Goal: Task Accomplishment & Management: Manage account settings

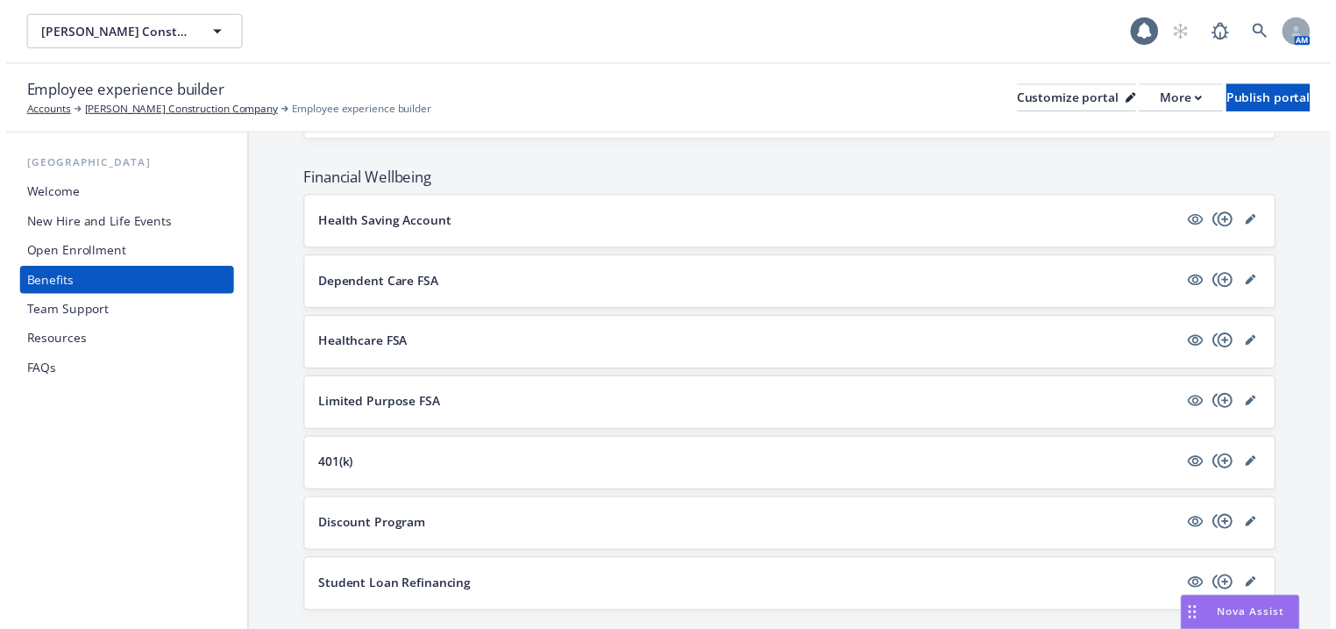
scroll to position [1122, 0]
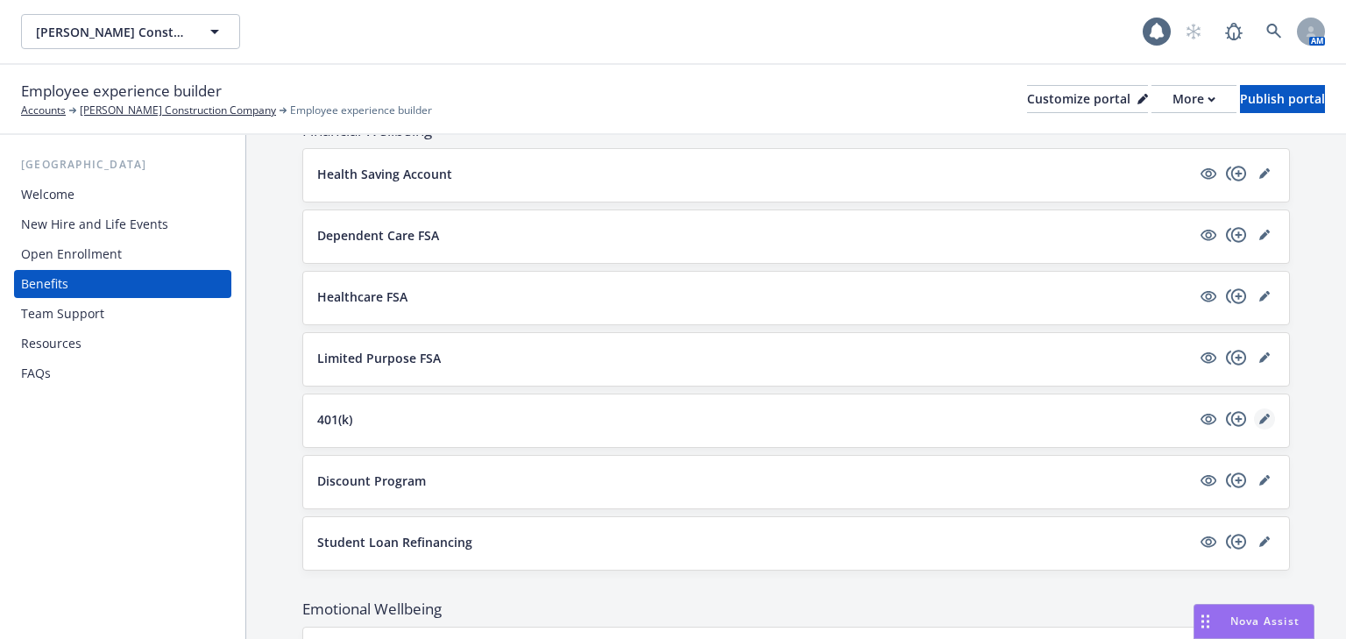
click at [1260, 414] on icon "editPencil" at bounding box center [1265, 419] width 11 height 11
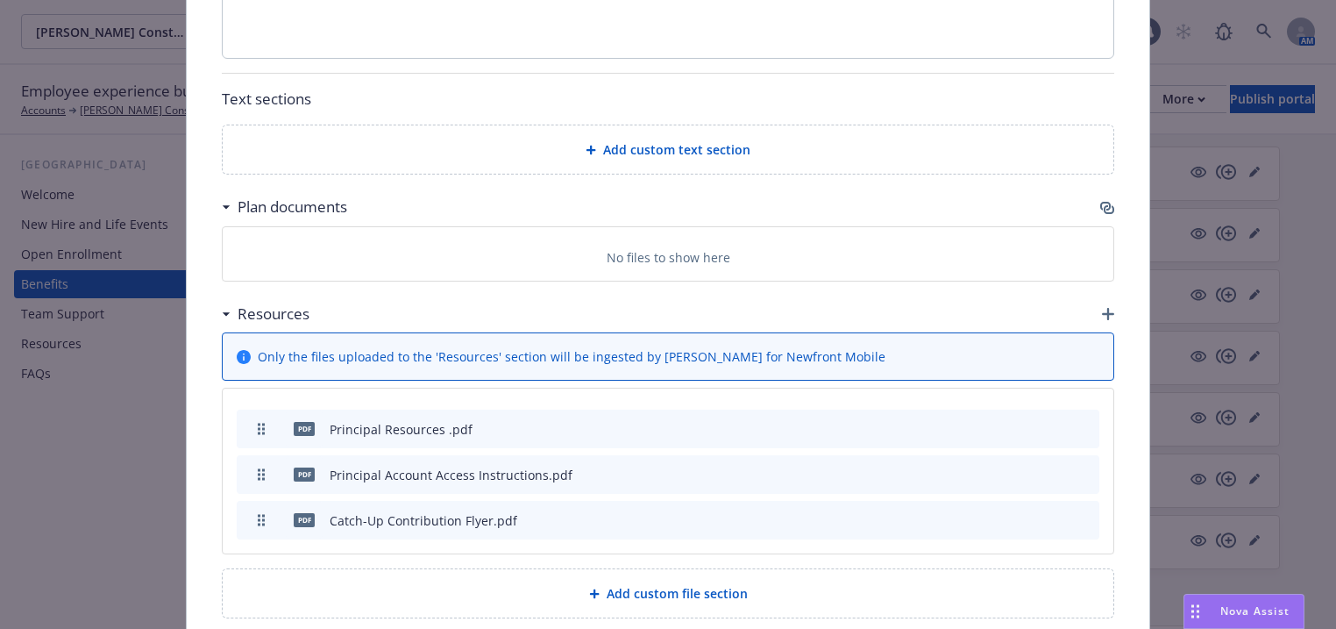
scroll to position [1311, 0]
click at [1085, 465] on icon "archive file" at bounding box center [1083, 472] width 14 height 14
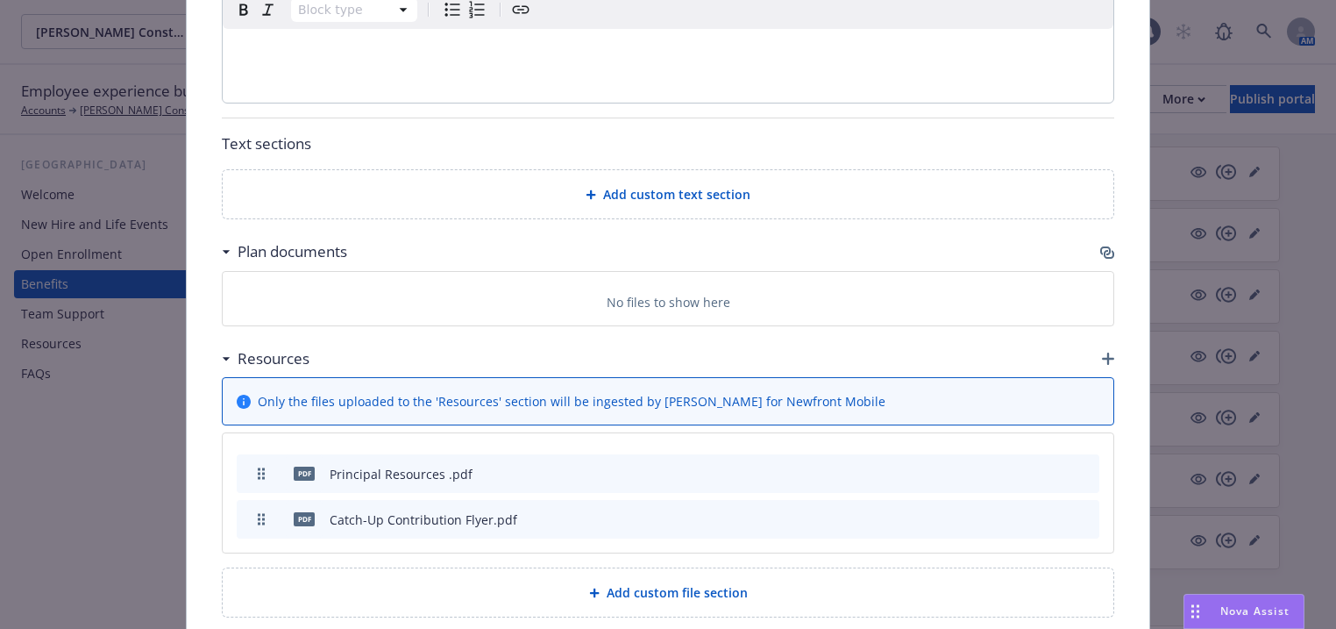
click at [1078, 465] on icon "archive file" at bounding box center [1083, 472] width 12 height 14
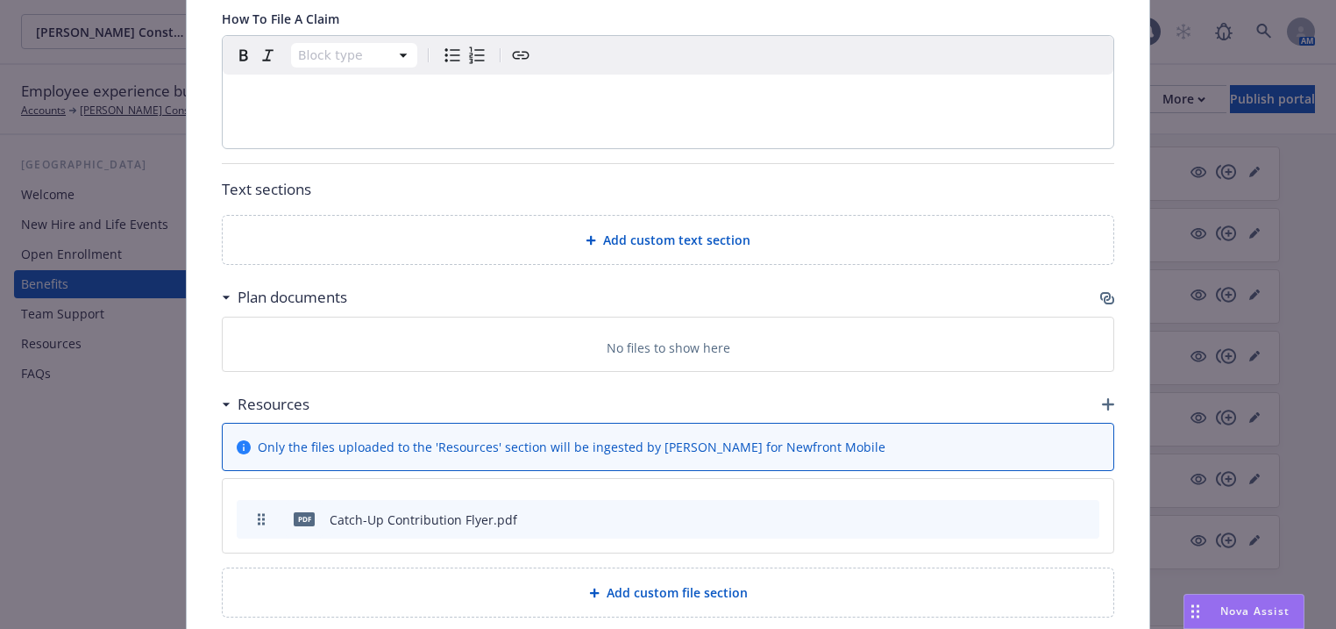
click at [1075, 509] on button "archive file" at bounding box center [1084, 518] width 18 height 18
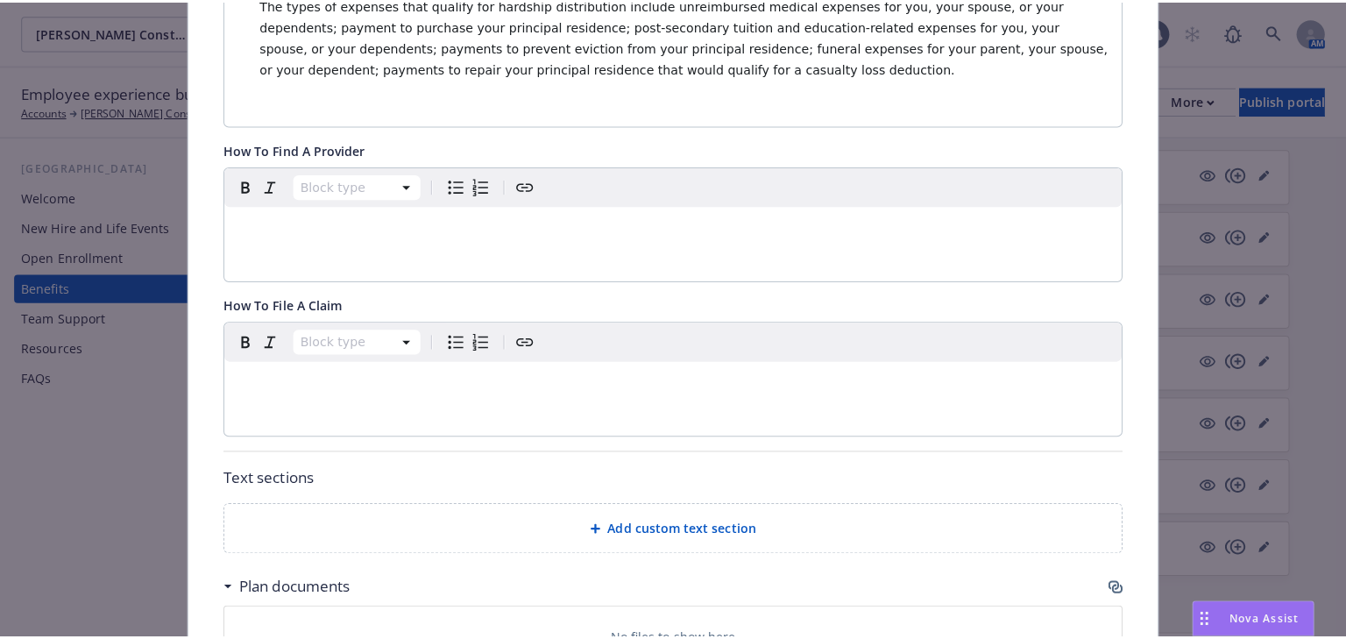
scroll to position [919, 0]
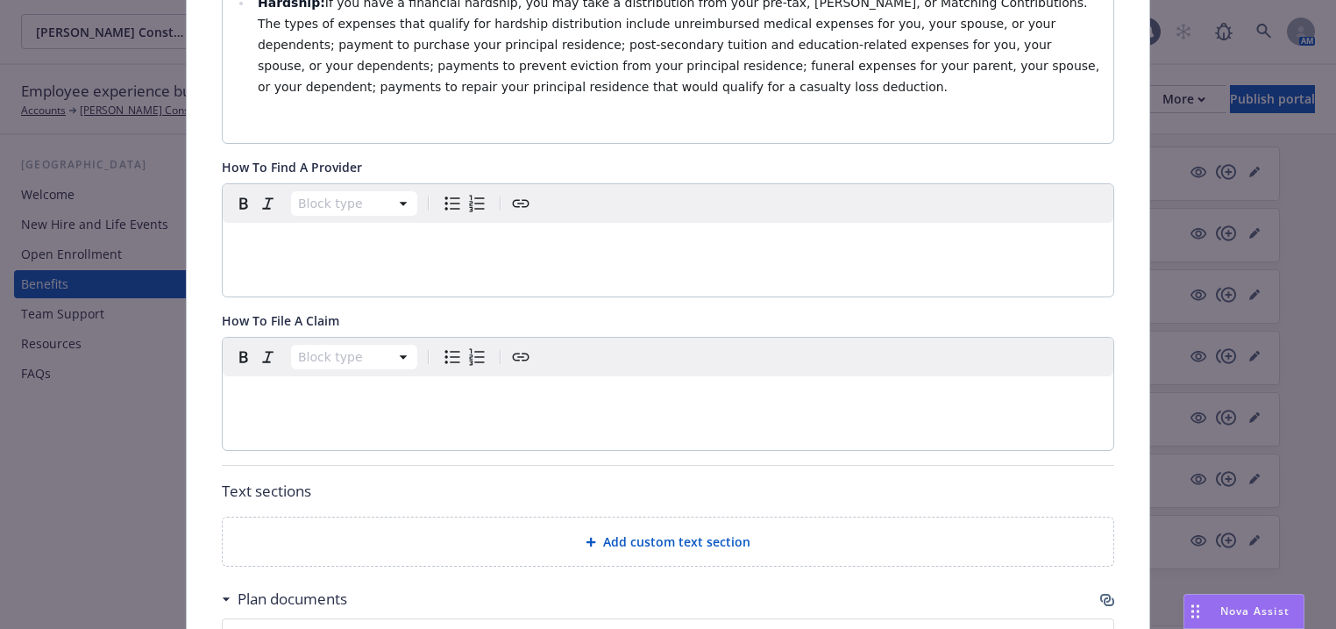
click at [693, 532] on span "Add custom text section" at bounding box center [676, 541] width 147 height 18
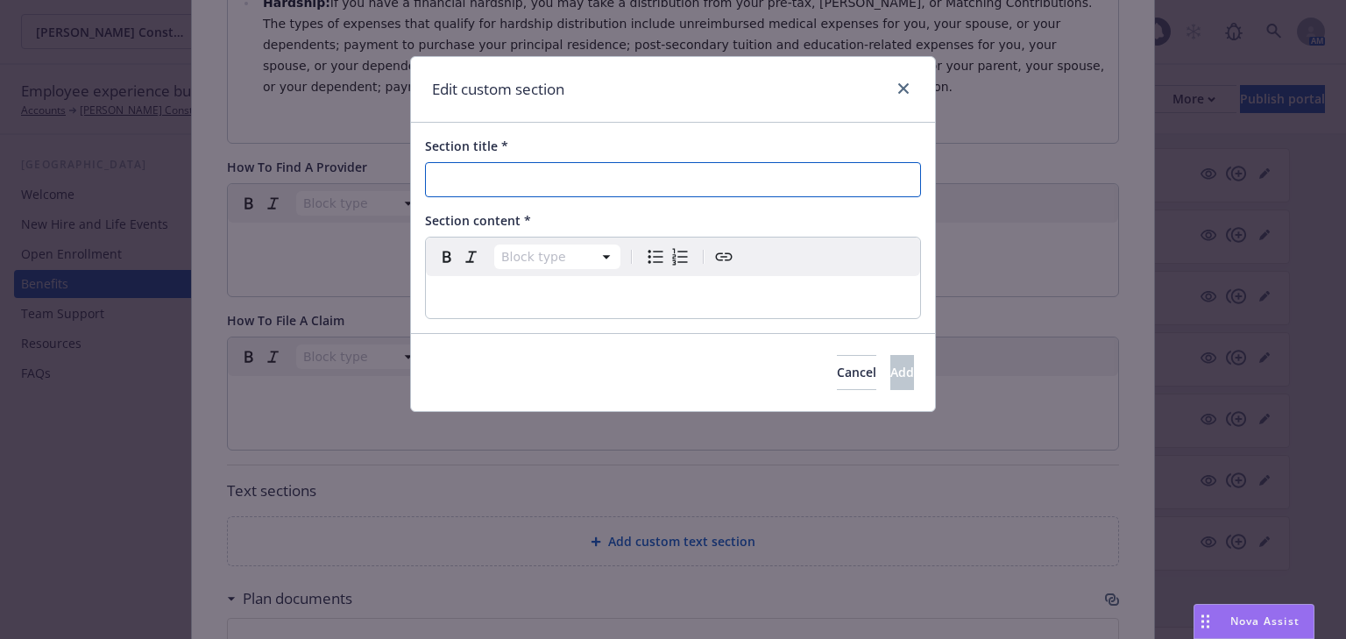
click at [543, 172] on input "Section title *" at bounding box center [673, 179] width 496 height 35
paste input "Principal 401(k) Resources"
type input "Principal 401(k) Resources"
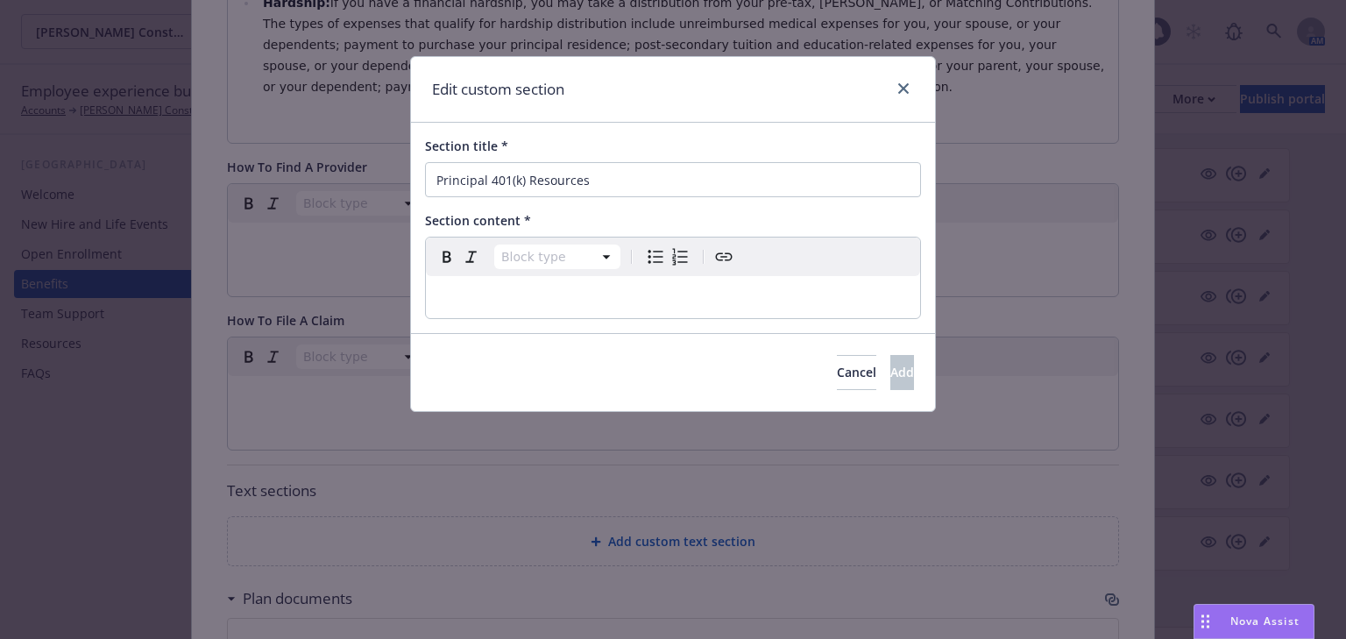
select select "paragraph"
click at [565, 288] on p "editable markdown" at bounding box center [673, 297] width 473 height 21
click at [653, 249] on icon "Bulleted list" at bounding box center [655, 256] width 21 height 21
select select
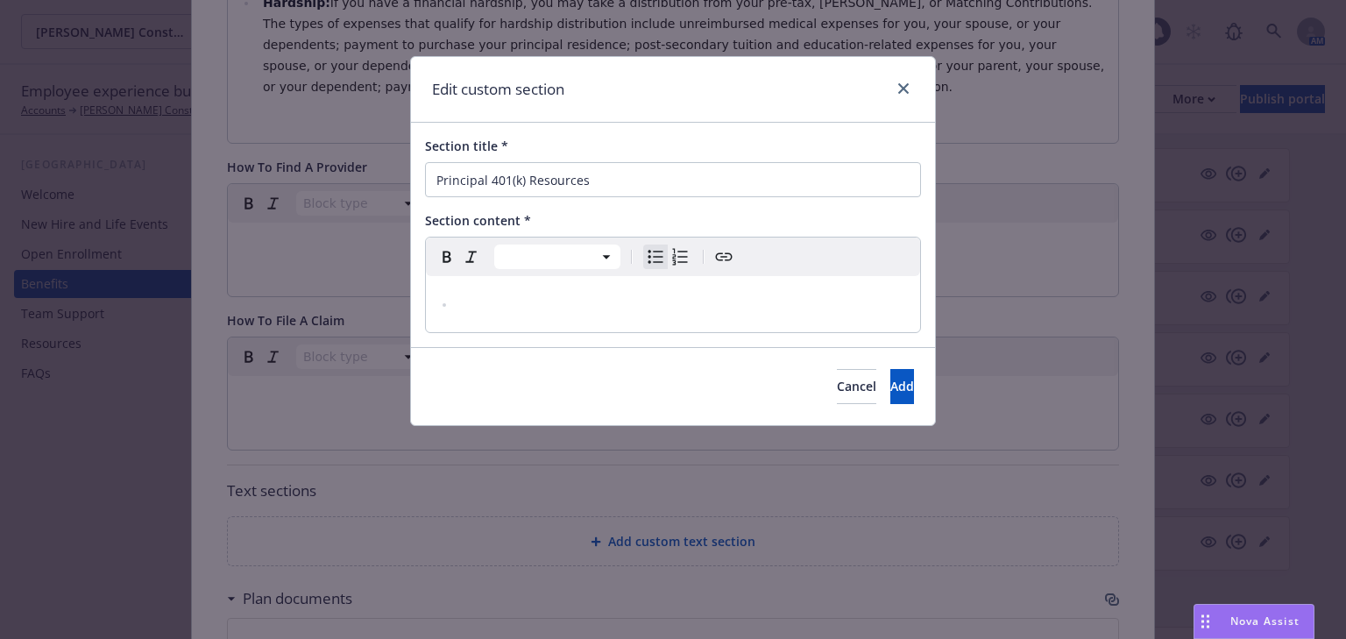
click at [492, 299] on li "editable markdown" at bounding box center [683, 304] width 454 height 21
click at [656, 302] on li "Principal Resources" at bounding box center [683, 304] width 454 height 21
drag, startPoint x: 457, startPoint y: 304, endPoint x: 586, endPoint y: 295, distance: 129.2
click at [586, 295] on li "Principal Resources" at bounding box center [683, 304] width 454 height 21
click at [726, 260] on icon "Create link" at bounding box center [724, 256] width 21 height 21
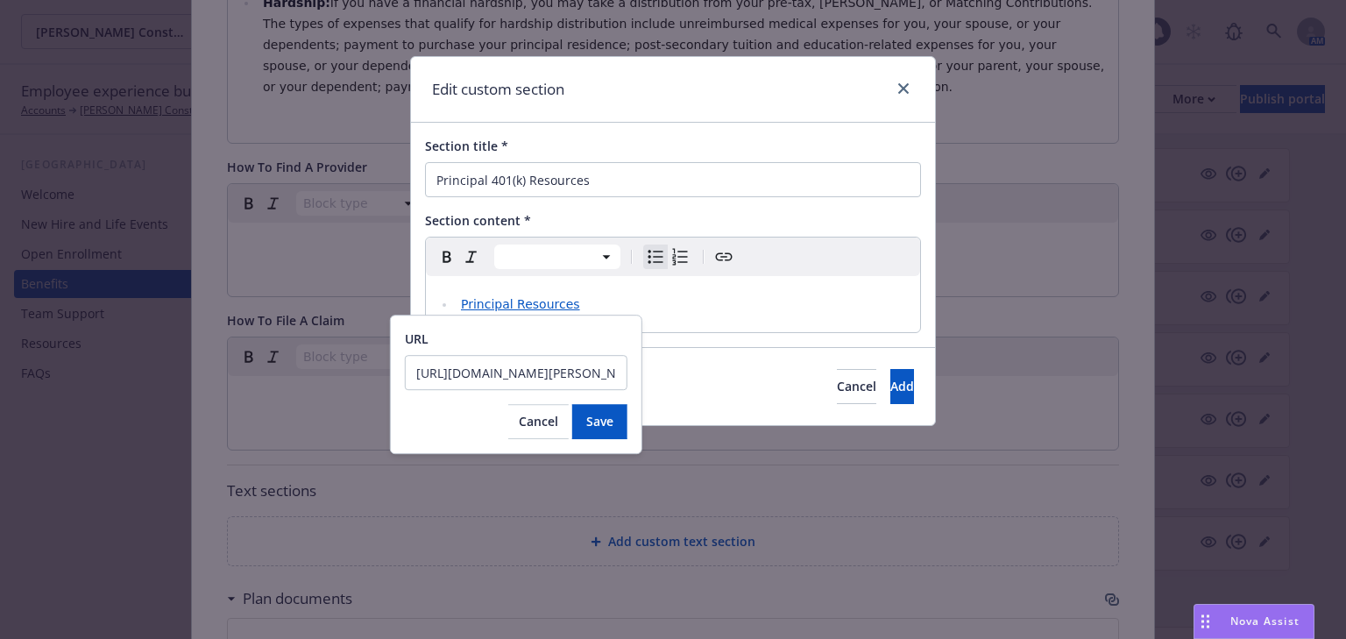
scroll to position [0, 1364]
click at [547, 379] on input "[URL][DOMAIN_NAME][PERSON_NAME].." at bounding box center [516, 372] width 223 height 35
click at [549, 375] on input "[URL][DOMAIN_NAME][PERSON_NAME].." at bounding box center [516, 372] width 223 height 35
click at [550, 372] on input "[URL][DOMAIN_NAME][PERSON_NAME].." at bounding box center [516, 372] width 223 height 35
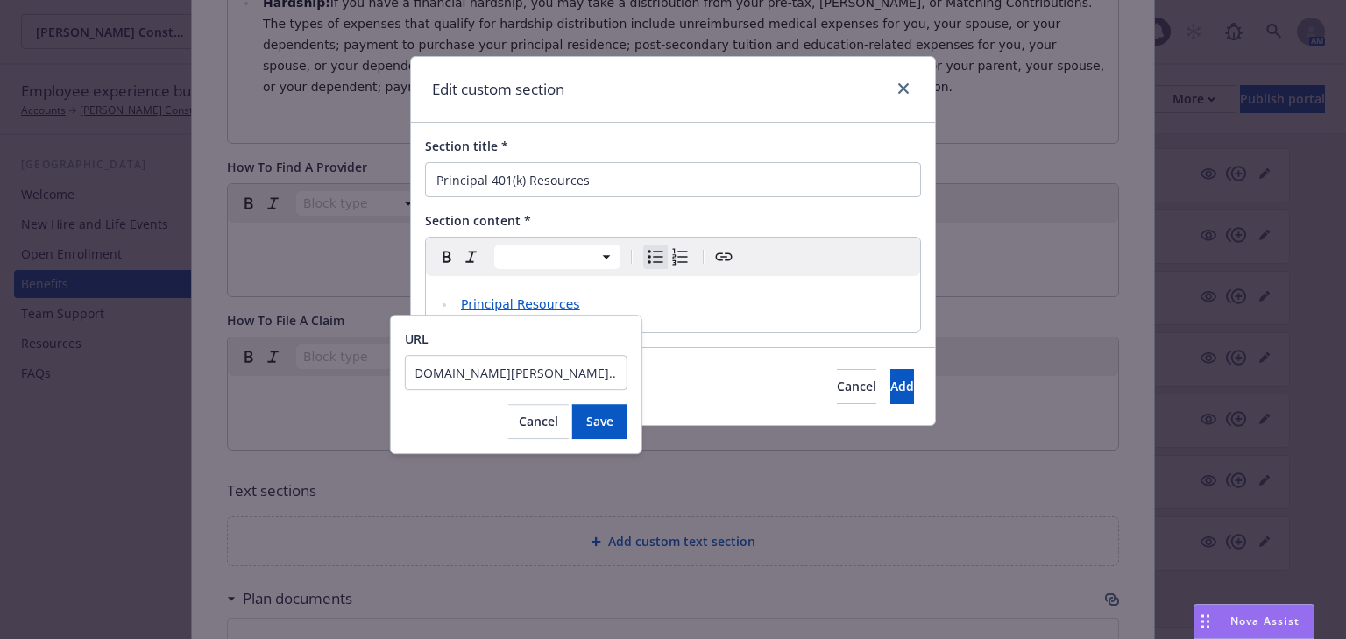
type input "[URL][DOMAIN_NAME][PERSON_NAME].."
click at [472, 363] on input "[URL][DOMAIN_NAME][PERSON_NAME].." at bounding box center [516, 372] width 223 height 35
click at [472, 366] on input "[URL][DOMAIN_NAME][PERSON_NAME].." at bounding box center [516, 372] width 223 height 35
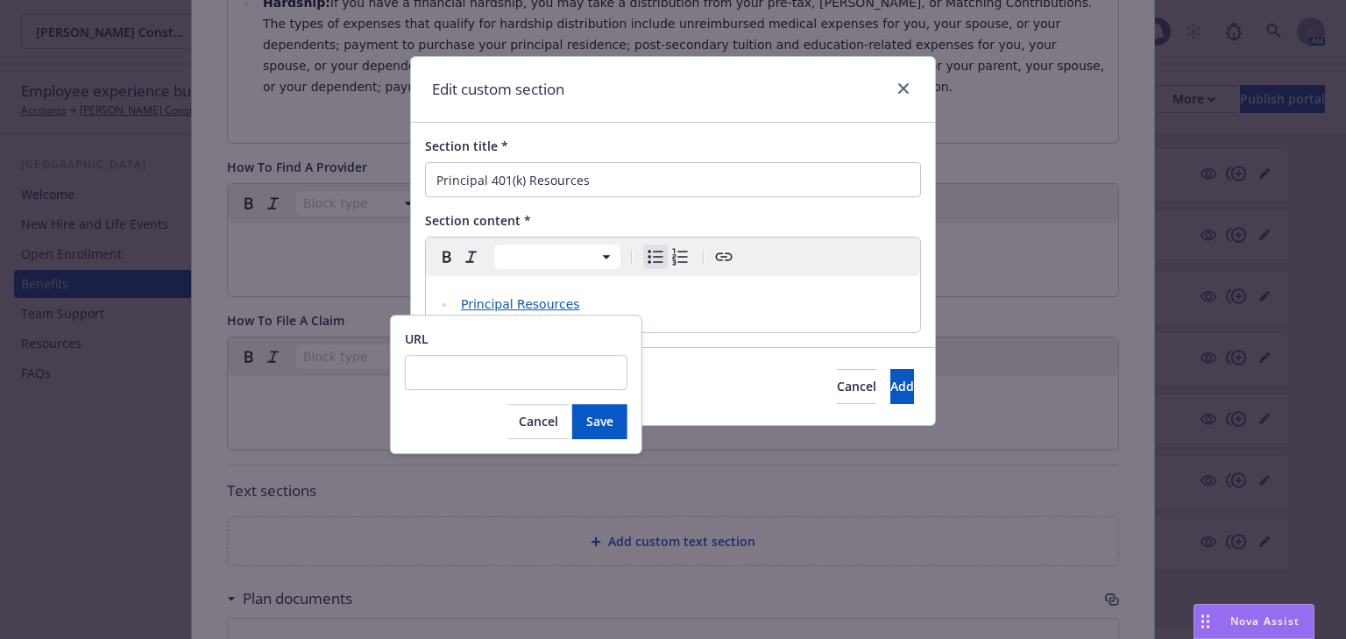
scroll to position [0, 0]
click at [459, 364] on input "URL" at bounding box center [516, 372] width 223 height 35
paste input "[URL][DOMAIN_NAME][PERSON_NAME].."
type input "[URL][DOMAIN_NAME][PERSON_NAME].."
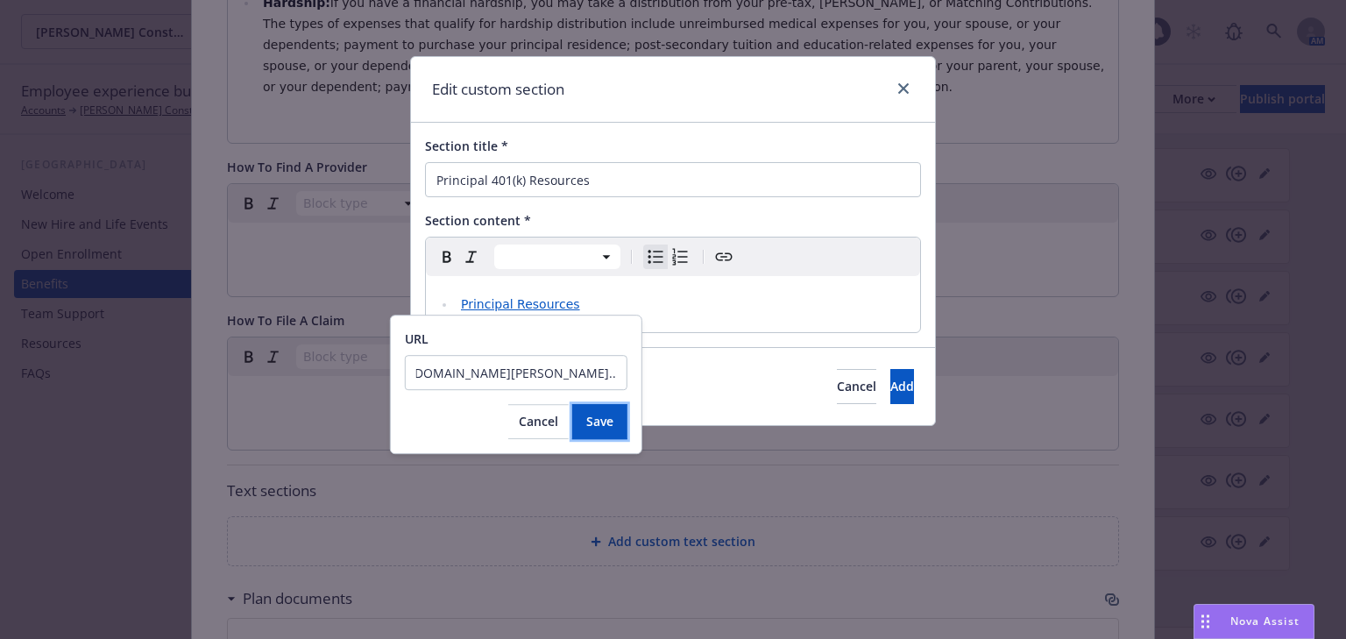
click at [591, 407] on button "Save" at bounding box center [599, 421] width 55 height 35
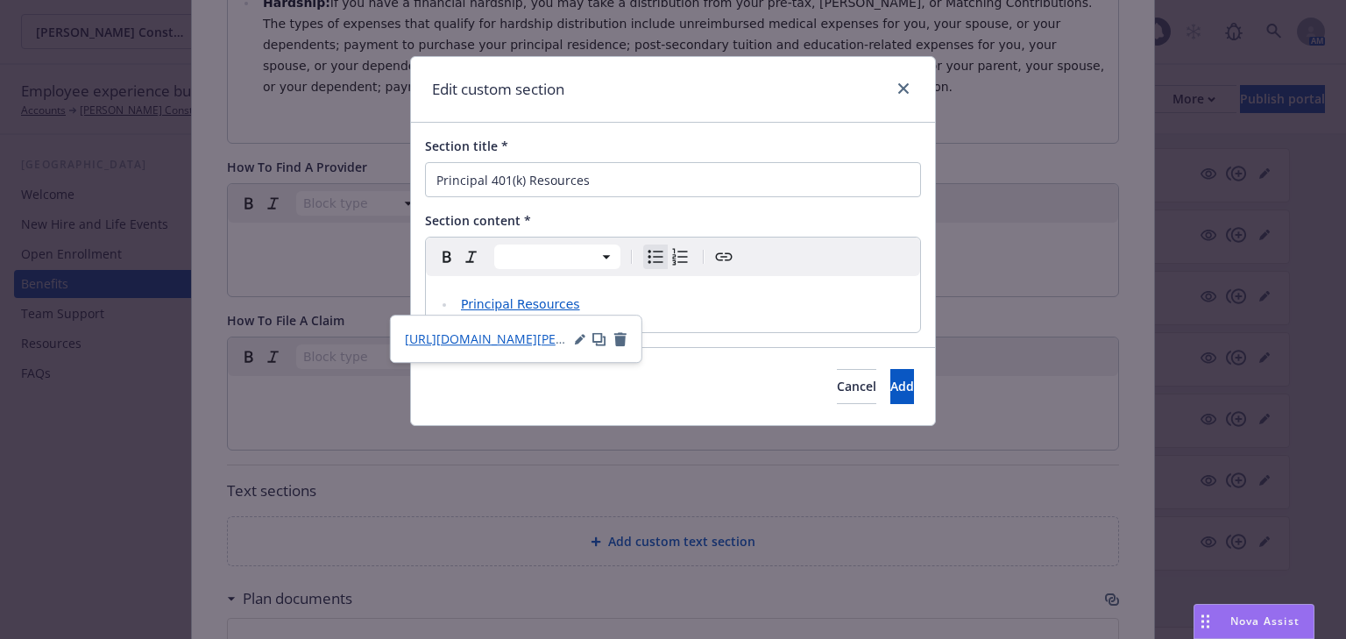
click at [757, 299] on li "Principal Resources" at bounding box center [683, 304] width 454 height 21
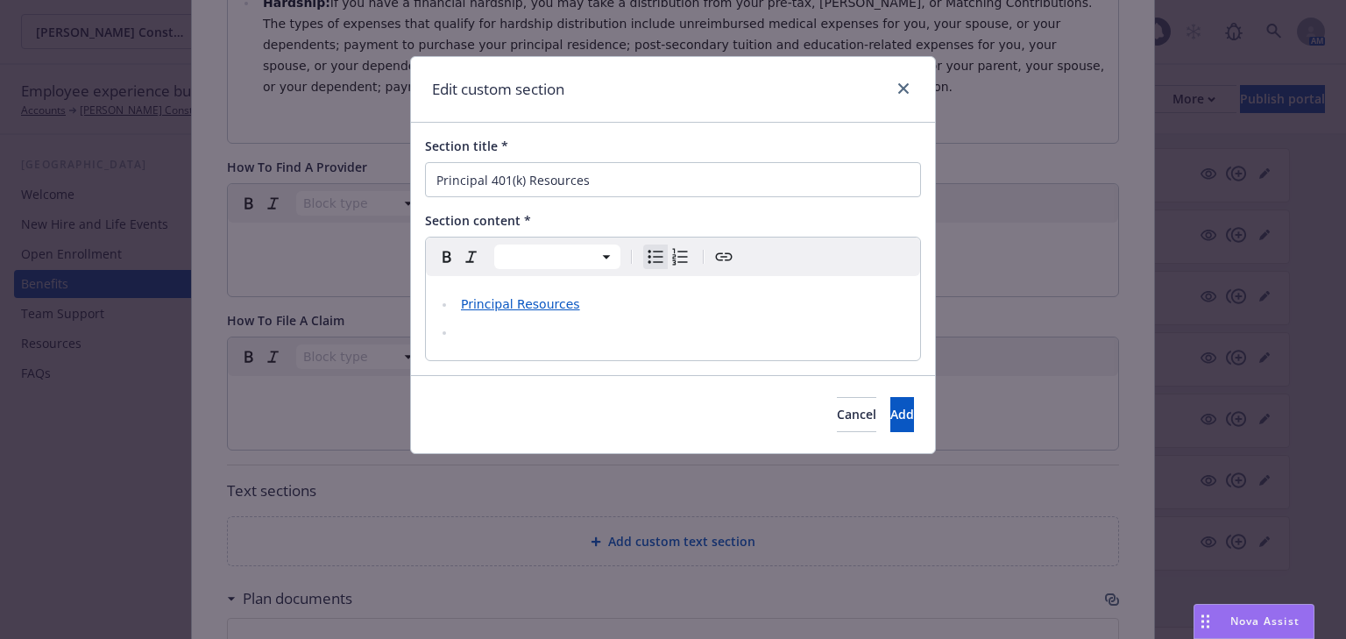
click at [471, 333] on li "editable markdown" at bounding box center [683, 332] width 454 height 21
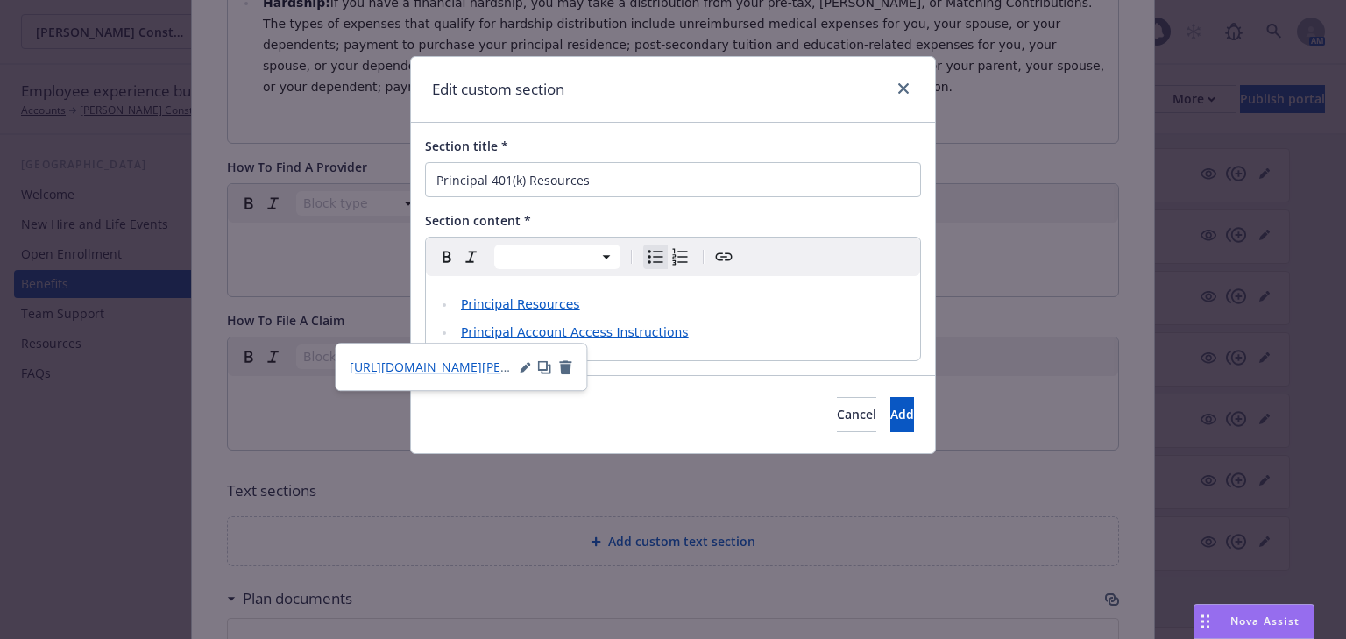
drag, startPoint x: 646, startPoint y: 389, endPoint x: 659, endPoint y: 372, distance: 21.9
click at [647, 388] on div "Cancel Add" at bounding box center [673, 414] width 524 height 78
click at [677, 340] on li "Principal Account Access Instructions" at bounding box center [683, 332] width 454 height 21
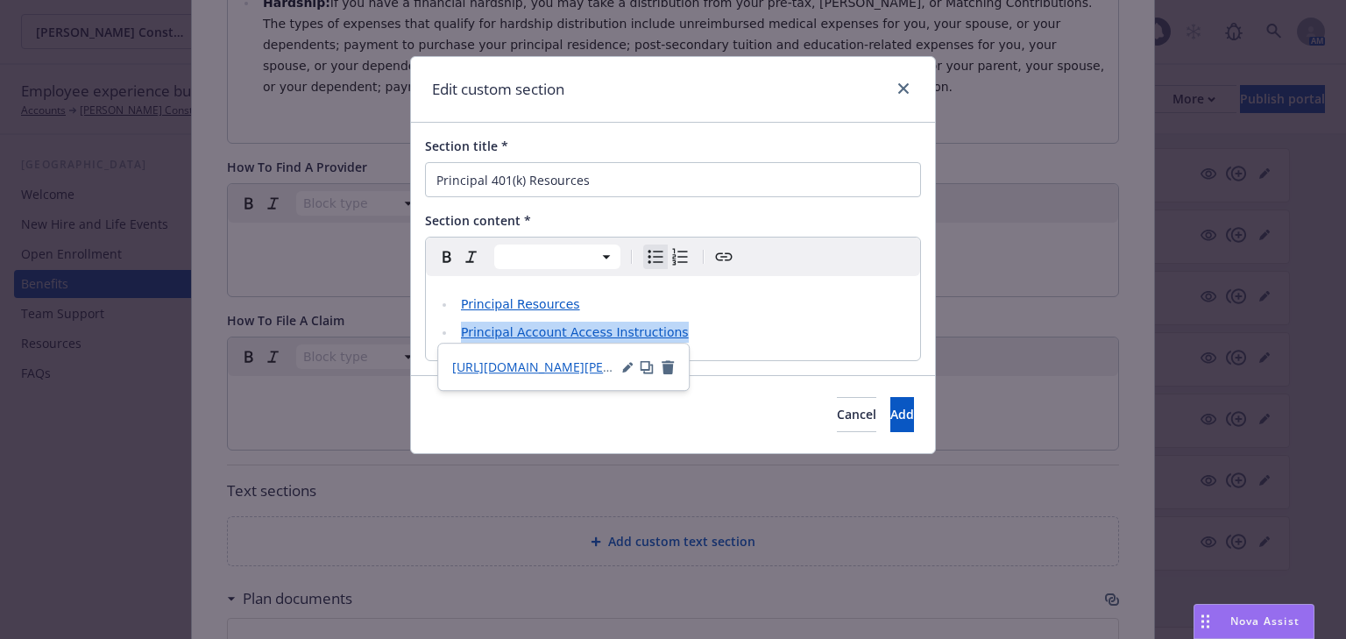
drag, startPoint x: 674, startPoint y: 332, endPoint x: 428, endPoint y: 337, distance: 246.4
click at [428, 337] on div "Principal Resources Principal Account Access Instructions" at bounding box center [673, 318] width 494 height 84
click at [733, 249] on icon "Create link" at bounding box center [724, 256] width 21 height 21
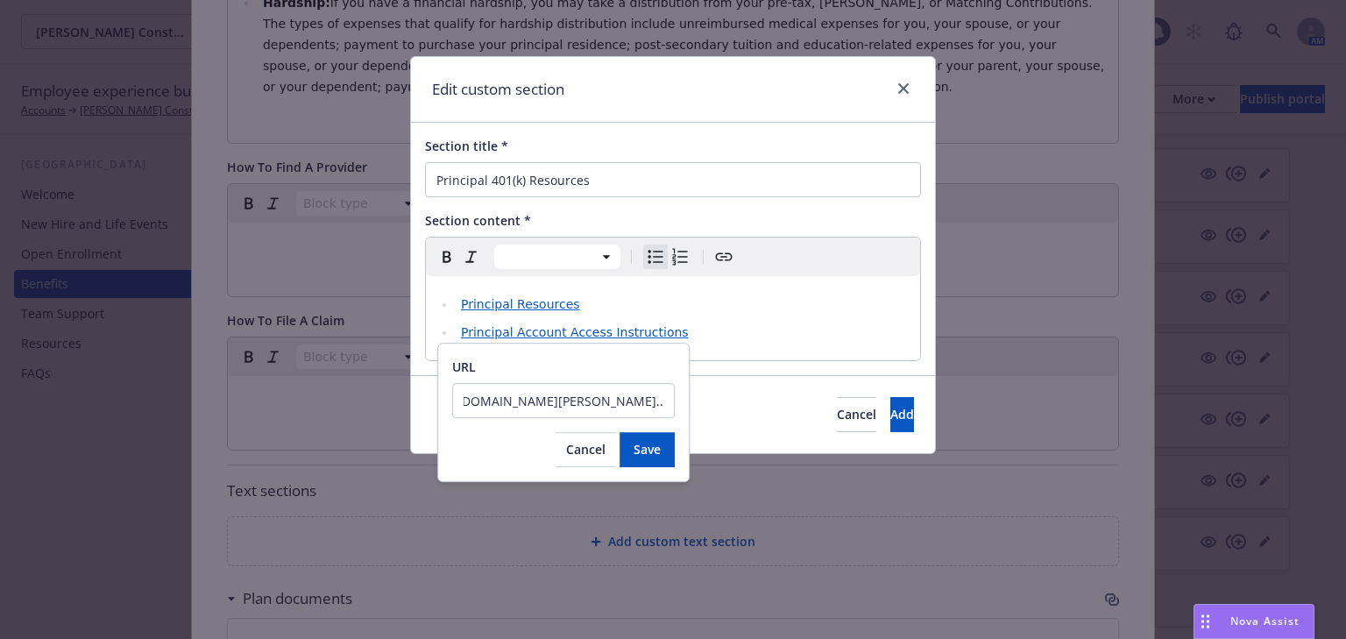
scroll to position [0, 0]
click at [582, 401] on input "[URL][DOMAIN_NAME][PERSON_NAME].." at bounding box center [563, 400] width 223 height 35
click at [582, 401] on input "URL" at bounding box center [563, 400] width 223 height 35
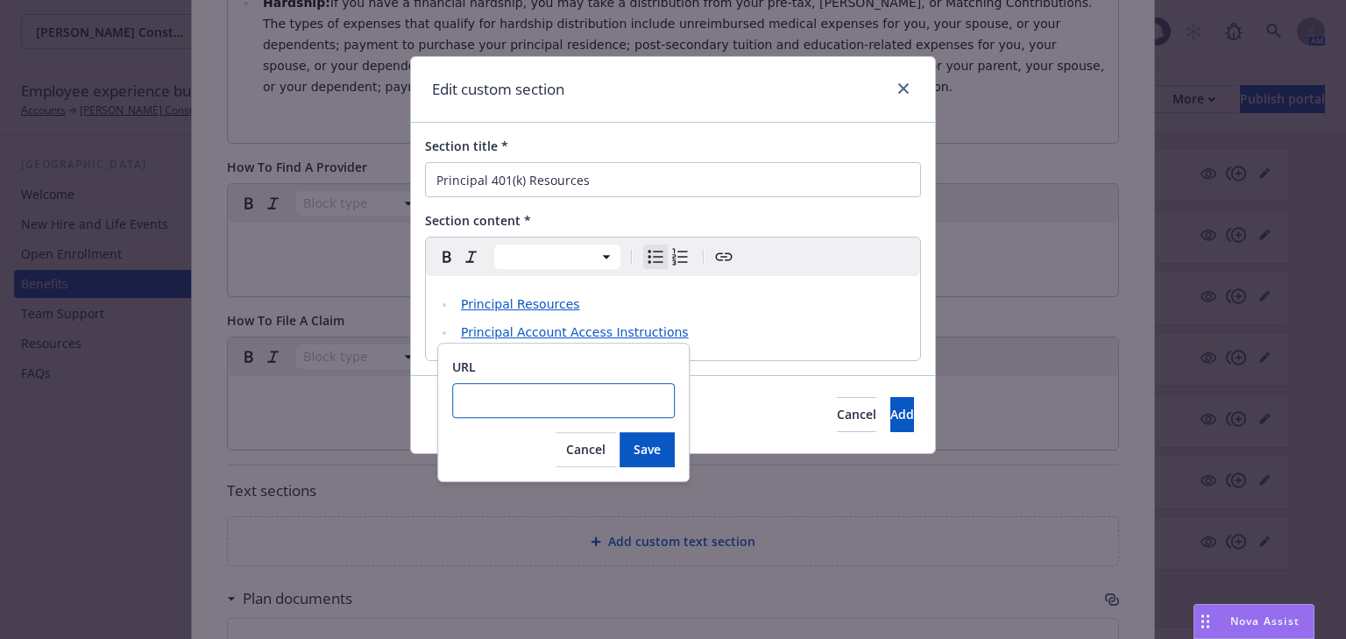
paste input "[URL][DOMAIN_NAME][PERSON_NAME].."
type input "[URL][DOMAIN_NAME][PERSON_NAME].."
drag, startPoint x: 649, startPoint y: 459, endPoint x: 660, endPoint y: 462, distance: 11.7
click at [649, 459] on button "Save" at bounding box center [647, 449] width 55 height 35
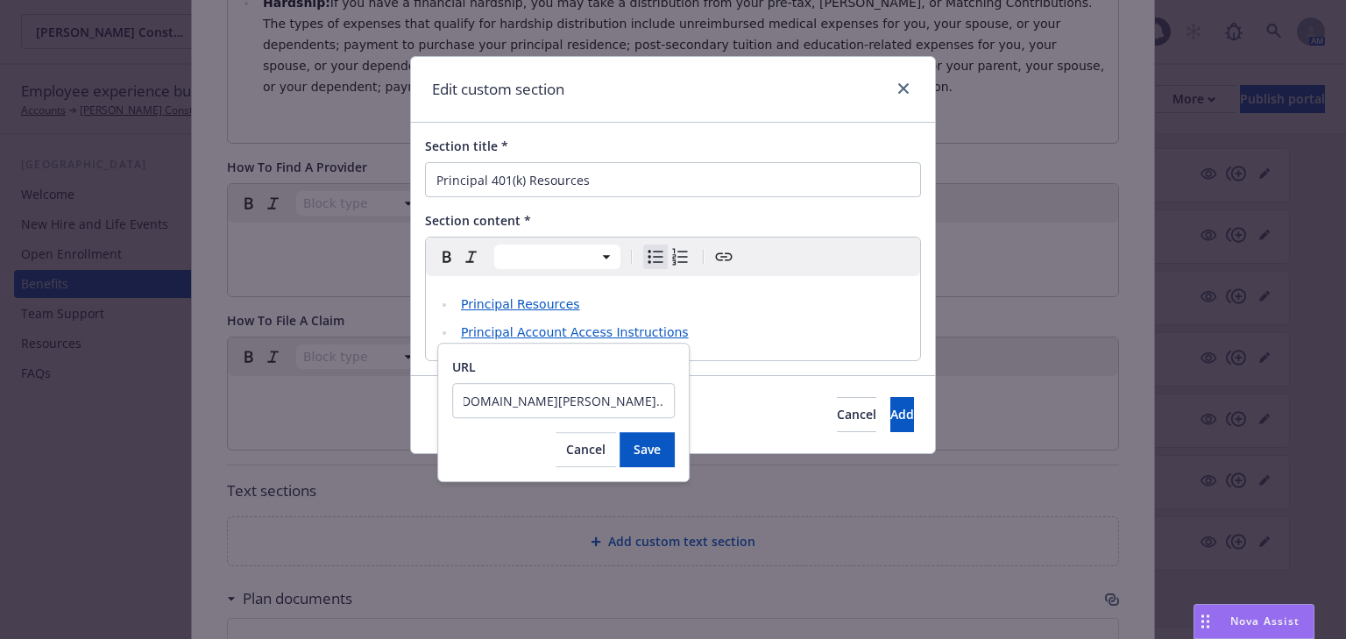
scroll to position [0, 0]
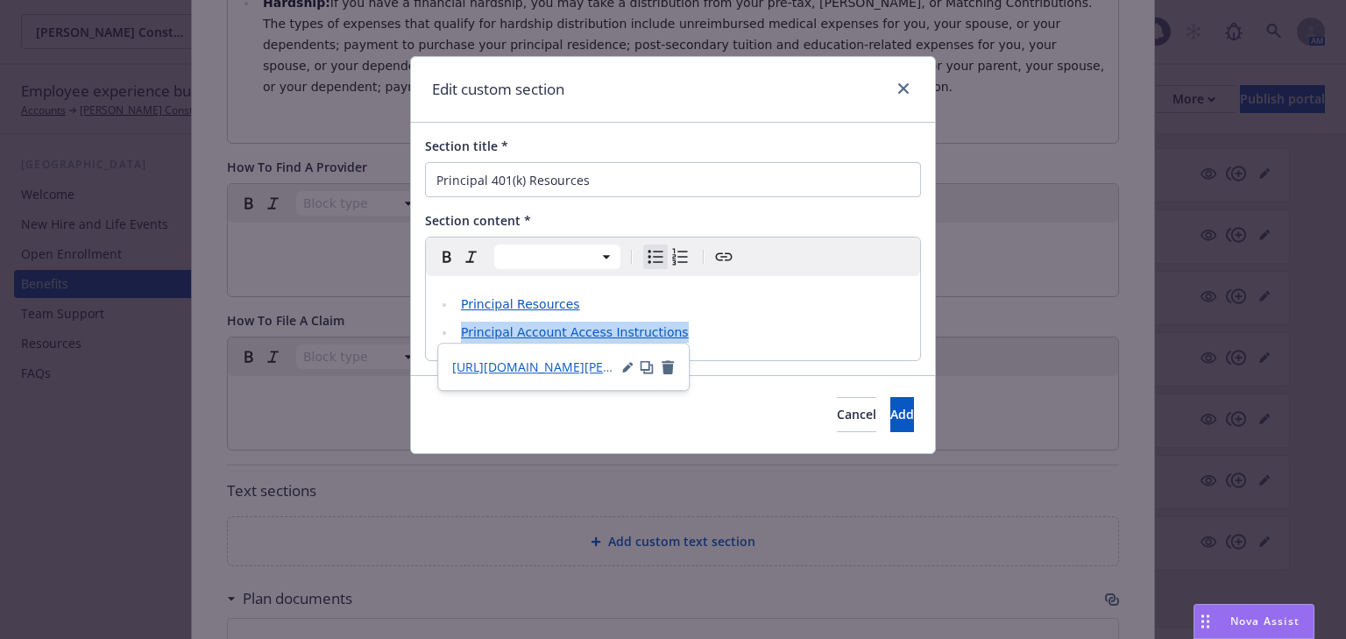
click at [786, 330] on li "Principal Account Access Instructions" at bounding box center [683, 332] width 454 height 21
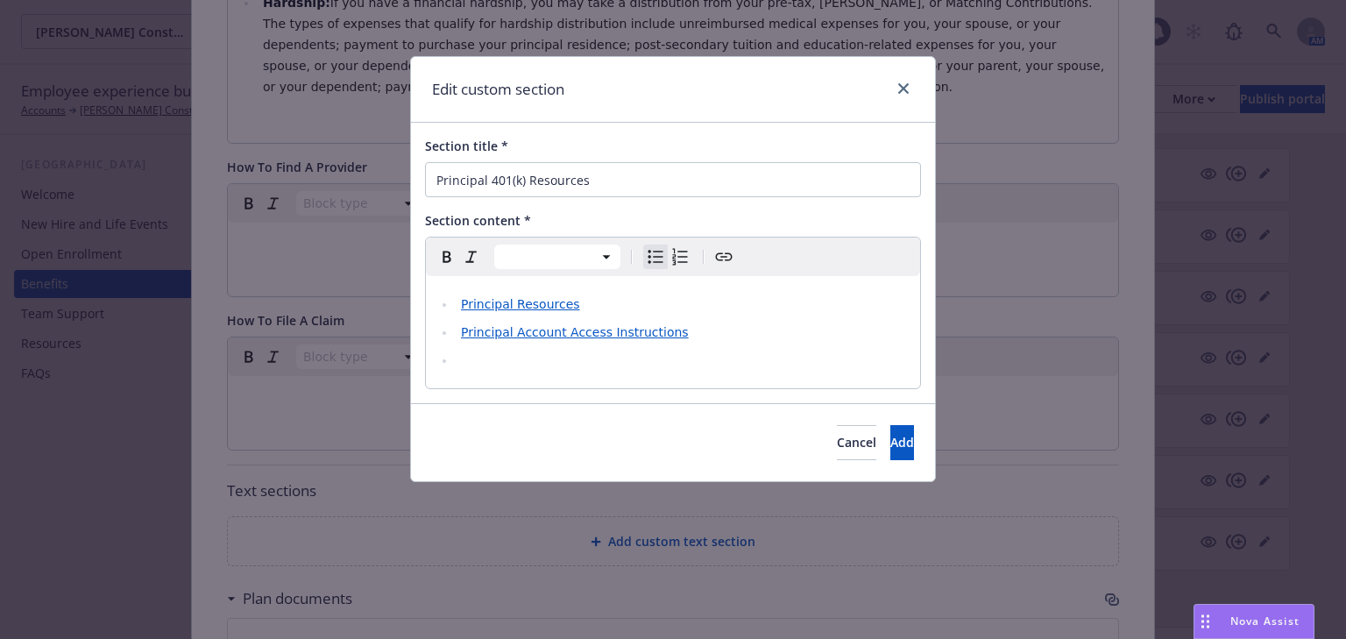
click at [466, 356] on li "editable markdown" at bounding box center [683, 360] width 454 height 21
drag, startPoint x: 590, startPoint y: 359, endPoint x: 455, endPoint y: 365, distance: 135.1
click at [456, 365] on li "Hello Retirement!" at bounding box center [683, 360] width 454 height 21
click at [720, 250] on icon "Create link" at bounding box center [724, 256] width 21 height 21
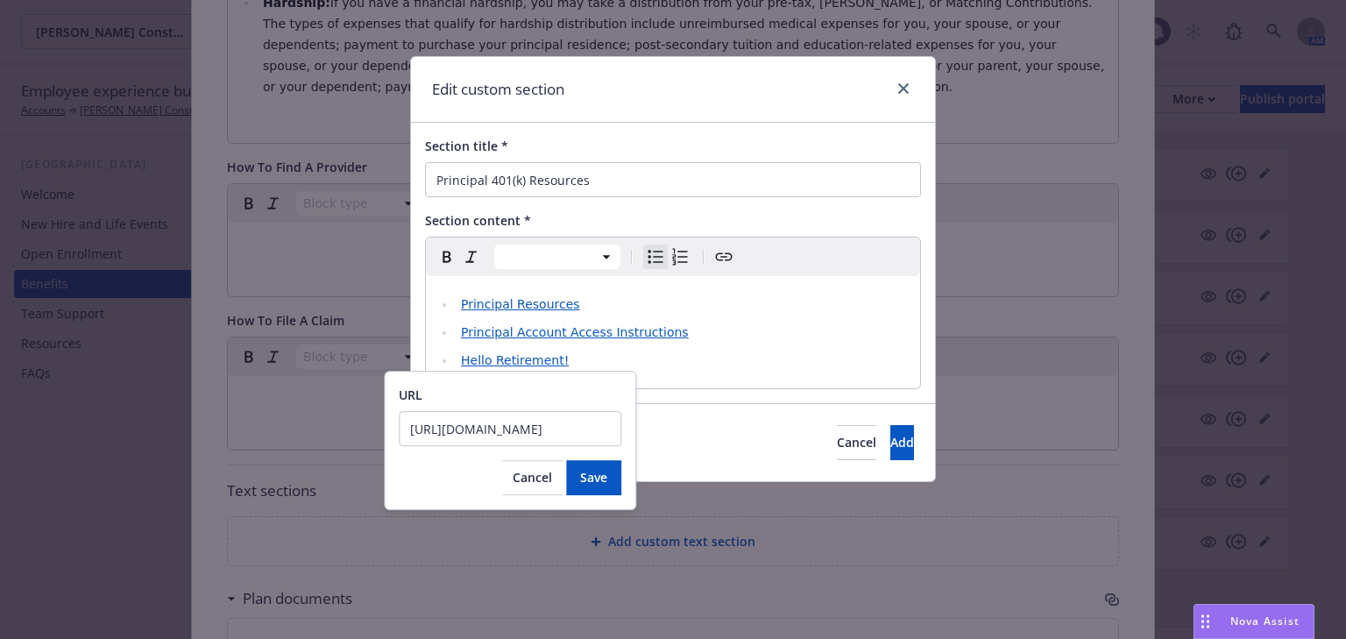
scroll to position [0, 260]
click at [572, 431] on input "[URL][DOMAIN_NAME]" at bounding box center [510, 428] width 223 height 35
click at [574, 429] on input "[URL][DOMAIN_NAME]" at bounding box center [510, 428] width 223 height 35
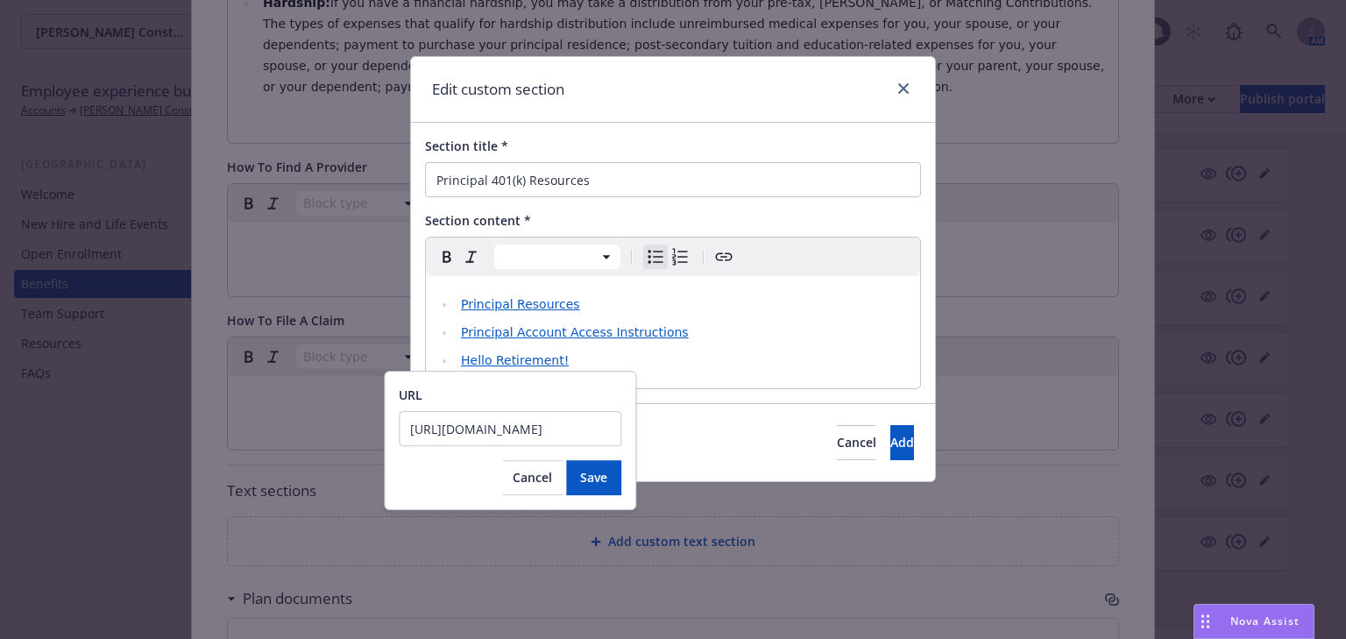
click at [574, 429] on input "[URL][DOMAIN_NAME]" at bounding box center [510, 428] width 223 height 35
click at [512, 430] on input "URL" at bounding box center [510, 428] width 223 height 35
paste input "[URL][DOMAIN_NAME]"
type input "[URL][DOMAIN_NAME]"
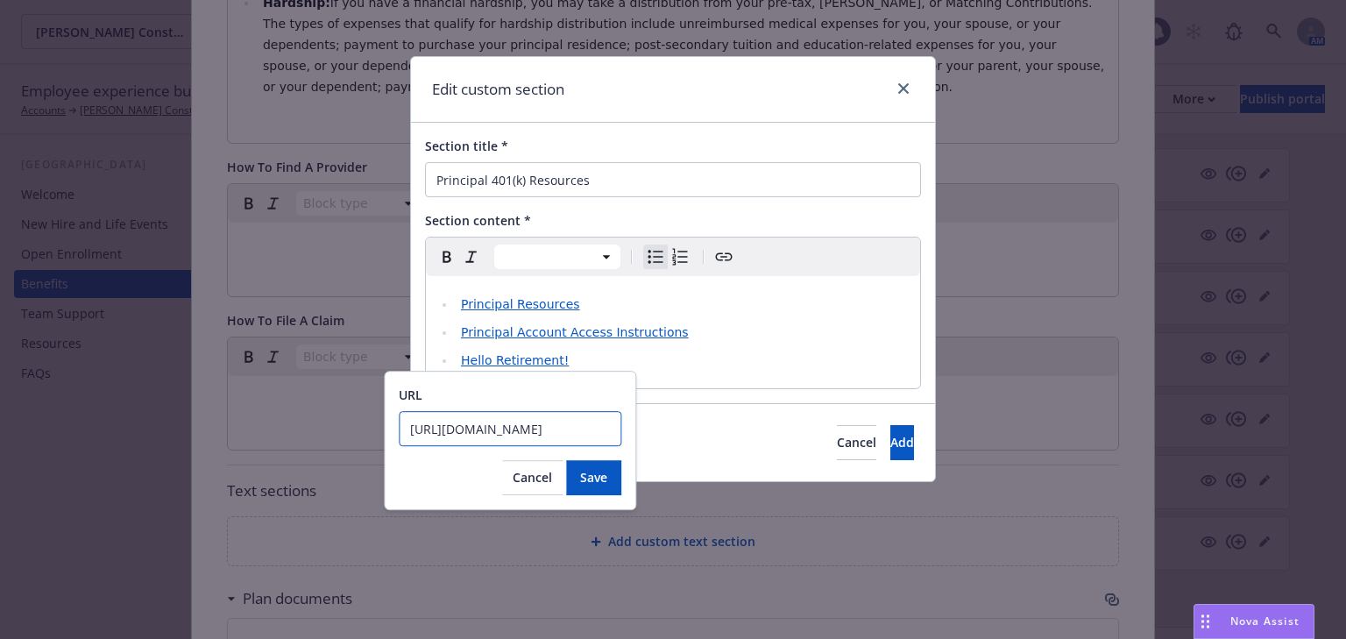
scroll to position [0, 260]
click at [647, 365] on li "Hello Retirement!" at bounding box center [683, 360] width 454 height 21
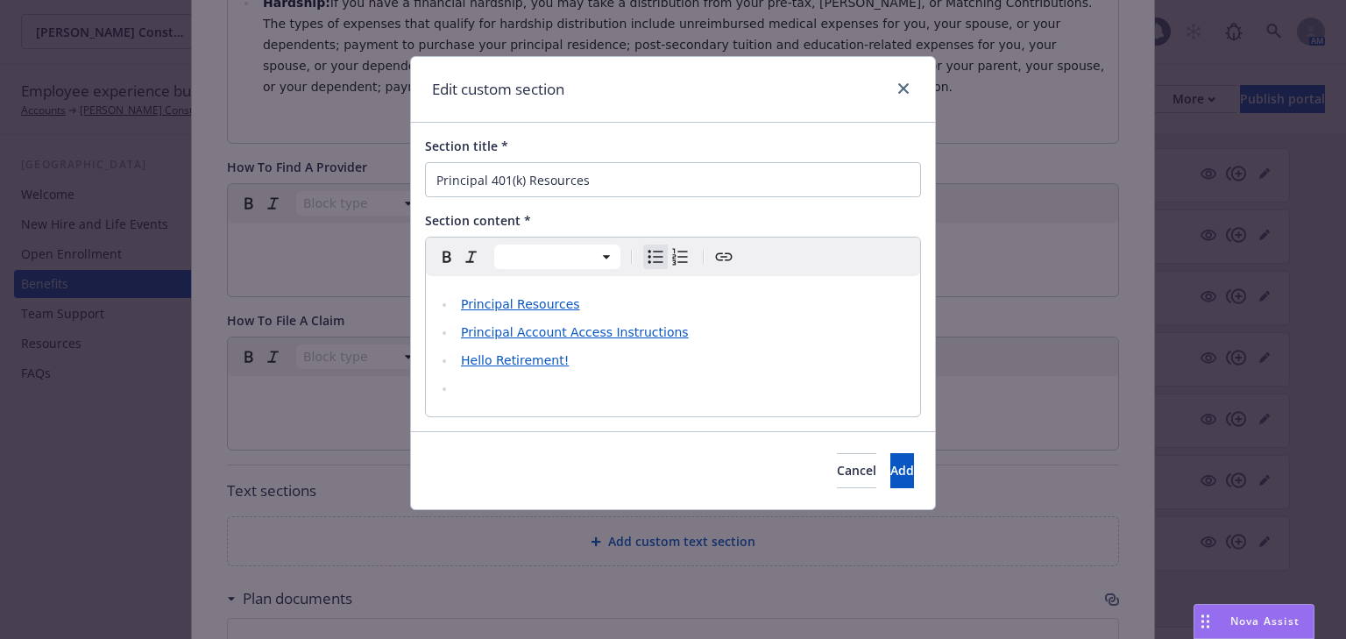
click at [466, 386] on li "editable markdown" at bounding box center [683, 388] width 454 height 21
click at [522, 420] on icon "button" at bounding box center [525, 423] width 11 height 11
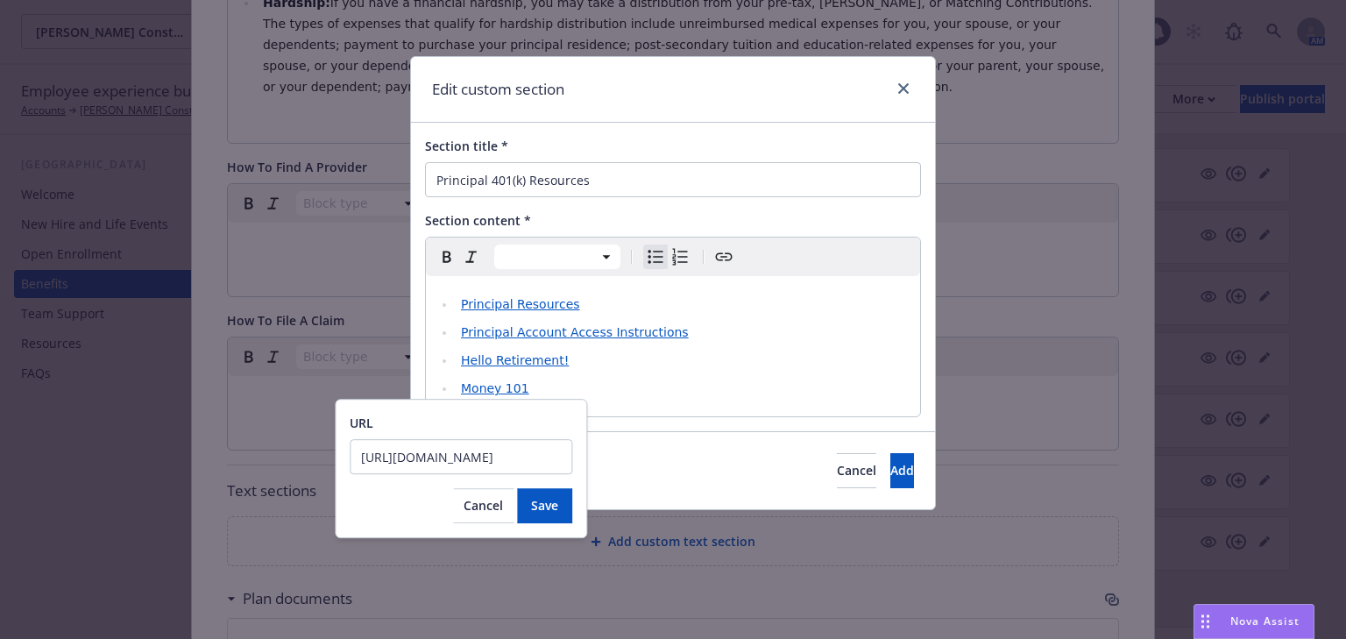
scroll to position [0, 261]
click at [525, 456] on input "[URL][DOMAIN_NAME]" at bounding box center [461, 456] width 223 height 35
click at [525, 455] on input "[URL][DOMAIN_NAME]" at bounding box center [461, 456] width 223 height 35
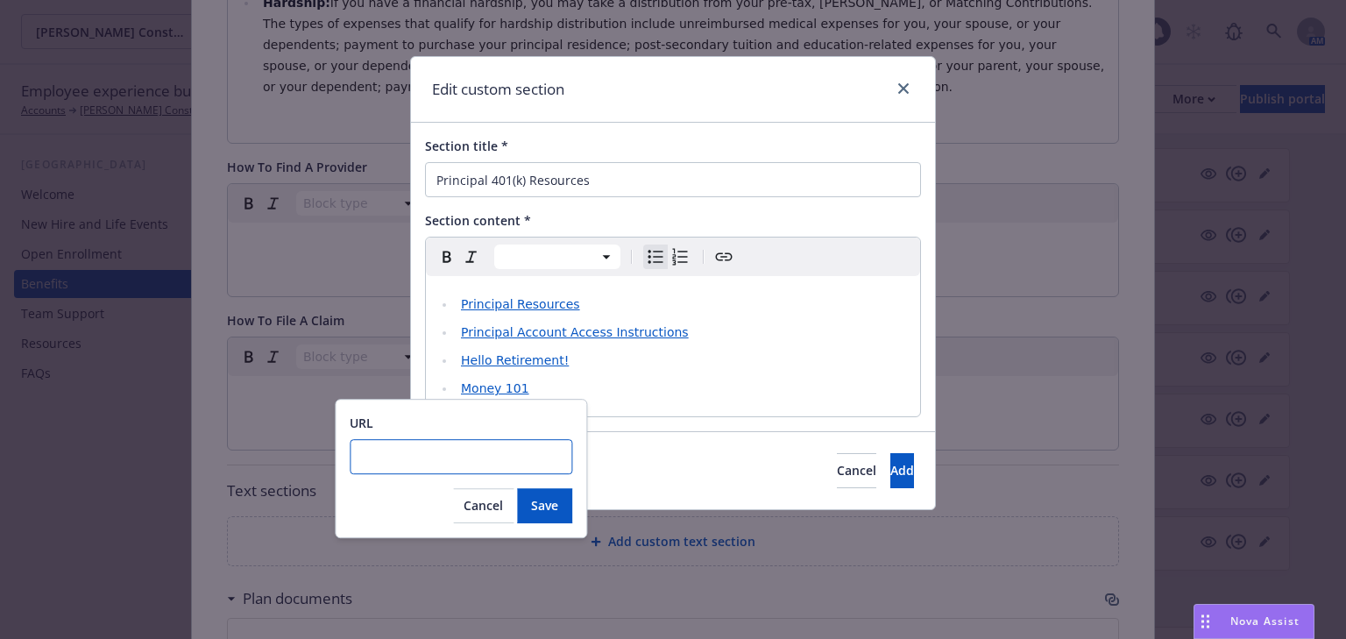
click at [473, 456] on input "URL" at bounding box center [461, 456] width 223 height 35
paste input "[URL][DOMAIN_NAME]"
type input "[URL][DOMAIN_NAME]"
drag, startPoint x: 552, startPoint y: 505, endPoint x: 581, endPoint y: 497, distance: 30.0
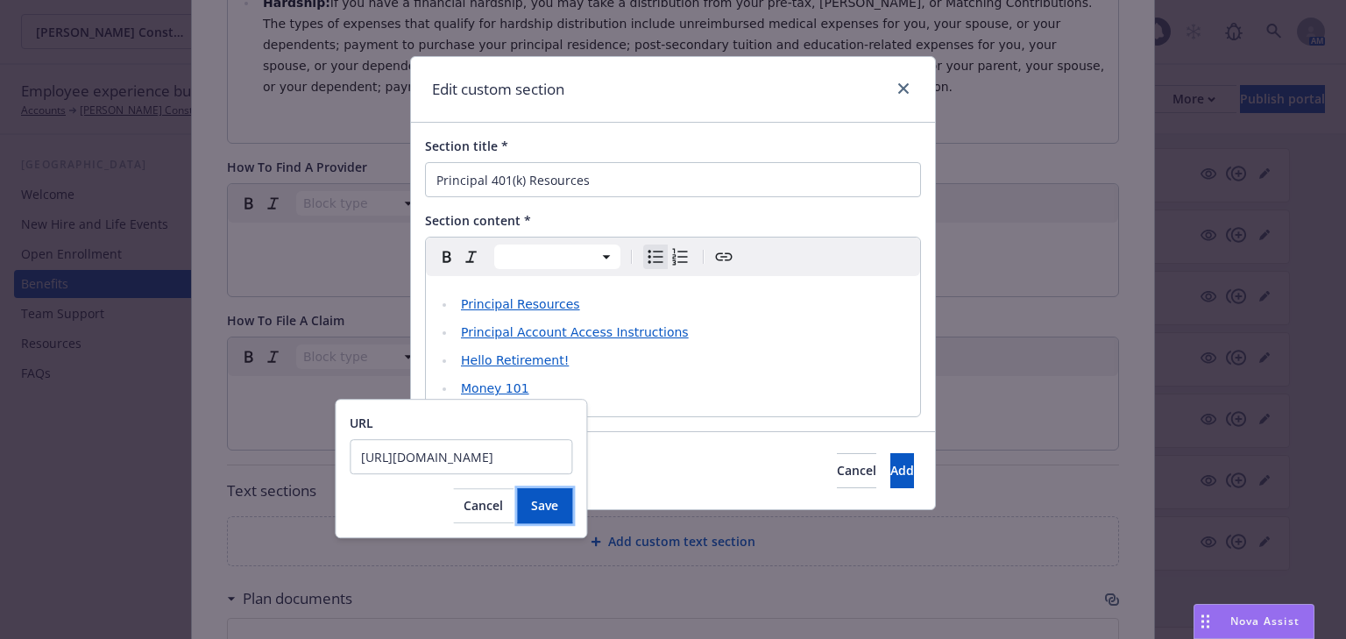
click at [553, 504] on span "Save" at bounding box center [544, 505] width 27 height 17
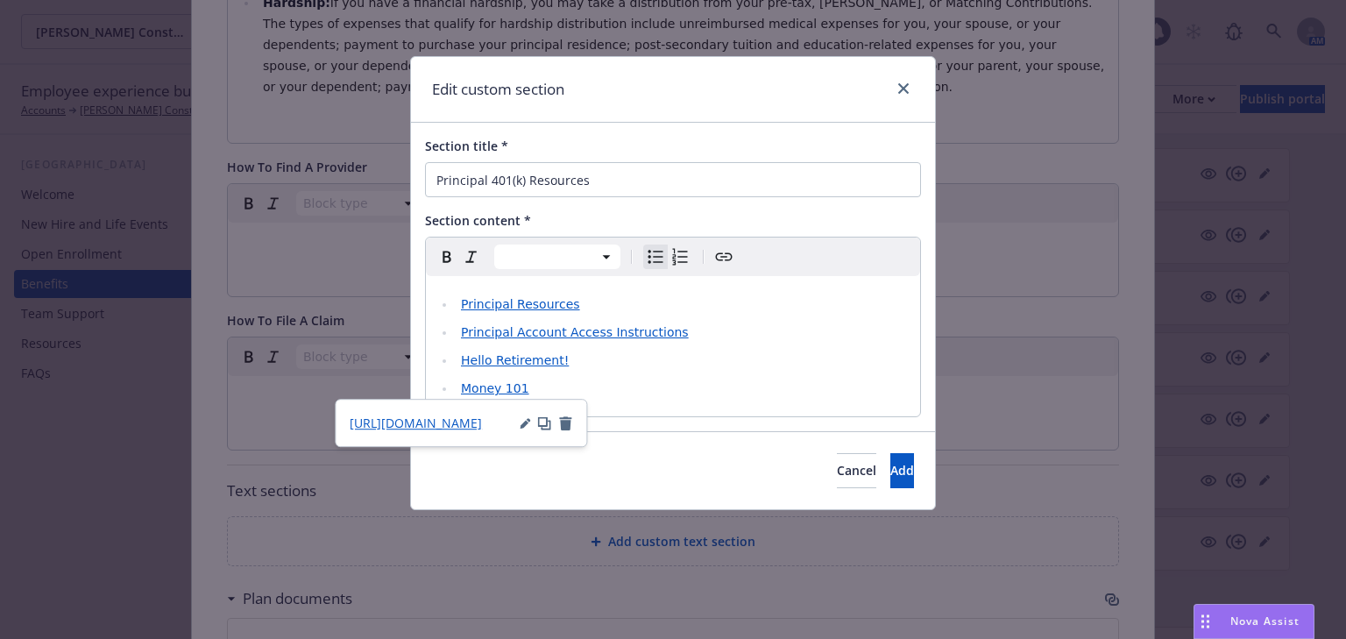
click at [537, 387] on li "Money 101" at bounding box center [683, 388] width 454 height 21
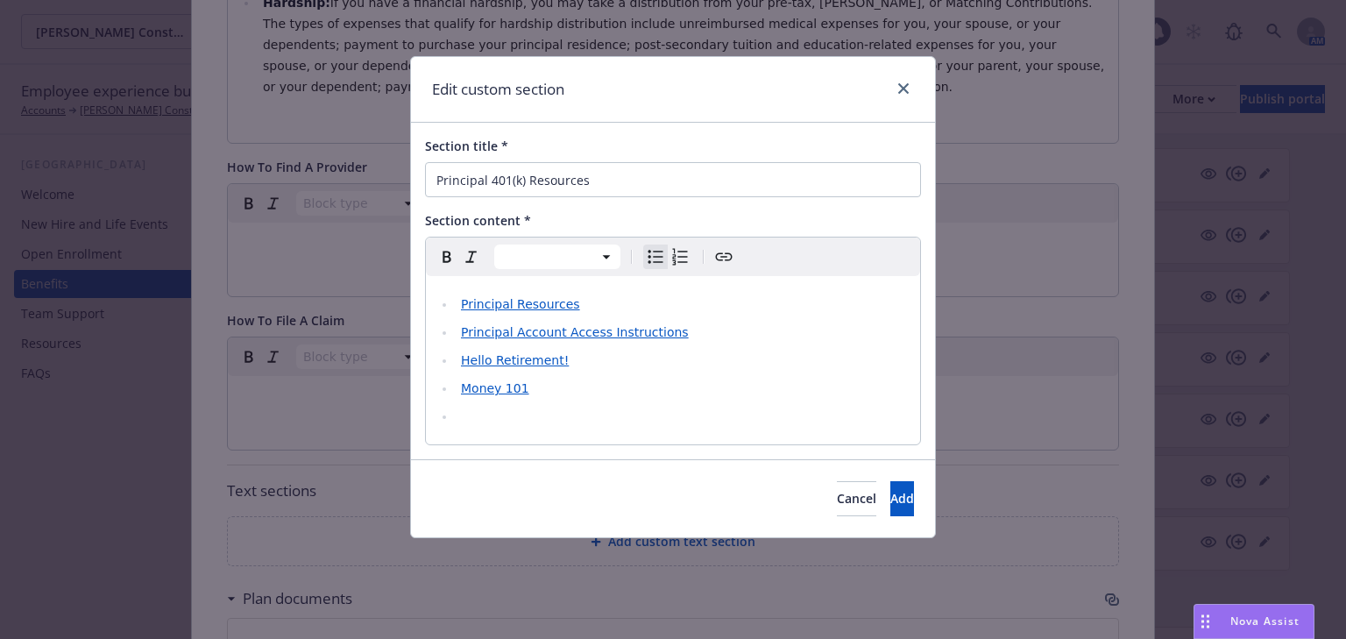
click at [462, 421] on li "editable markdown" at bounding box center [683, 416] width 454 height 21
select select "paragraph"
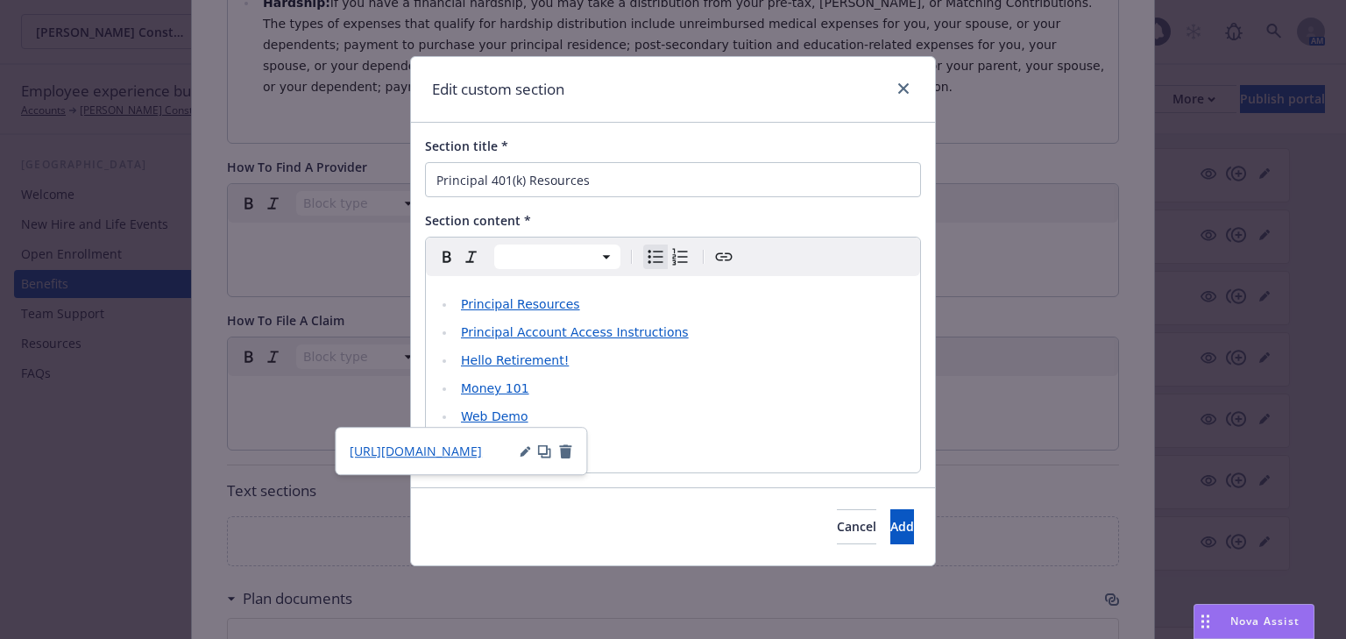
select select
click at [534, 420] on li "Web Demo" at bounding box center [683, 416] width 454 height 21
click at [520, 444] on button "button" at bounding box center [525, 451] width 11 height 14
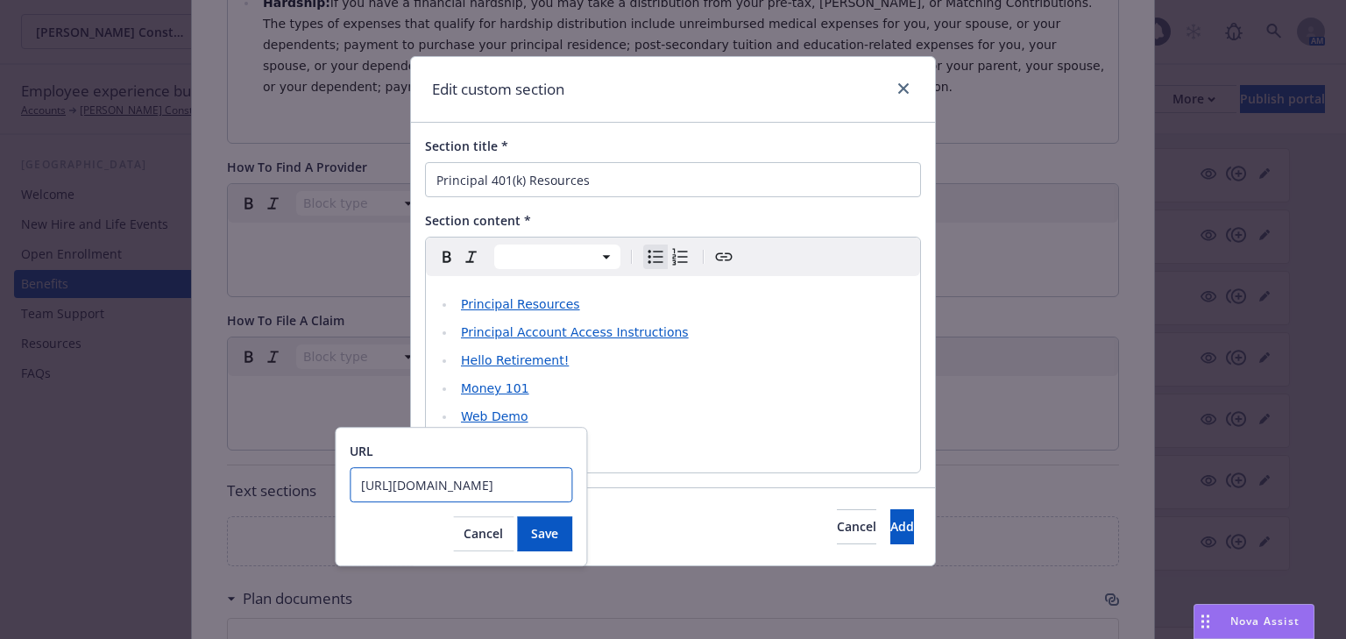
click at [500, 493] on input "[URL][DOMAIN_NAME]" at bounding box center [461, 484] width 223 height 35
click at [501, 490] on input "[URL][DOMAIN_NAME]" at bounding box center [461, 484] width 223 height 35
click at [501, 488] on input "URL" at bounding box center [461, 484] width 223 height 35
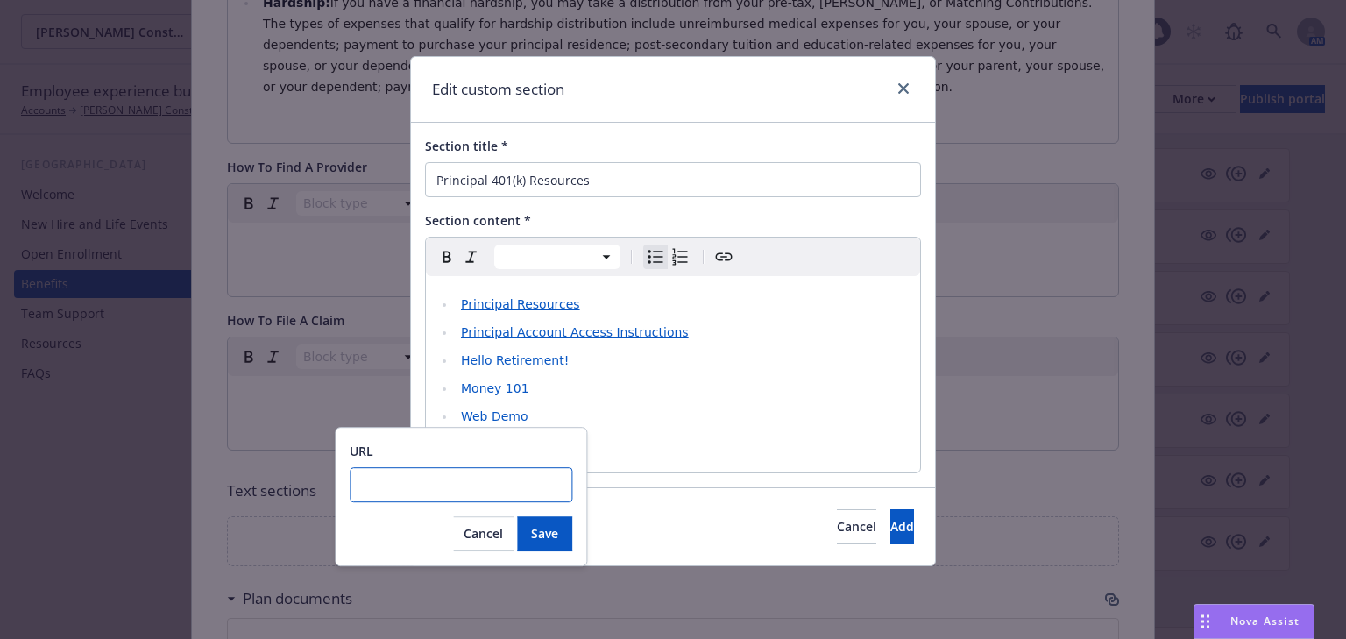
paste input "[URL][DOMAIN_NAME]"
type input "[URL][DOMAIN_NAME]"
click at [542, 544] on button "Save" at bounding box center [544, 533] width 55 height 35
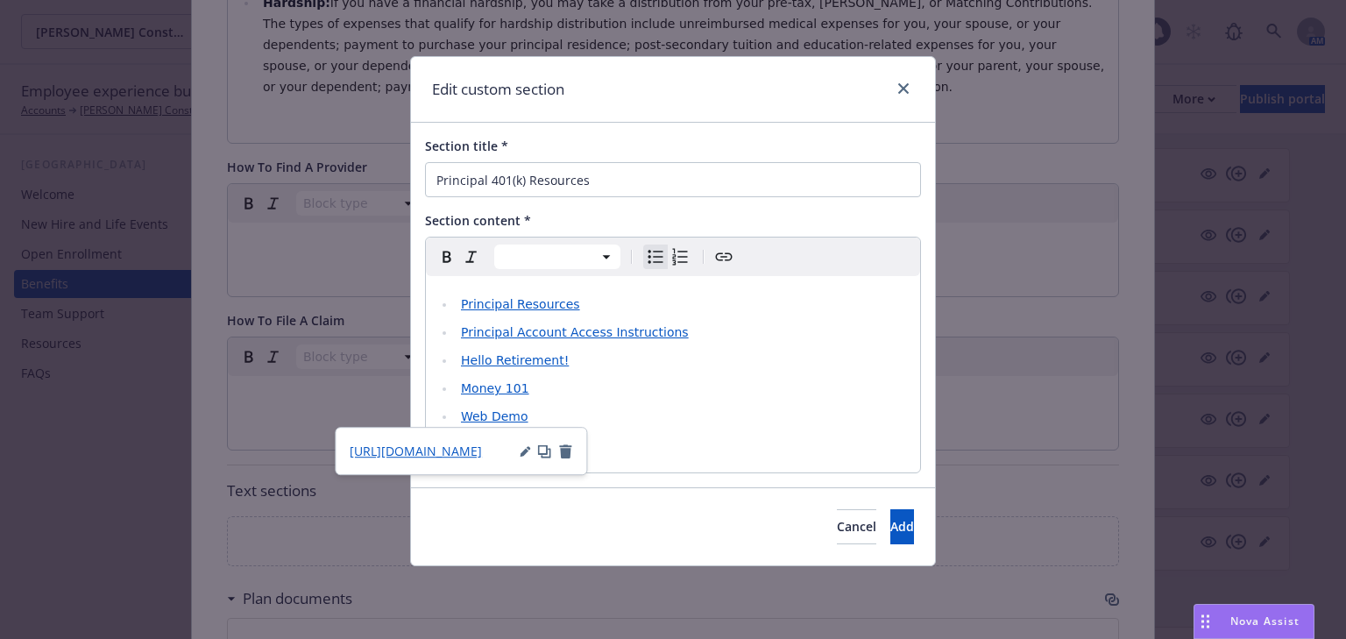
select select "paragraph"
click at [617, 428] on div "Principal Resources Principal Account Access Instructions Hello Retirement! Mon…" at bounding box center [673, 374] width 494 height 196
select select
click at [542, 418] on li "Web Demo" at bounding box center [683, 416] width 454 height 21
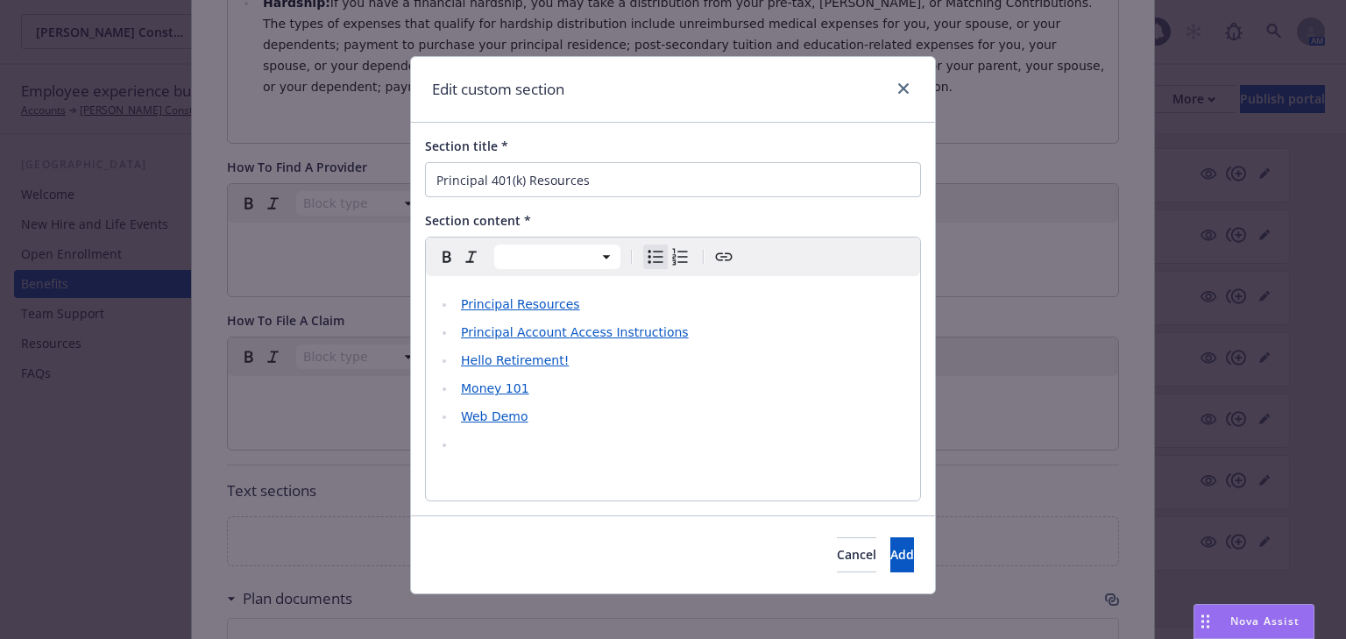
click at [478, 447] on li "editable markdown" at bounding box center [683, 444] width 454 height 21
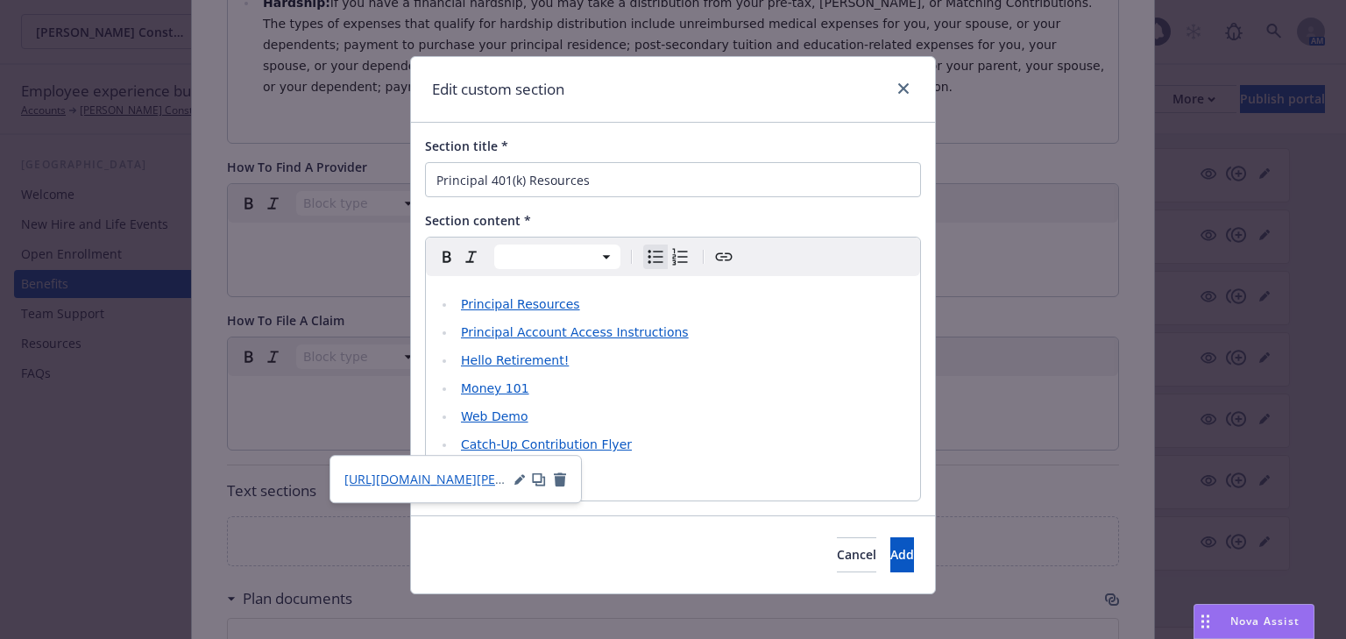
click at [519, 480] on icon "button" at bounding box center [519, 480] width 9 height 9
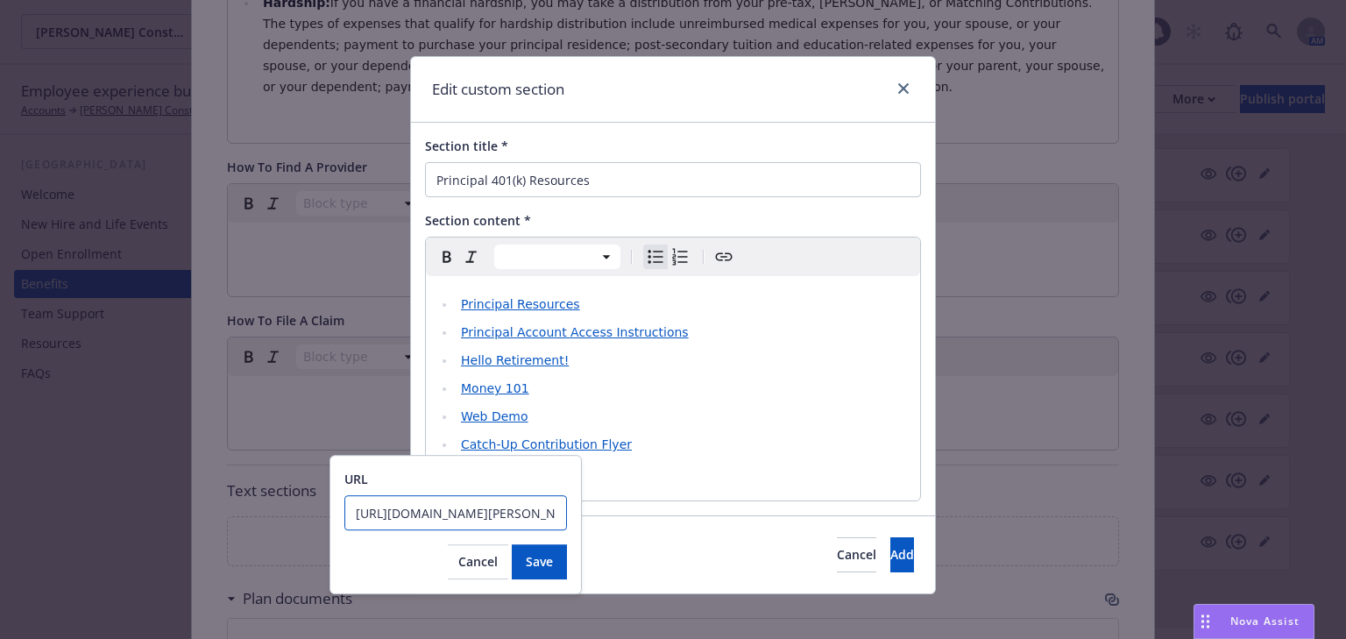
click at [456, 511] on input "[URL][DOMAIN_NAME][PERSON_NAME].." at bounding box center [456, 512] width 223 height 35
click at [454, 513] on input "[URL][DOMAIN_NAME][PERSON_NAME].." at bounding box center [456, 512] width 223 height 35
click at [453, 512] on input "[URL][DOMAIN_NAME][PERSON_NAME].." at bounding box center [456, 512] width 223 height 35
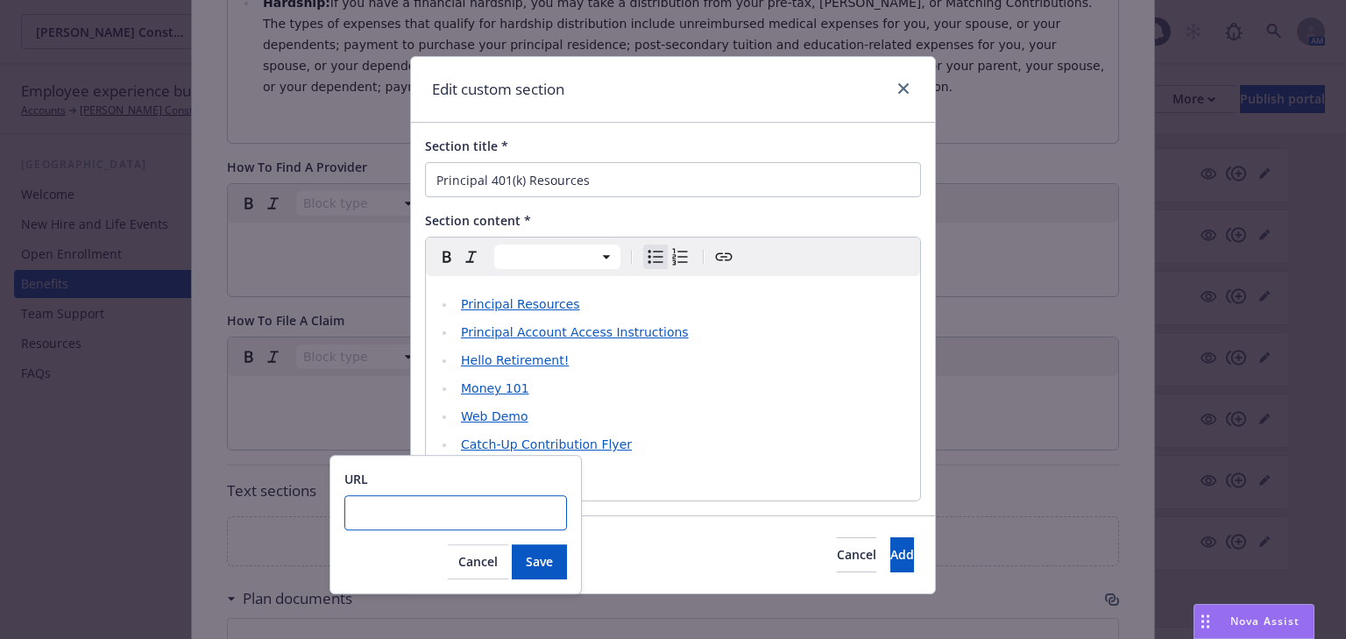
click at [442, 512] on input "URL" at bounding box center [456, 512] width 223 height 35
paste input "[URL][DOMAIN_NAME][PERSON_NAME].."
type input "[URL][DOMAIN_NAME][PERSON_NAME].."
click at [539, 565] on span "Save" at bounding box center [539, 561] width 27 height 17
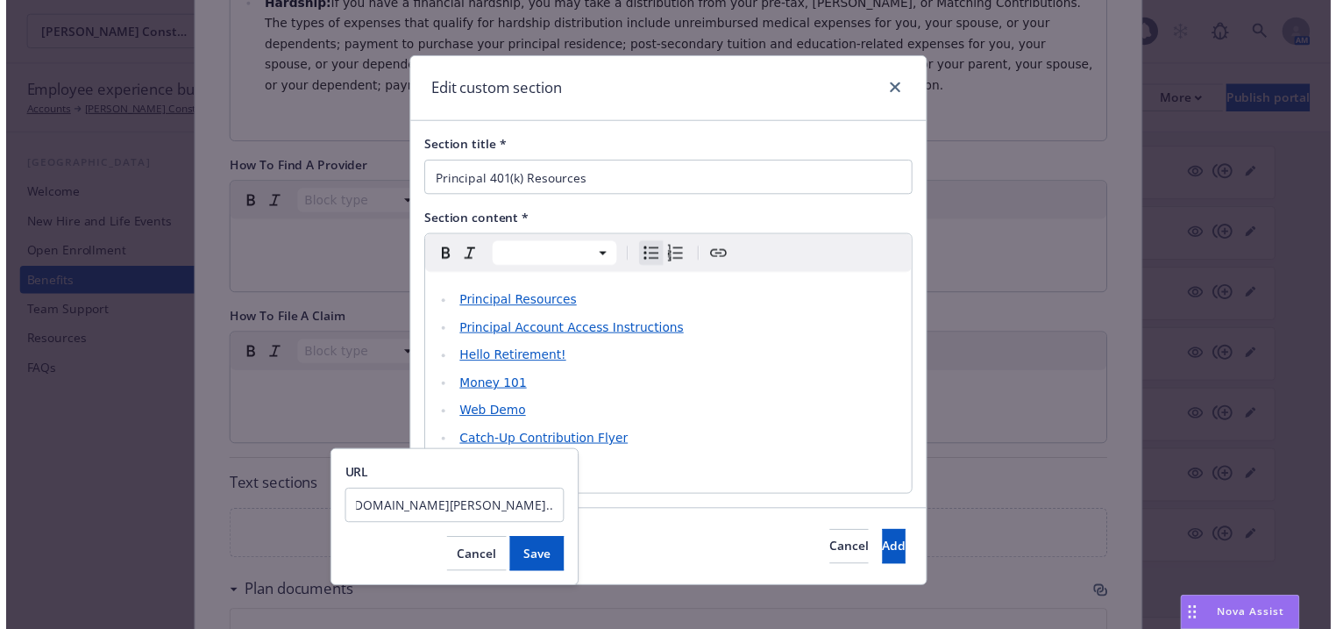
scroll to position [0, 0]
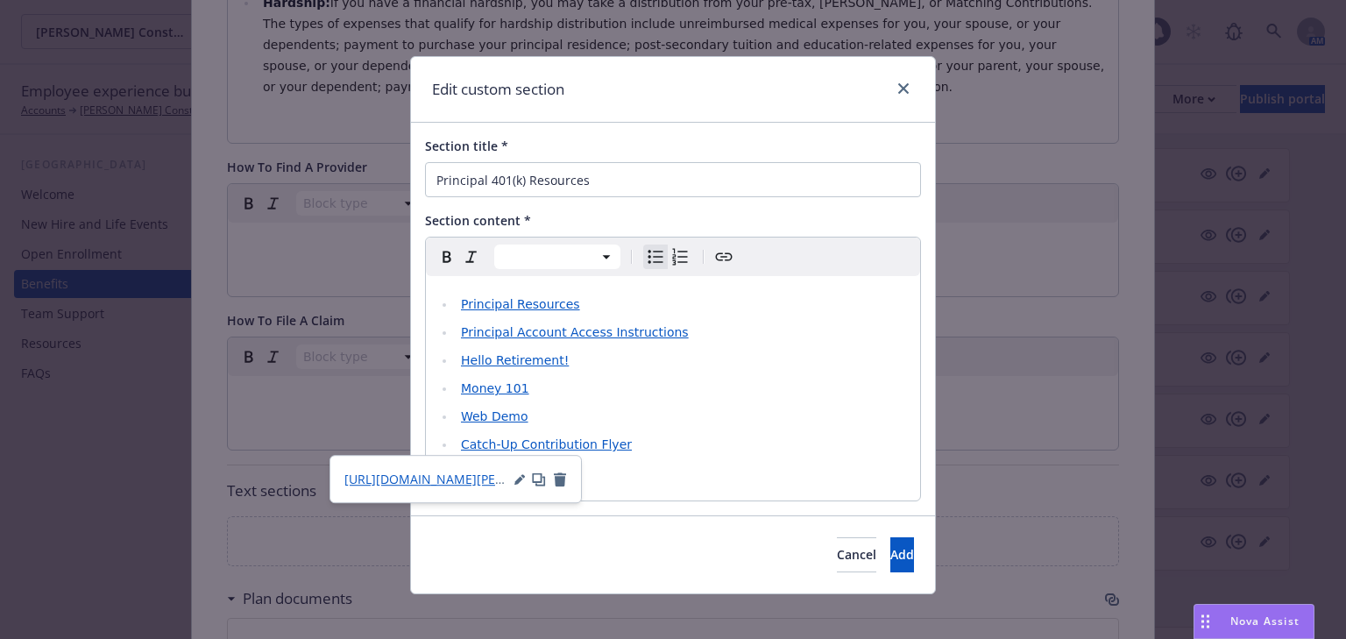
select select "paragraph"
click at [705, 487] on p "editable markdown" at bounding box center [673, 479] width 473 height 21
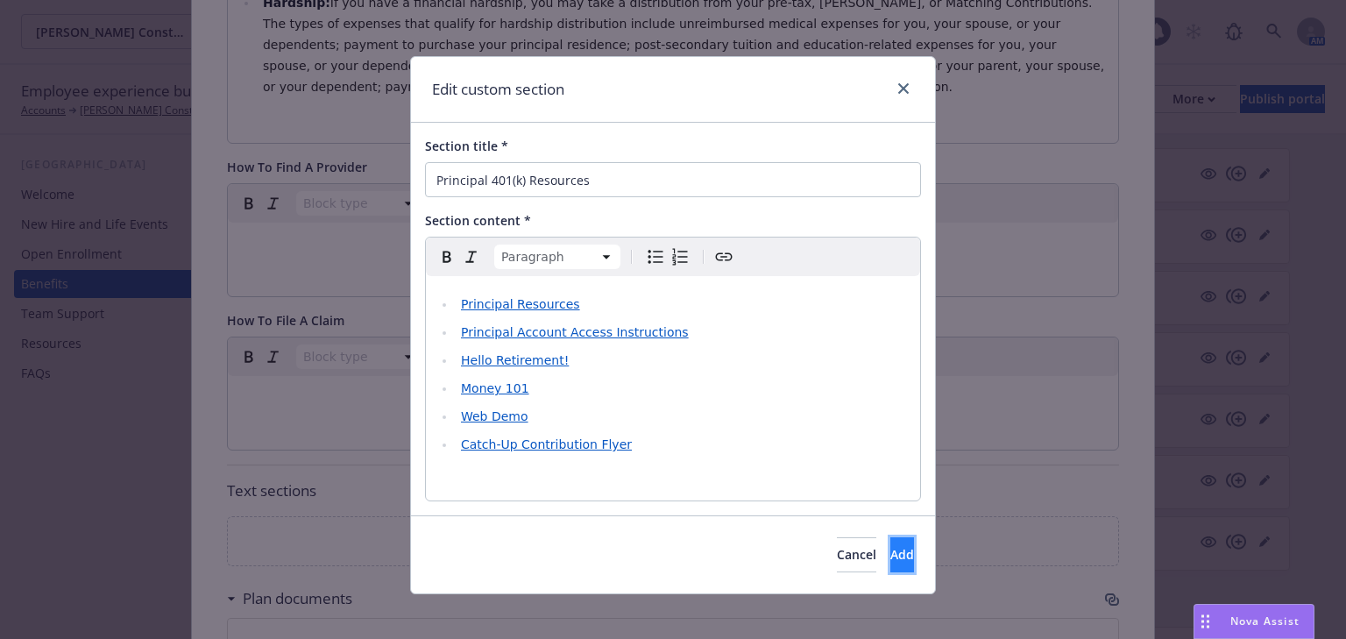
click at [891, 550] on button "Add" at bounding box center [903, 554] width 24 height 35
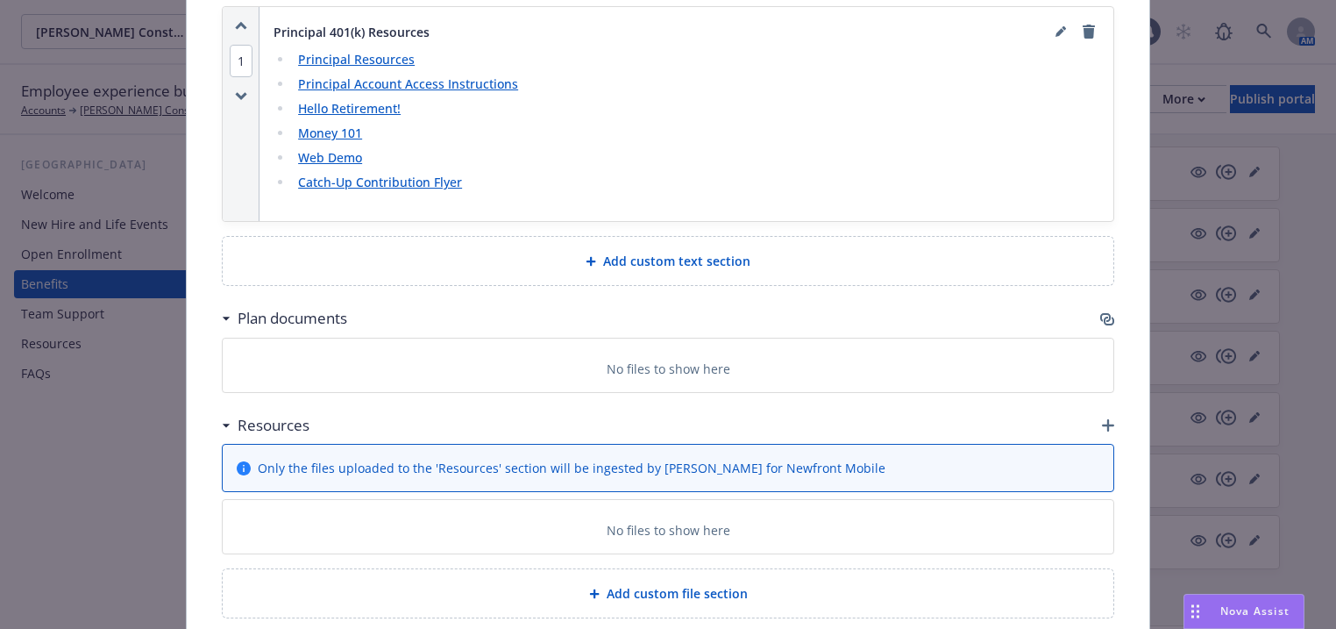
scroll to position [1289, 0]
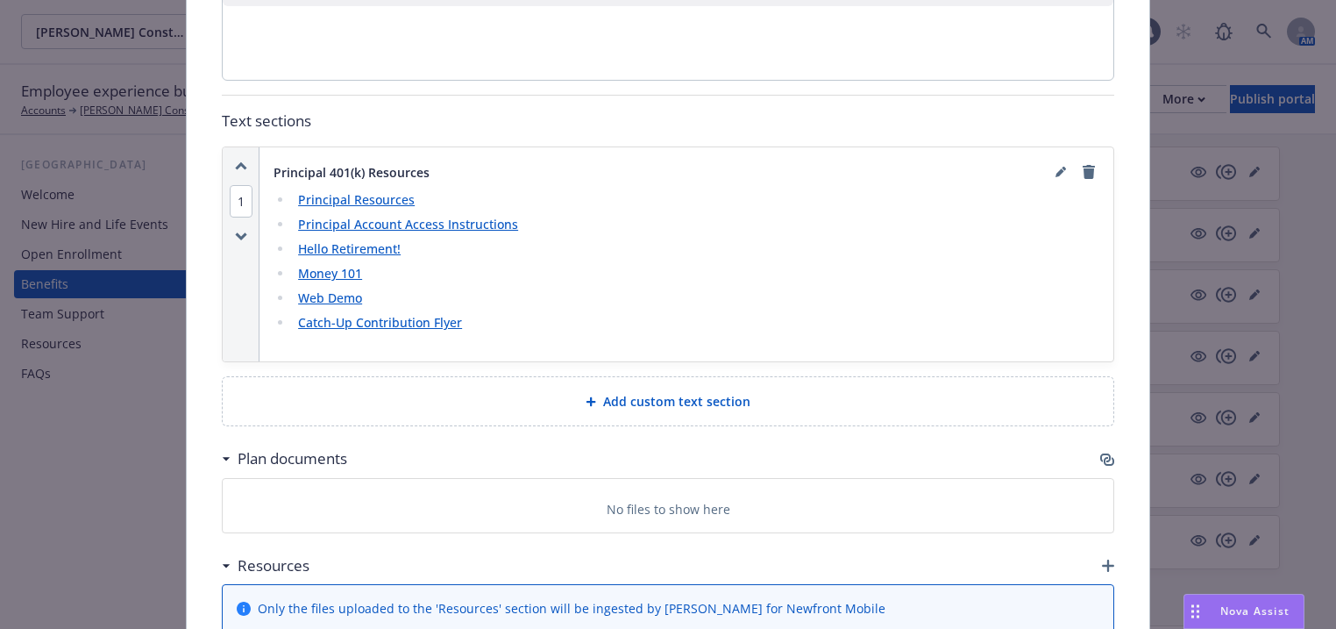
drag, startPoint x: 228, startPoint y: 204, endPoint x: 228, endPoint y: 241, distance: 36.8
click at [228, 241] on div "1" at bounding box center [241, 254] width 37 height 214
click at [1104, 457] on icon "button" at bounding box center [1109, 461] width 11 height 9
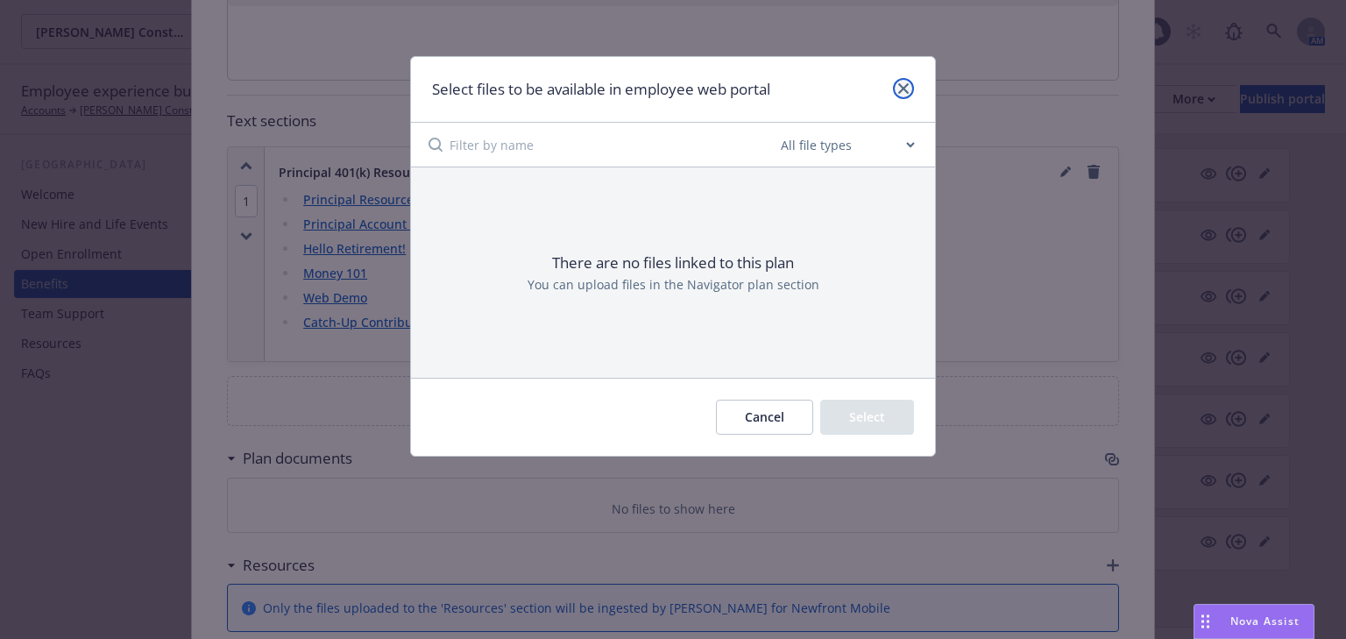
click at [902, 89] on icon "close" at bounding box center [904, 88] width 11 height 11
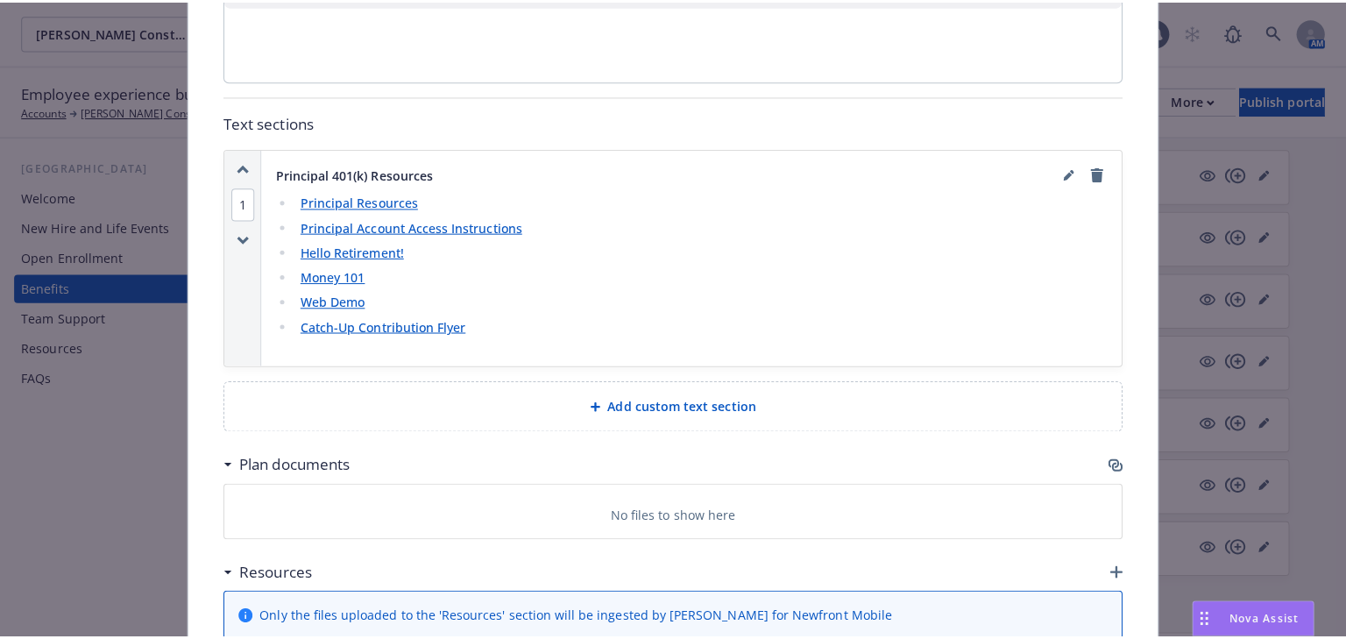
scroll to position [1218, 0]
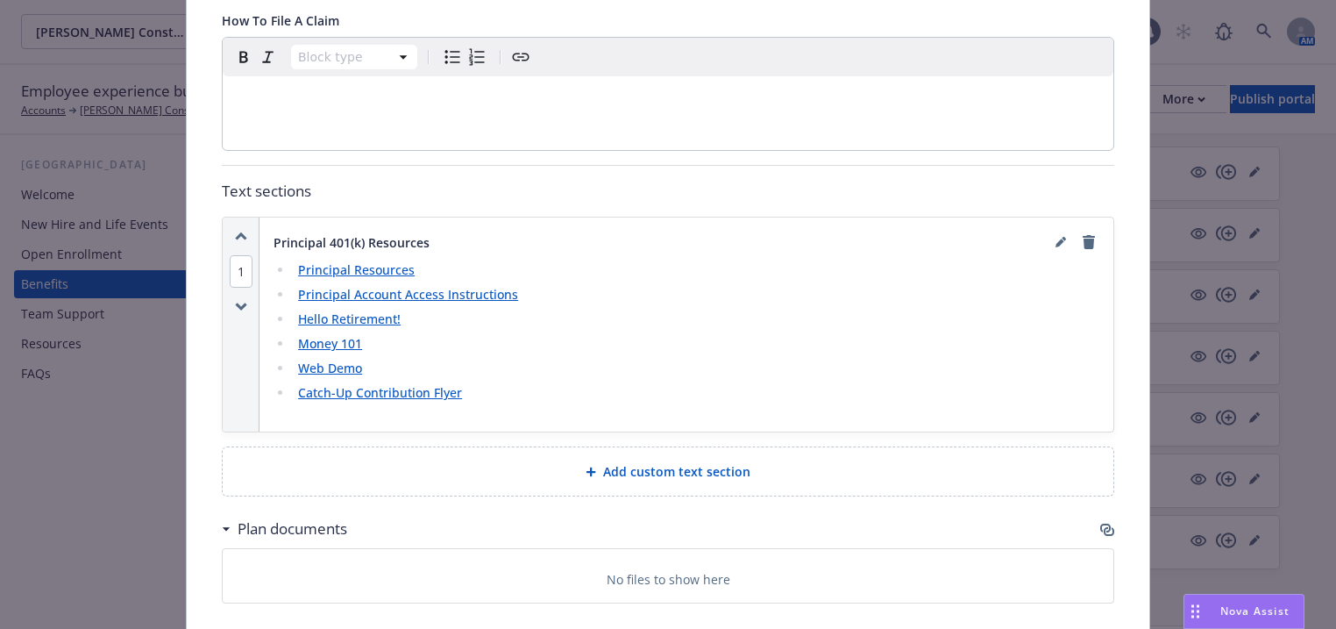
click at [1101, 522] on icon "button" at bounding box center [1107, 529] width 14 height 14
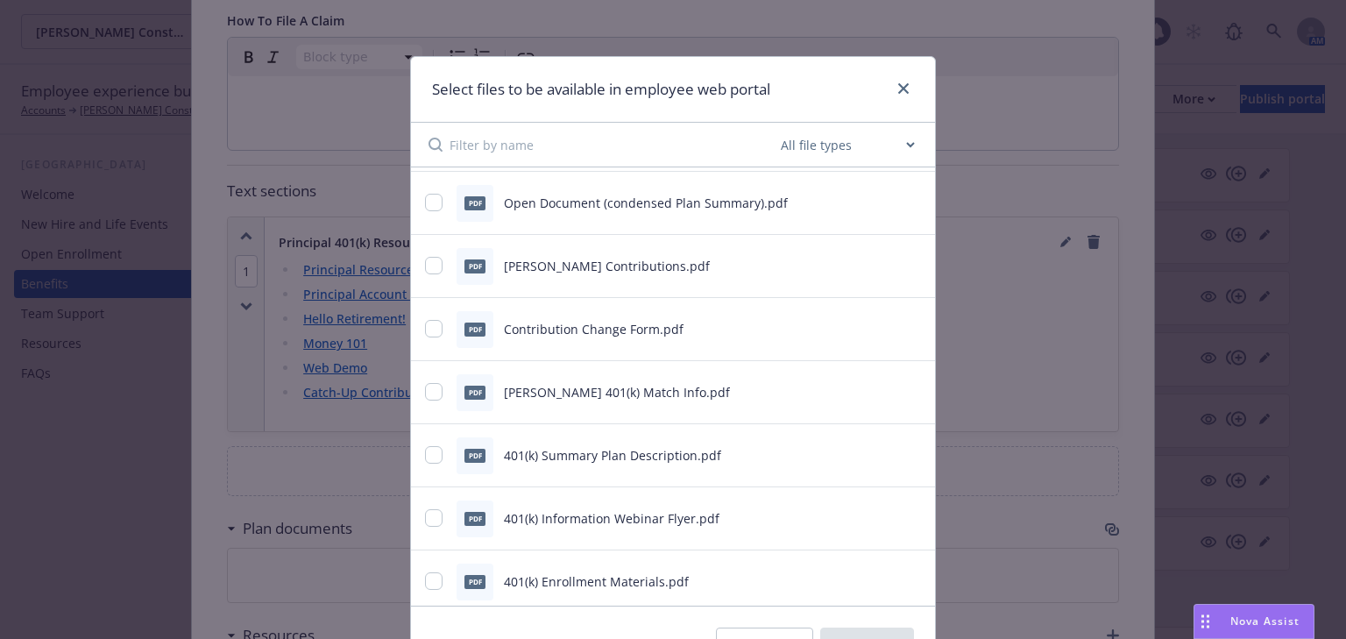
scroll to position [109, 0]
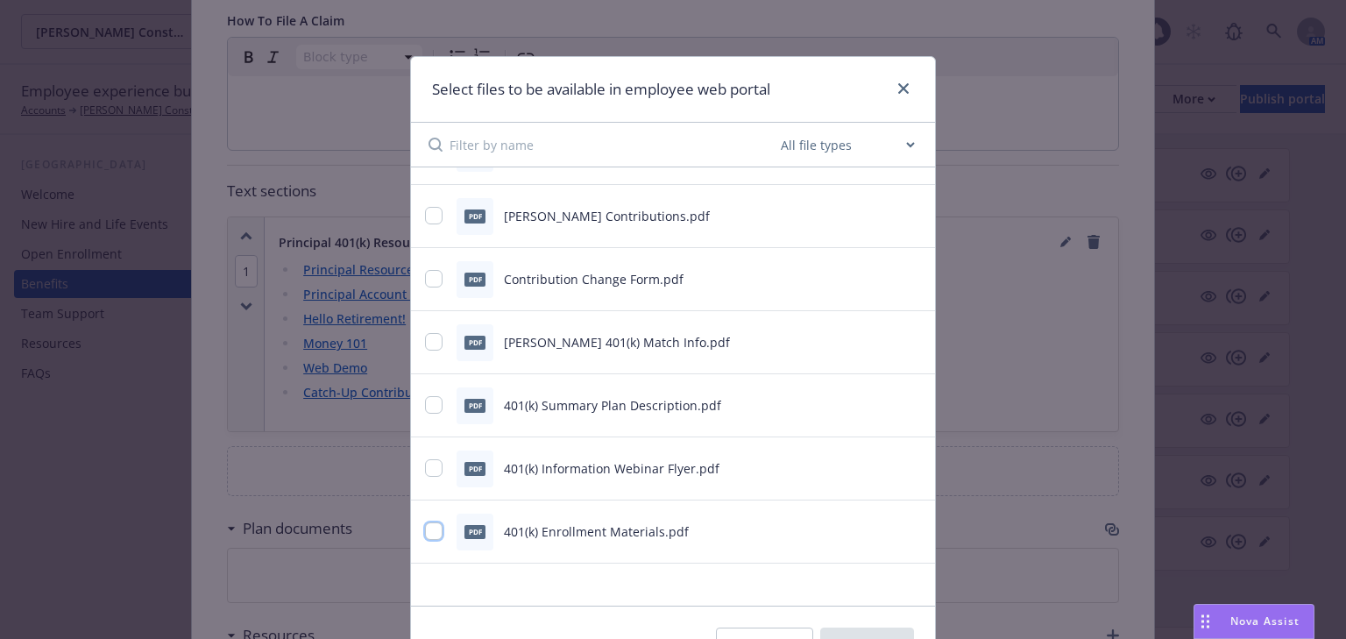
drag, startPoint x: 432, startPoint y: 527, endPoint x: 424, endPoint y: 477, distance: 50.6
click at [431, 526] on input "checkbox" at bounding box center [434, 531] width 18 height 18
checkbox input "true"
click at [427, 460] on input "checkbox" at bounding box center [434, 468] width 18 height 18
checkbox input "true"
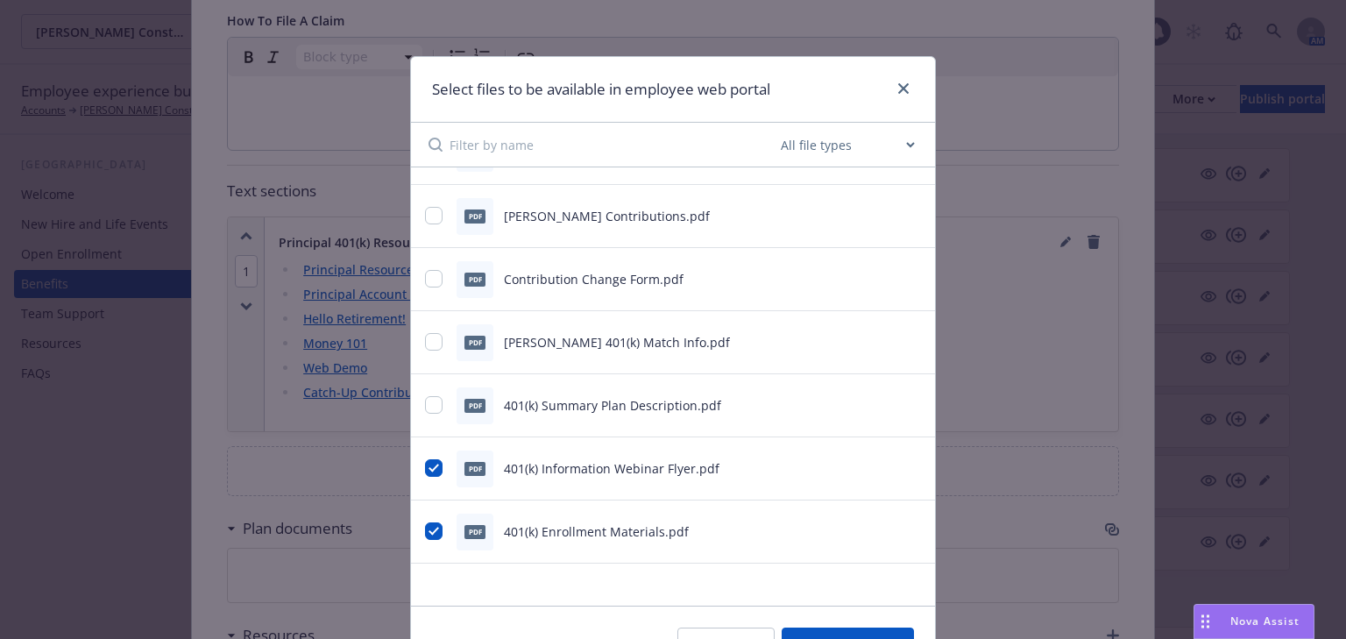
click at [426, 393] on div "pdf 401(k) Summary Plan Description.pdf" at bounding box center [651, 405] width 452 height 37
click at [429, 400] on input "checkbox" at bounding box center [434, 405] width 18 height 18
checkbox input "true"
drag, startPoint x: 433, startPoint y: 337, endPoint x: 430, endPoint y: 309, distance: 29.1
click at [432, 337] on input "checkbox" at bounding box center [434, 342] width 18 height 18
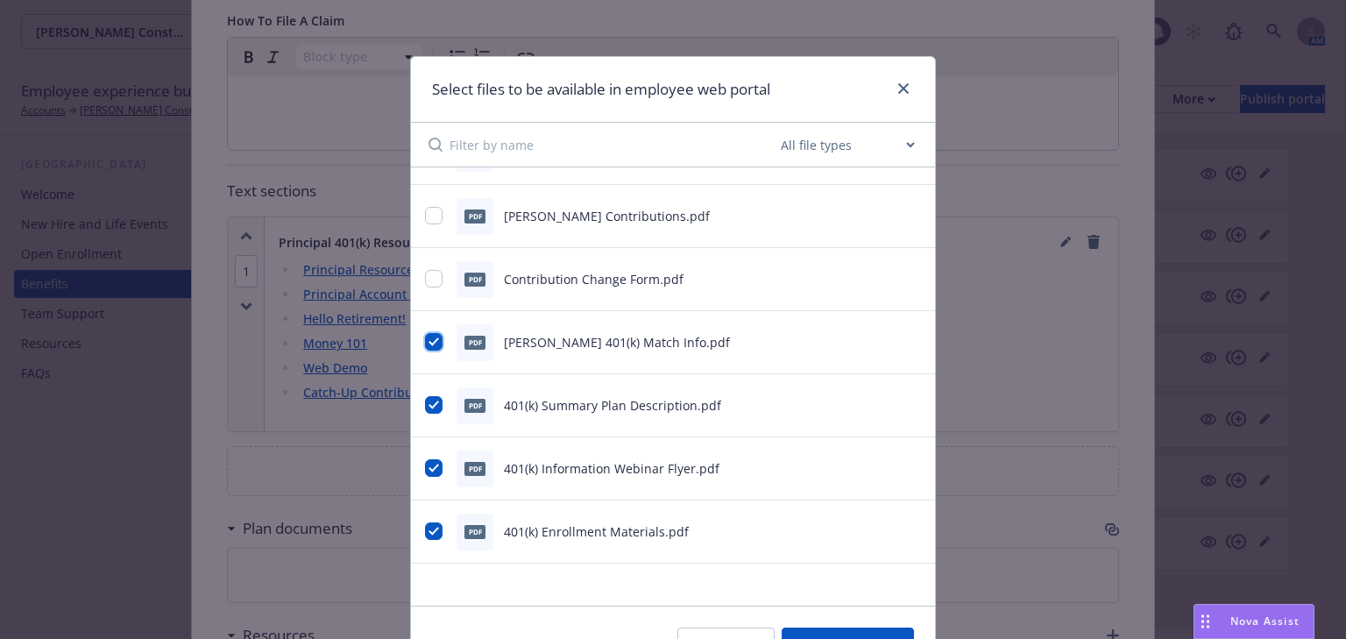
checkbox input "true"
drag, startPoint x: 422, startPoint y: 267, endPoint x: 423, endPoint y: 245, distance: 21.9
click at [425, 266] on div "pdf Contribution Change Form.pdf" at bounding box center [651, 279] width 452 height 37
click at [428, 217] on input "checkbox" at bounding box center [434, 216] width 18 height 18
checkbox input "true"
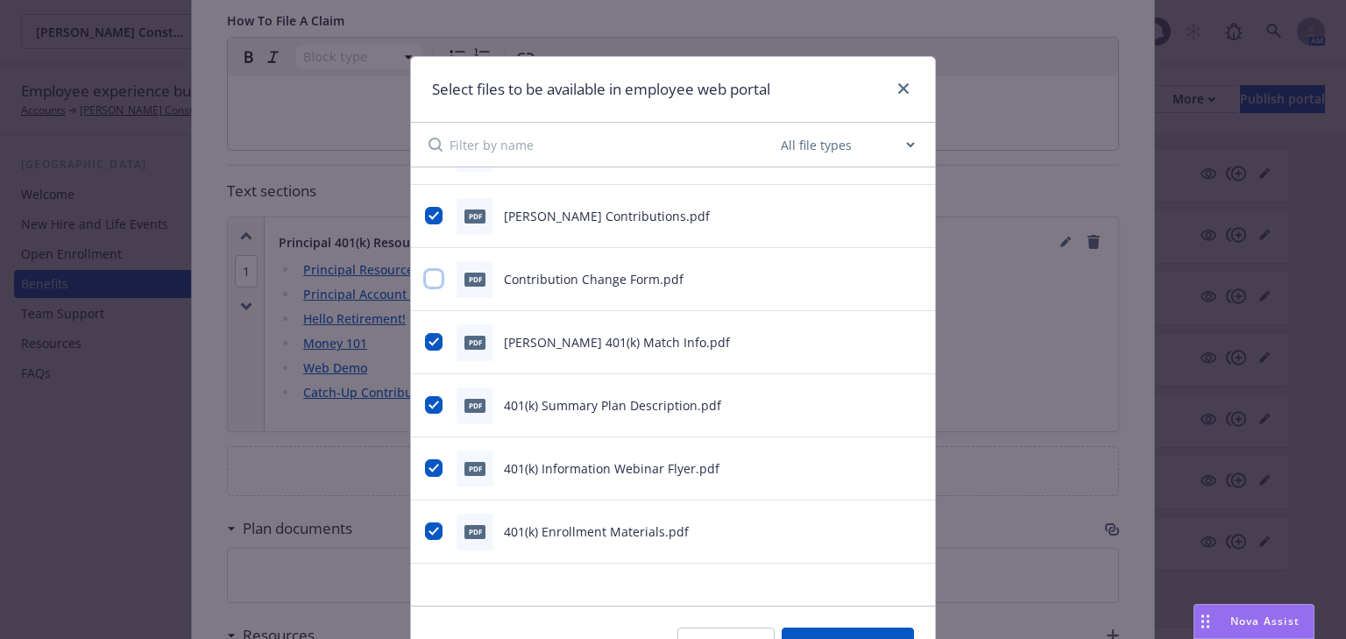
click at [431, 277] on input "checkbox" at bounding box center [434, 279] width 18 height 18
checkbox input "true"
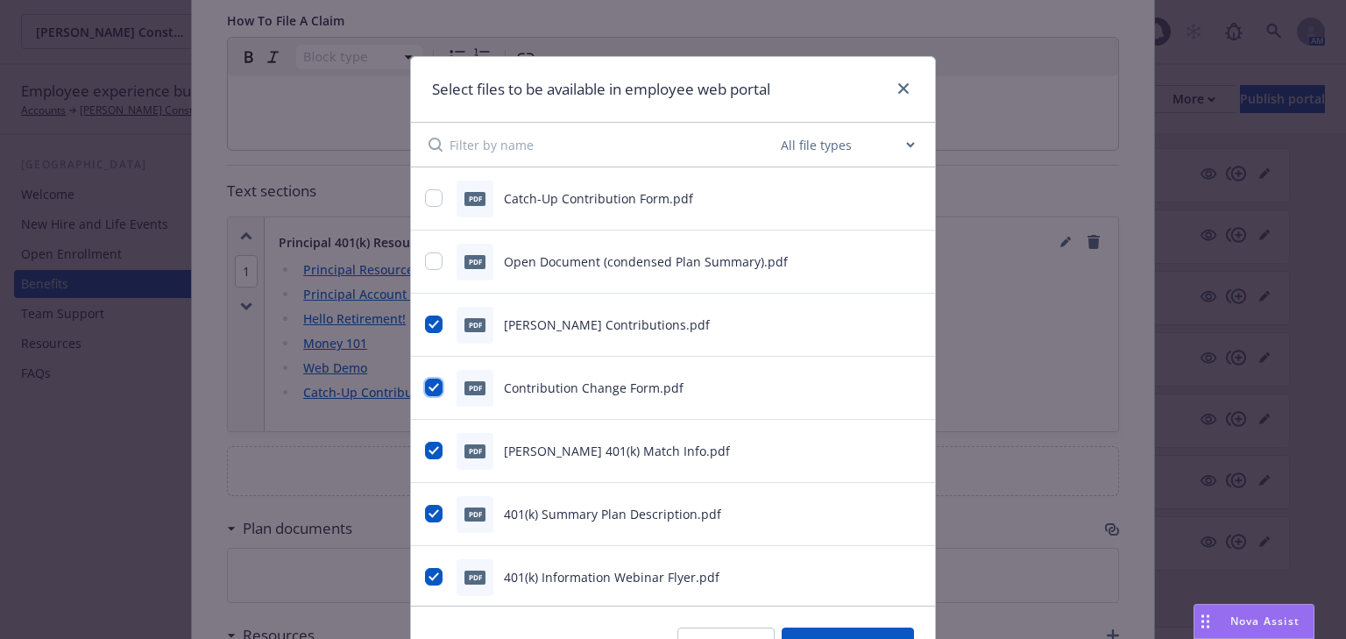
scroll to position [0, 0]
click at [425, 256] on input "checkbox" at bounding box center [434, 261] width 18 height 18
checkbox input "true"
click at [425, 200] on input "checkbox" at bounding box center [434, 198] width 18 height 18
checkbox input "true"
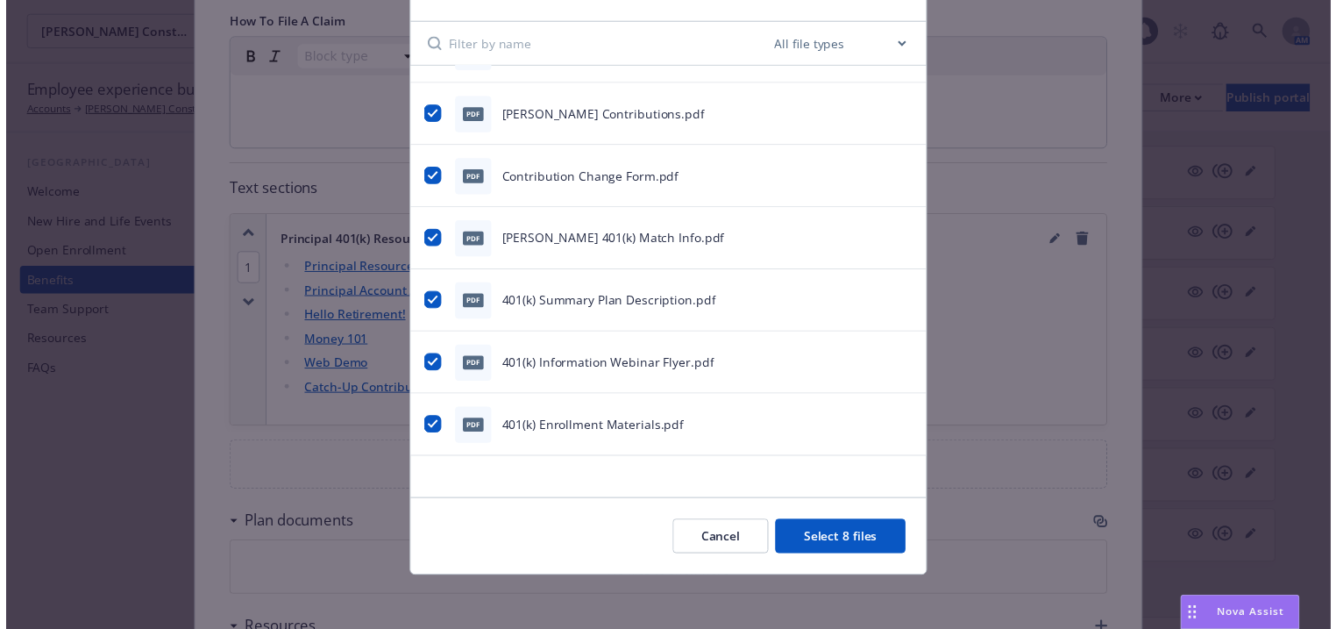
scroll to position [102, 0]
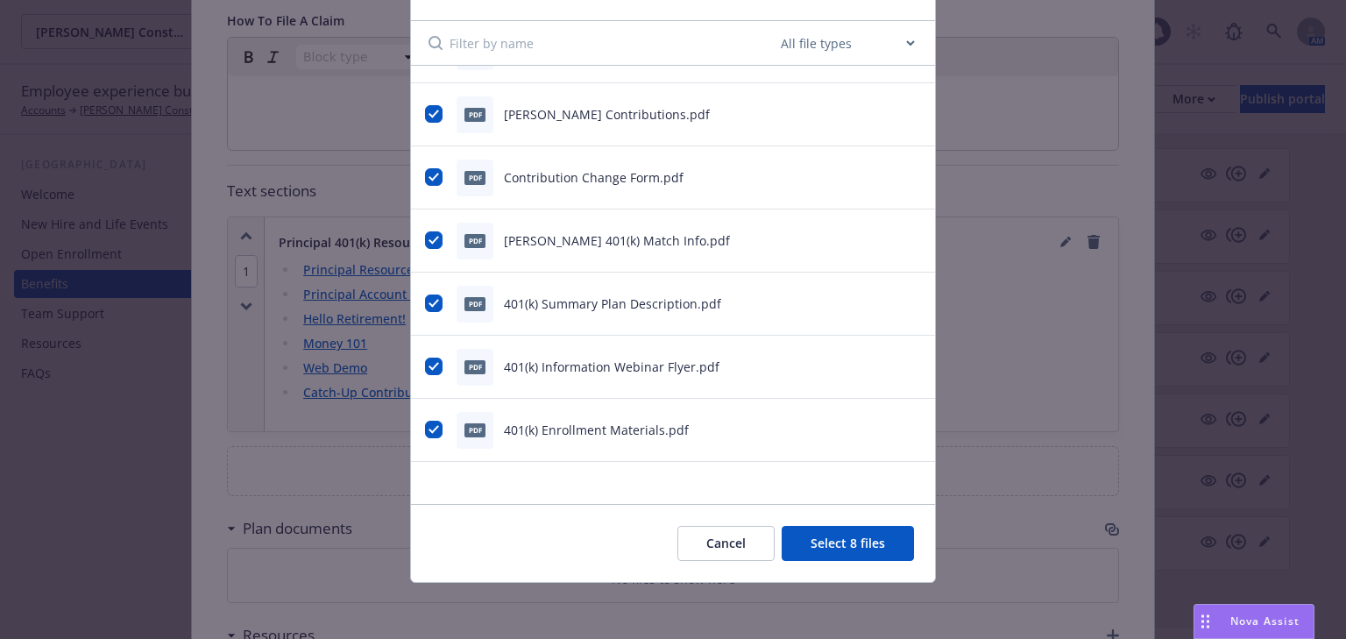
click at [838, 542] on button "Select 8 files" at bounding box center [848, 543] width 132 height 35
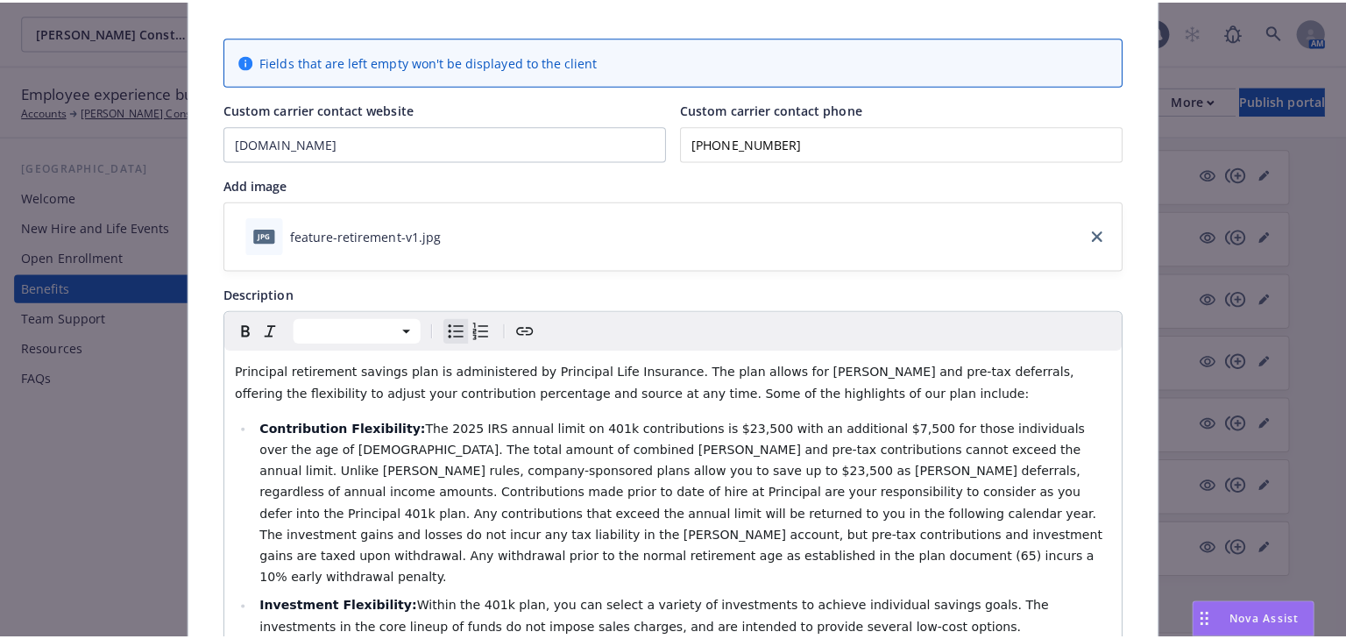
scroll to position [0, 0]
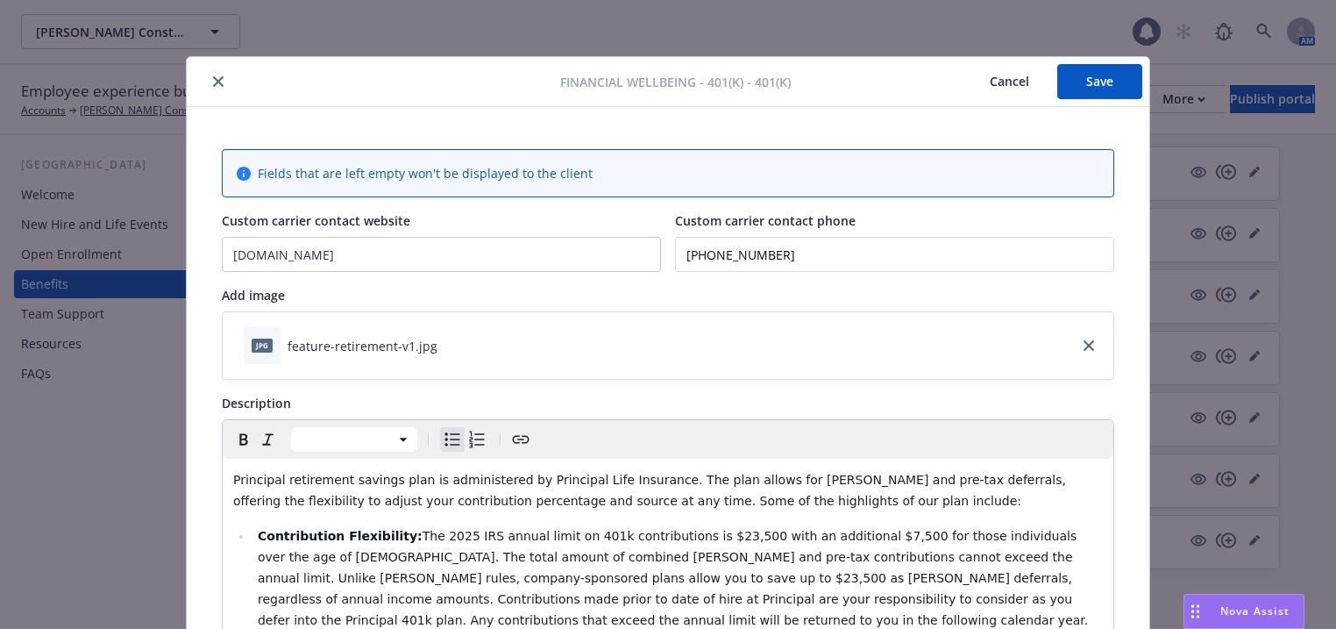
click at [1095, 65] on button "Save" at bounding box center [1099, 81] width 85 height 35
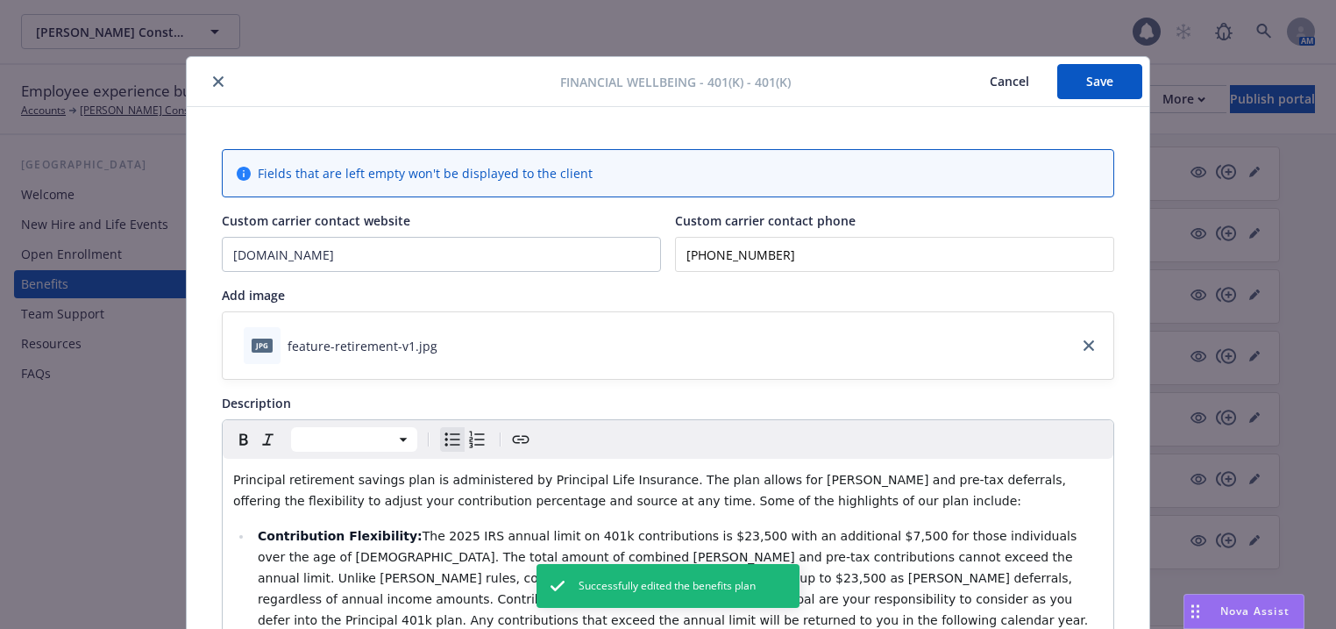
click at [217, 76] on icon "close" at bounding box center [218, 81] width 11 height 11
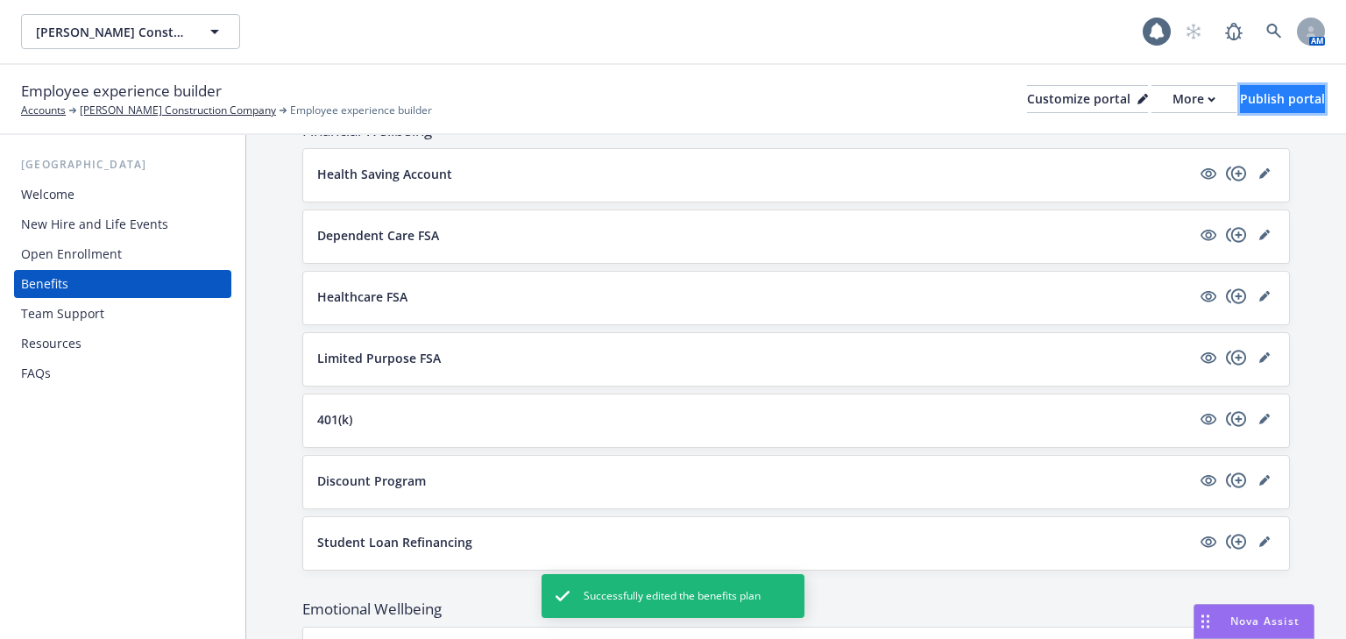
click at [1240, 101] on div "Publish portal" at bounding box center [1282, 99] width 85 height 26
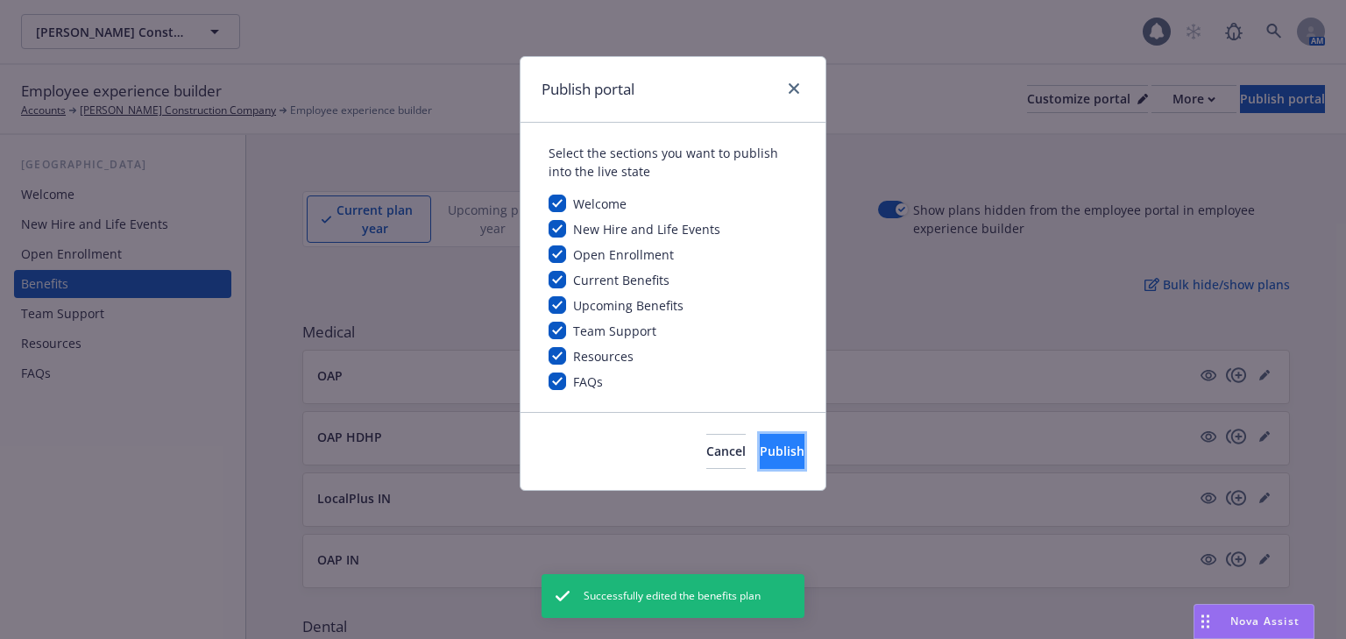
click at [760, 452] on span "Publish" at bounding box center [782, 451] width 45 height 17
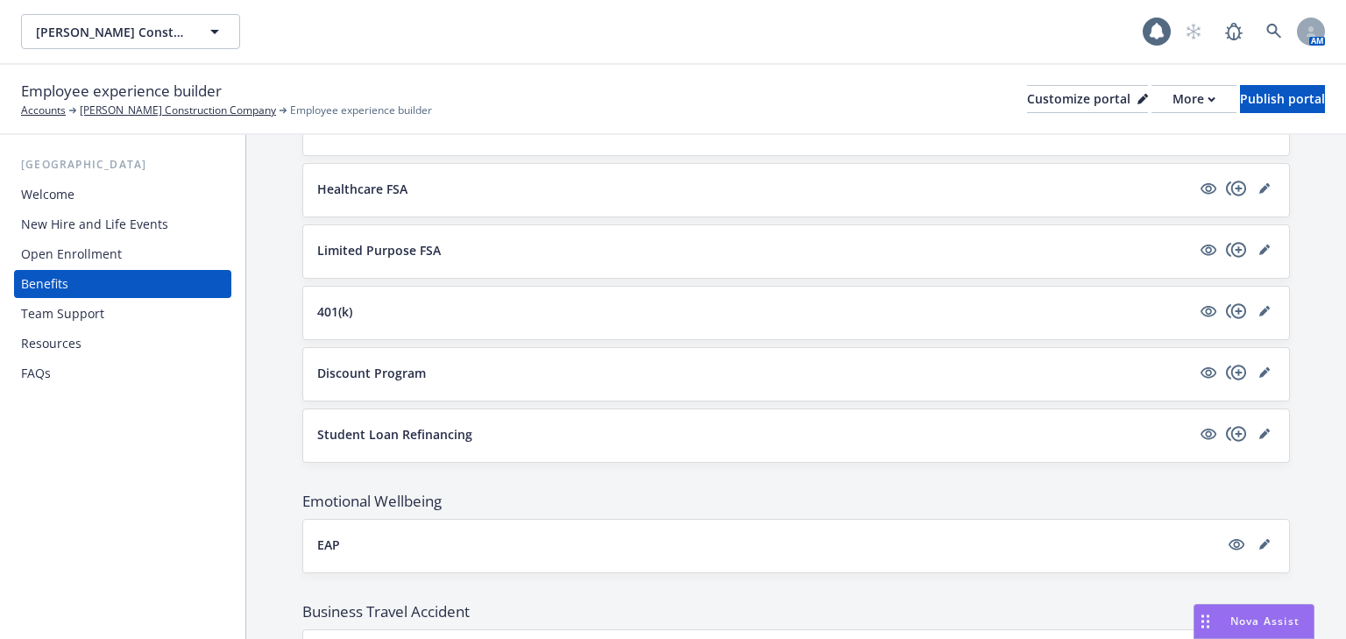
scroll to position [1222, 0]
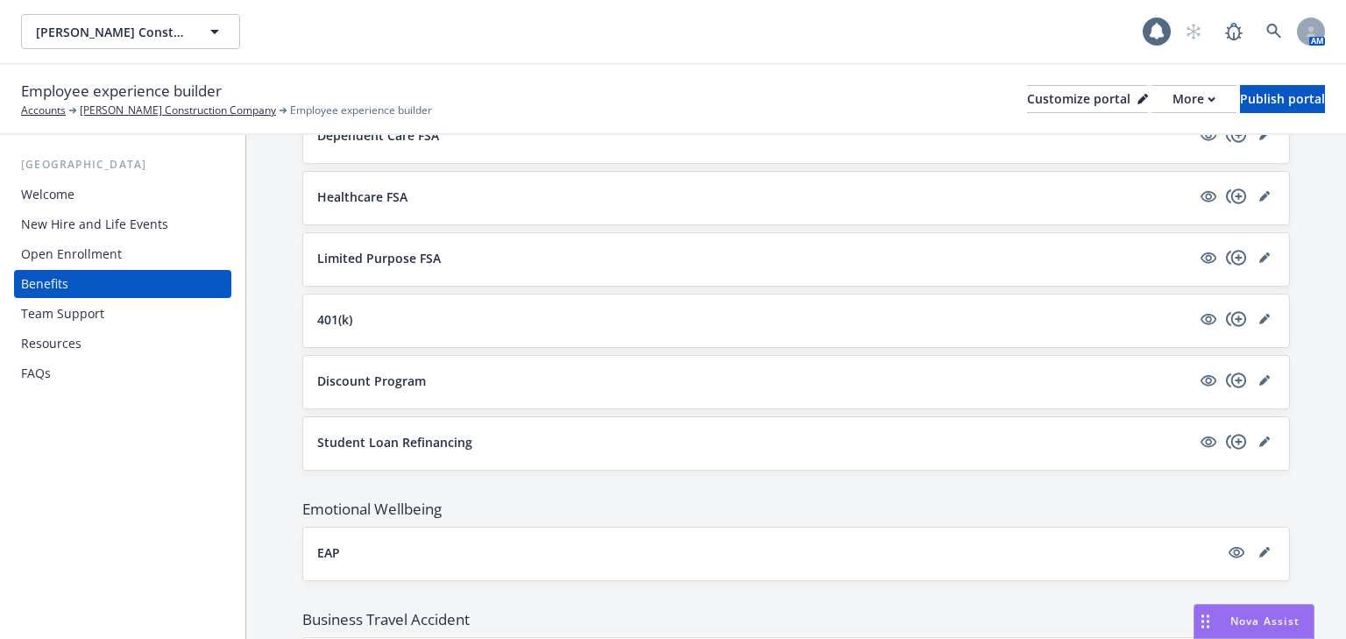
click at [337, 310] on p "401(k)" at bounding box center [334, 319] width 35 height 18
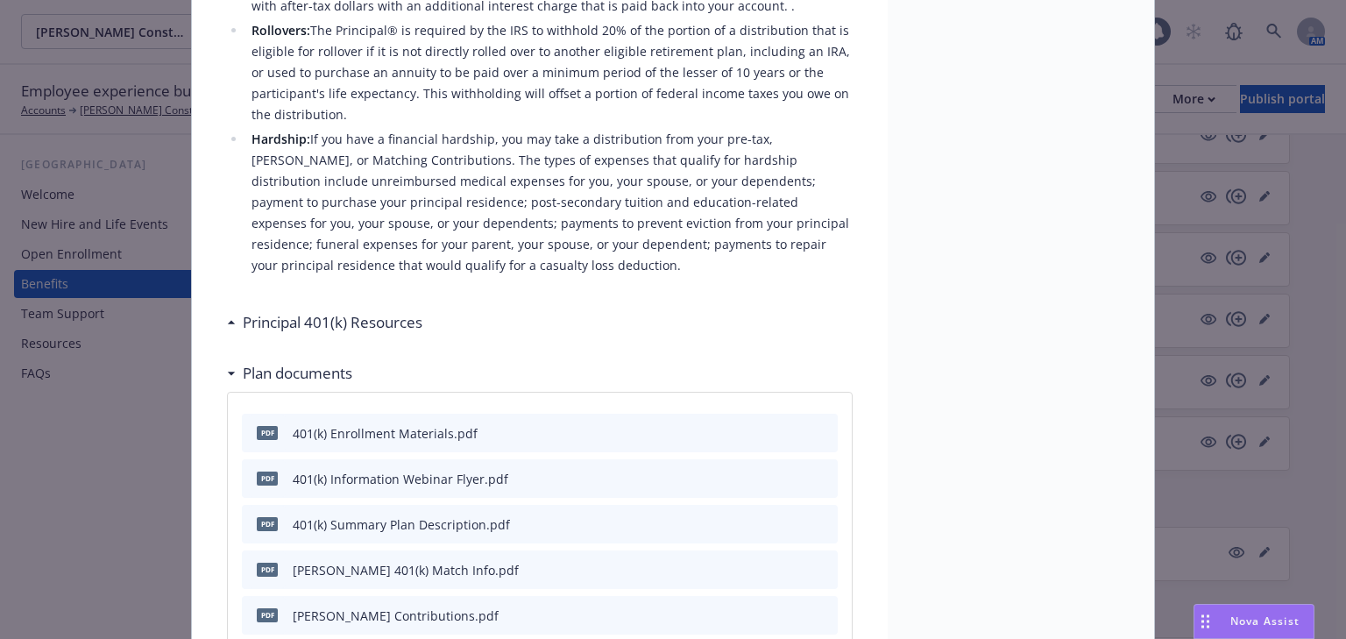
scroll to position [811, 0]
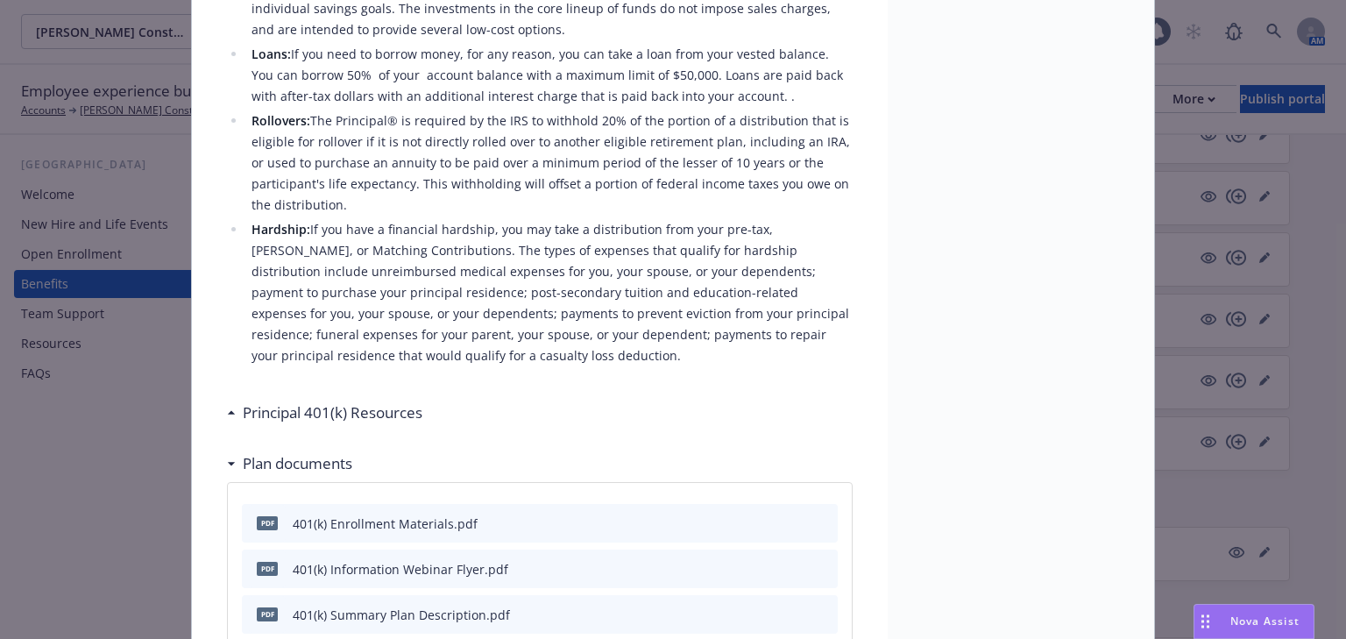
click at [227, 401] on div "Principal 401(k) Resources" at bounding box center [324, 412] width 195 height 23
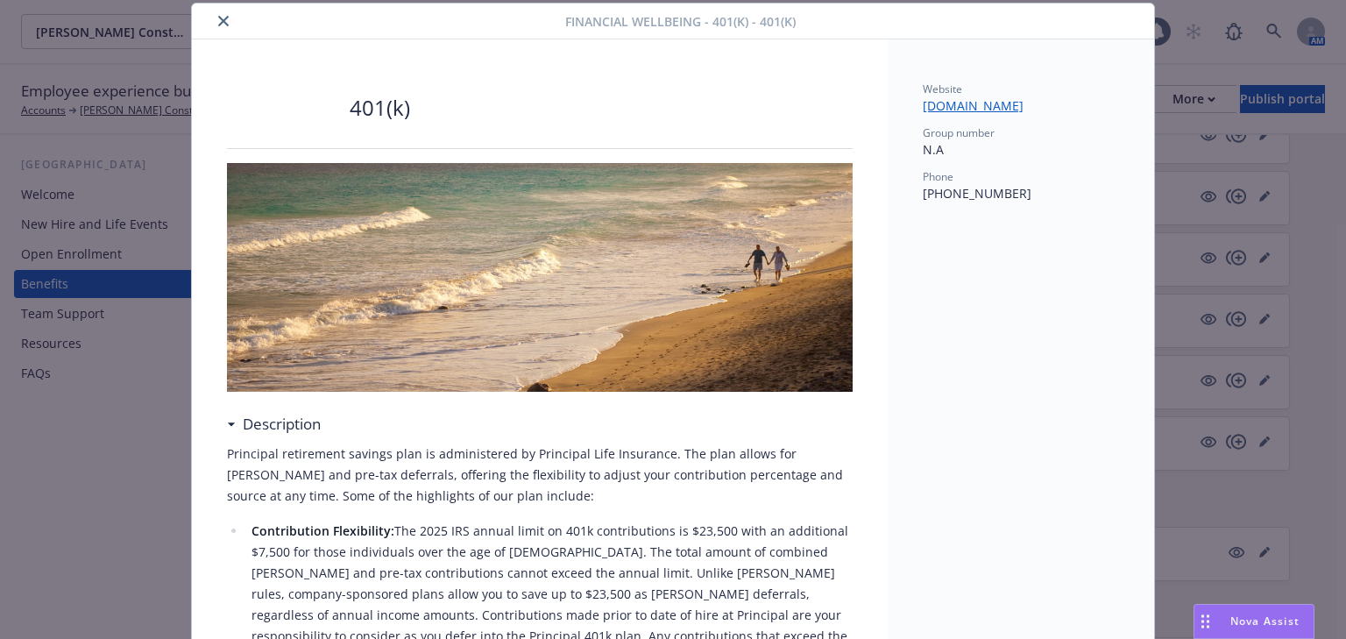
scroll to position [0, 0]
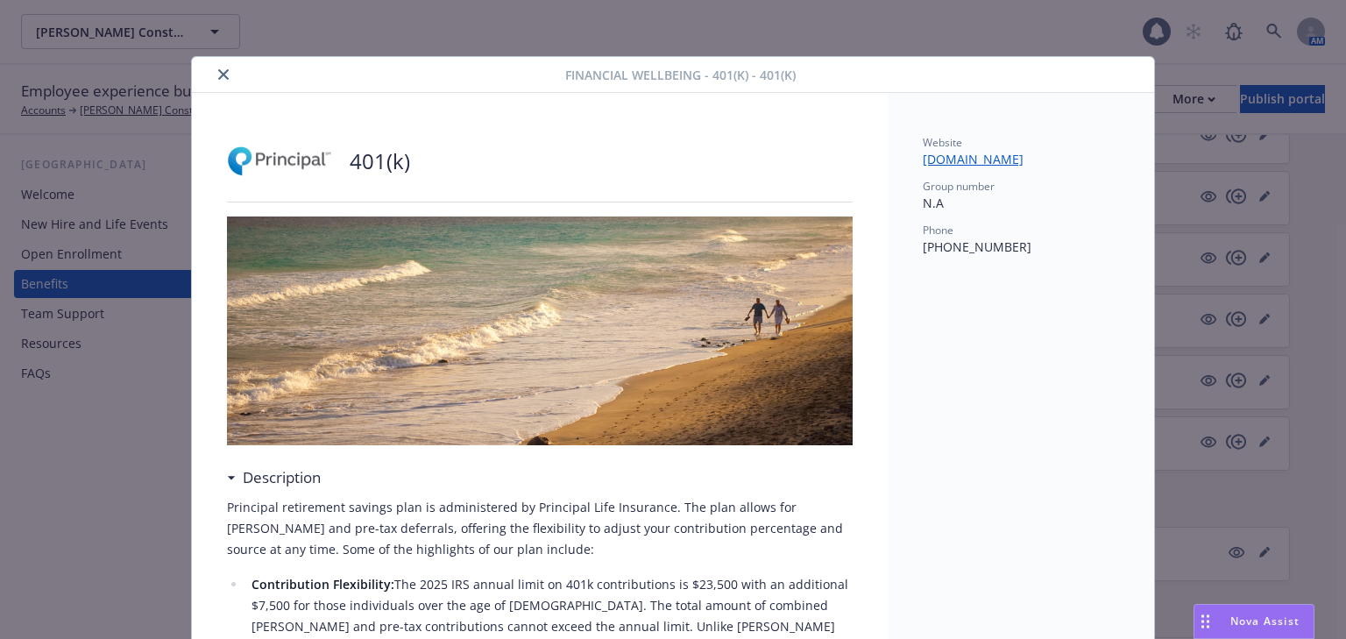
click at [218, 72] on icon "close" at bounding box center [223, 74] width 11 height 11
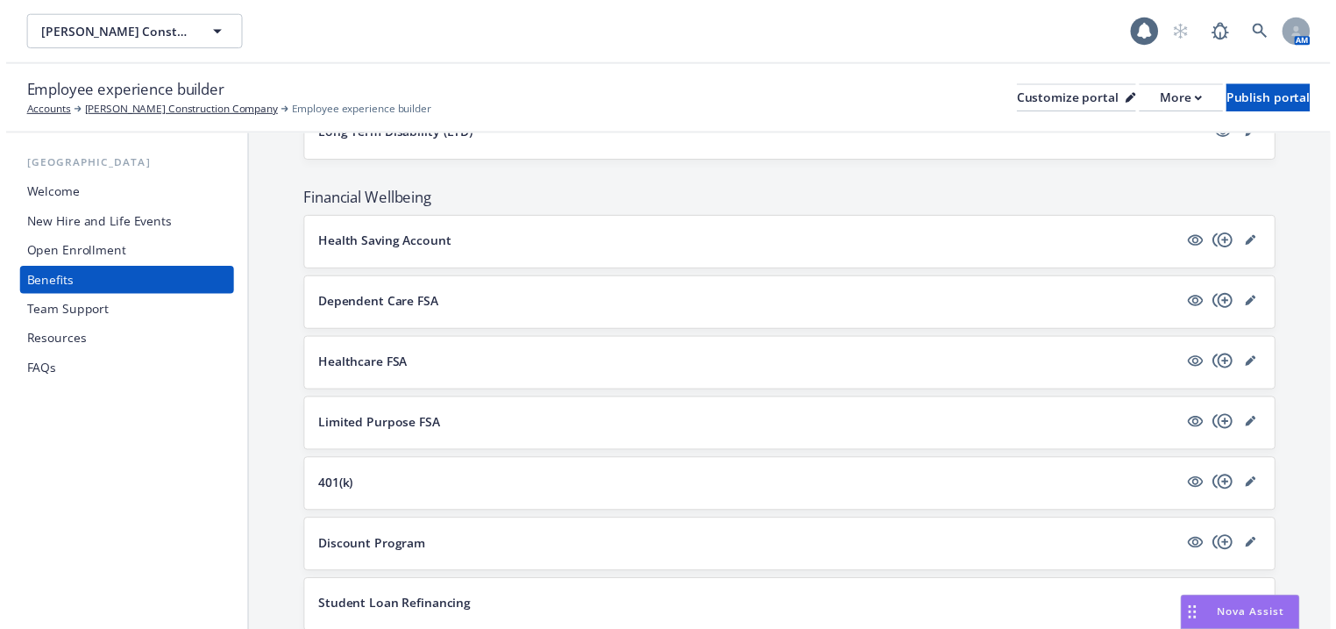
scroll to position [1122, 0]
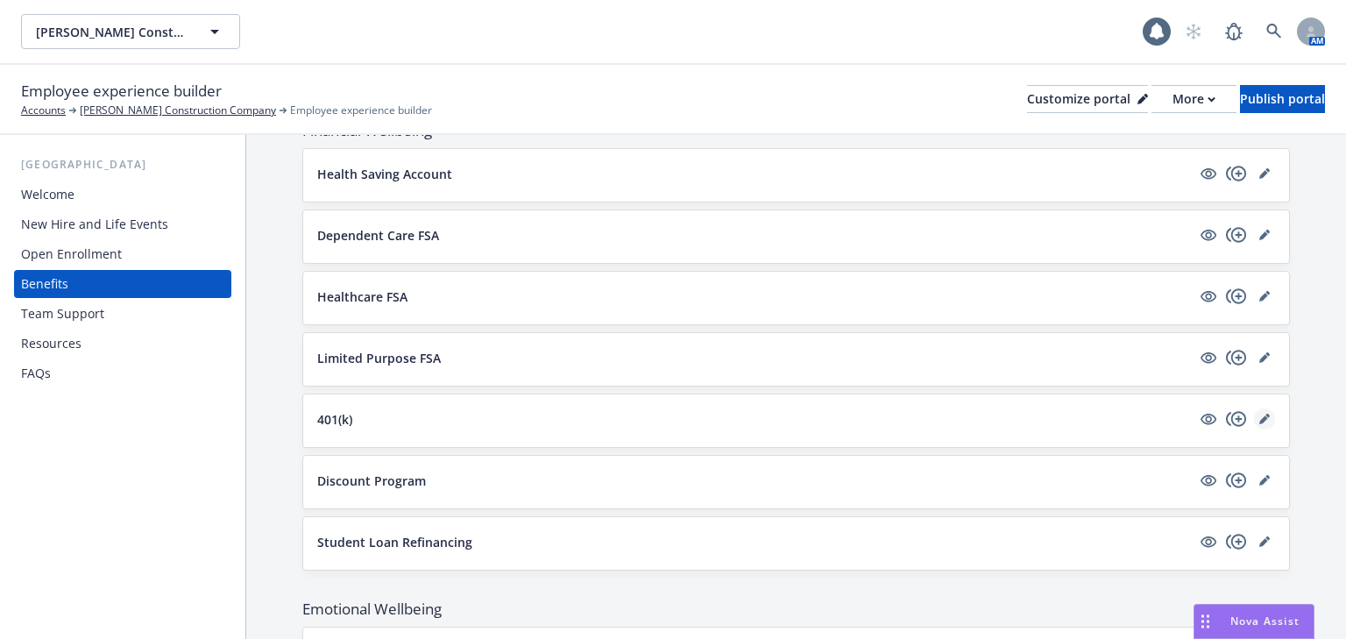
click at [1260, 414] on icon "editPencil" at bounding box center [1265, 419] width 11 height 11
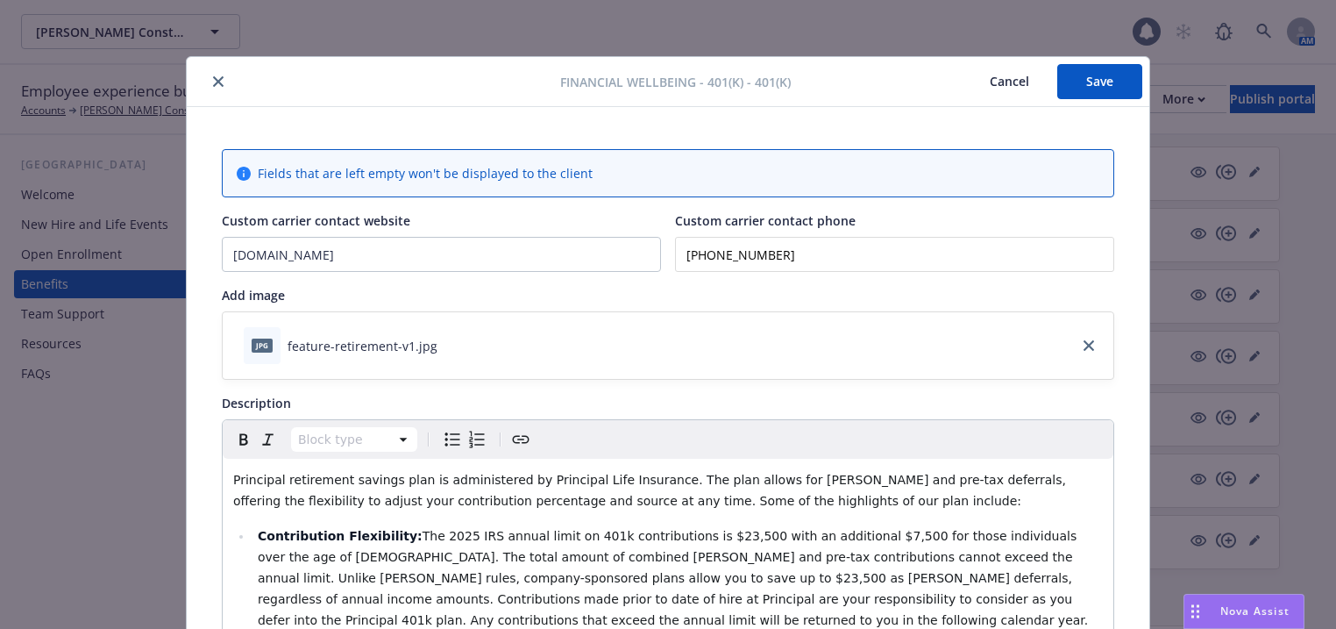
scroll to position [53, 0]
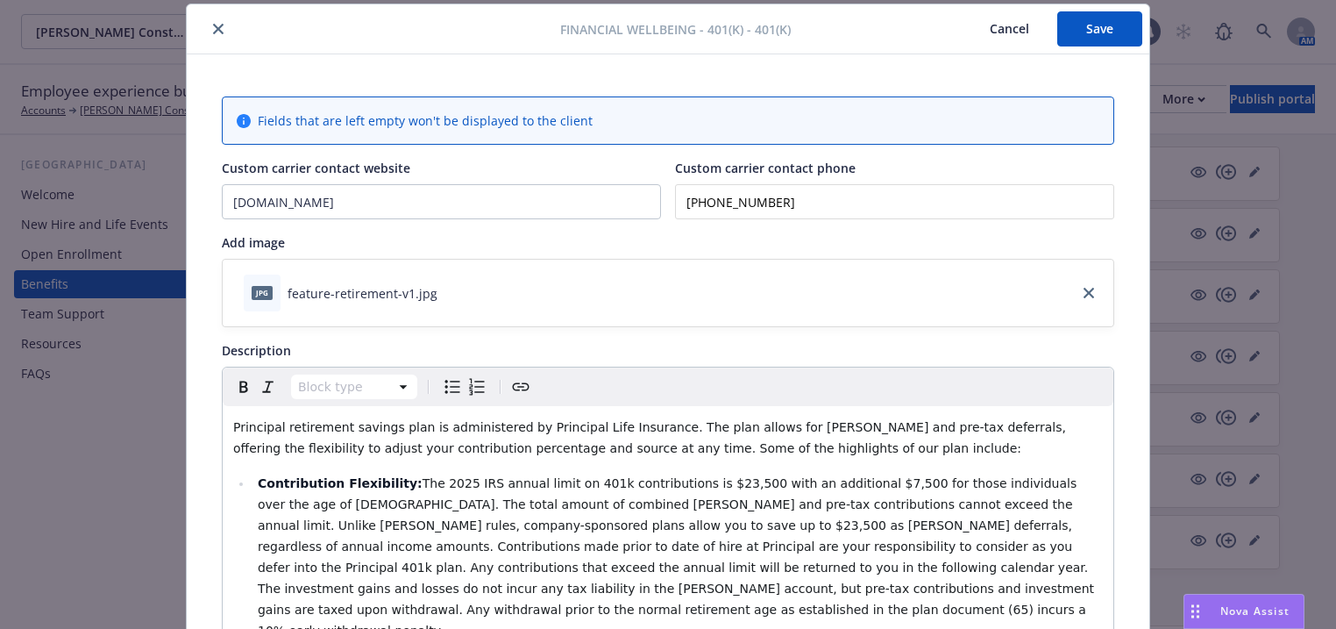
click at [208, 25] on button "close" at bounding box center [218, 28] width 21 height 21
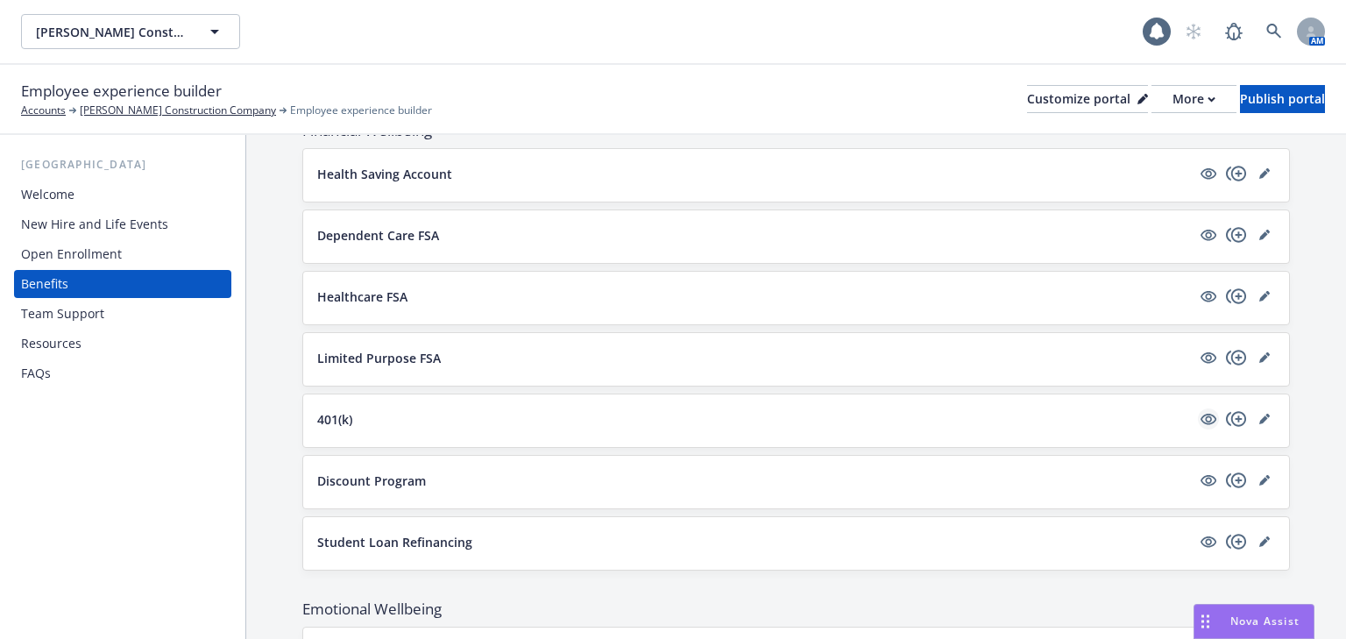
click at [1201, 411] on icon "visible" at bounding box center [1209, 419] width 16 height 16
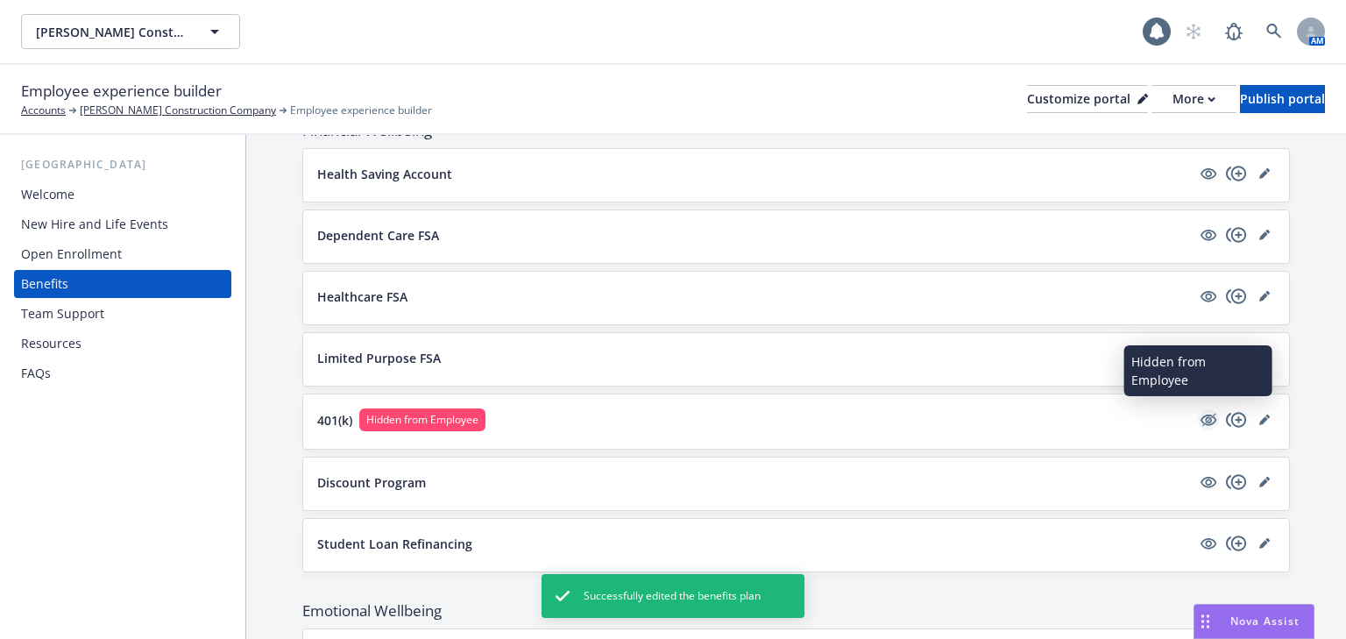
click at [1201, 415] on icon "hidden" at bounding box center [1209, 420] width 16 height 11
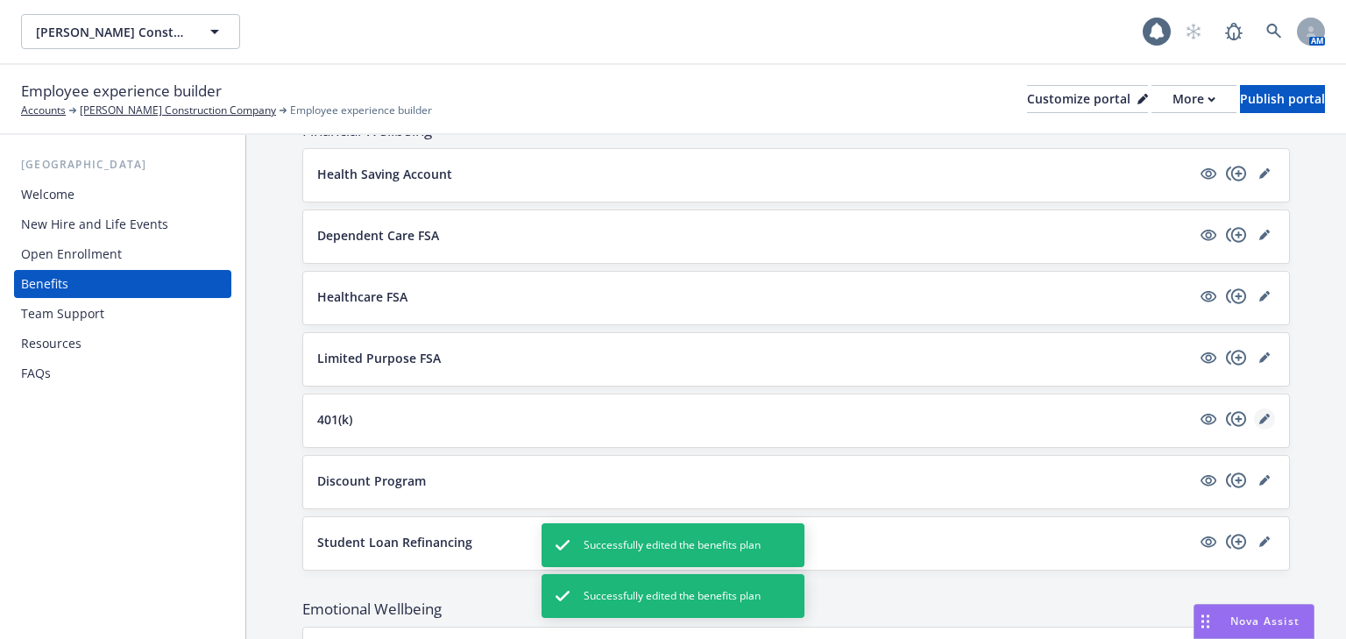
click at [1266, 414] on icon "editPencil" at bounding box center [1268, 416] width 4 height 4
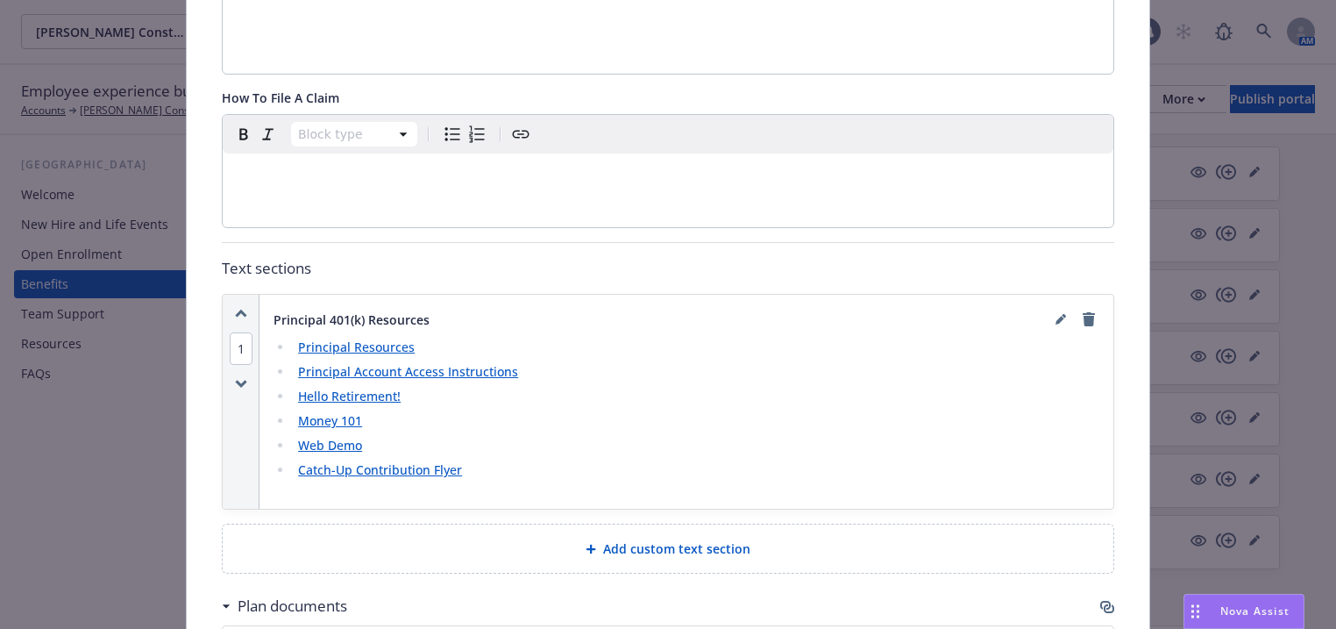
scroll to position [1137, 0]
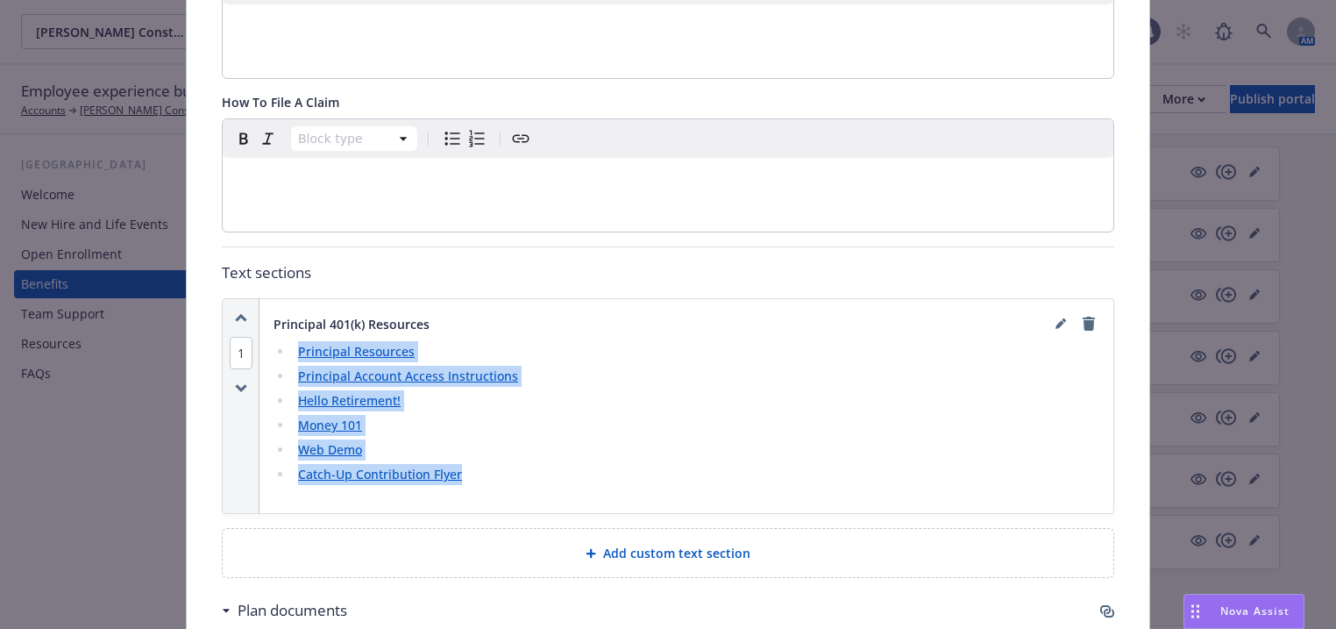
drag, startPoint x: 476, startPoint y: 390, endPoint x: 291, endPoint y: 266, distance: 223.0
click at [291, 341] on ul "Principal Resources Principal Account Access Instructions Hello Retirement! Mon…" at bounding box center [687, 413] width 826 height 144
copy ul "Principal Resources Principal Account Access Instructions Hello Retirement! Mon…"
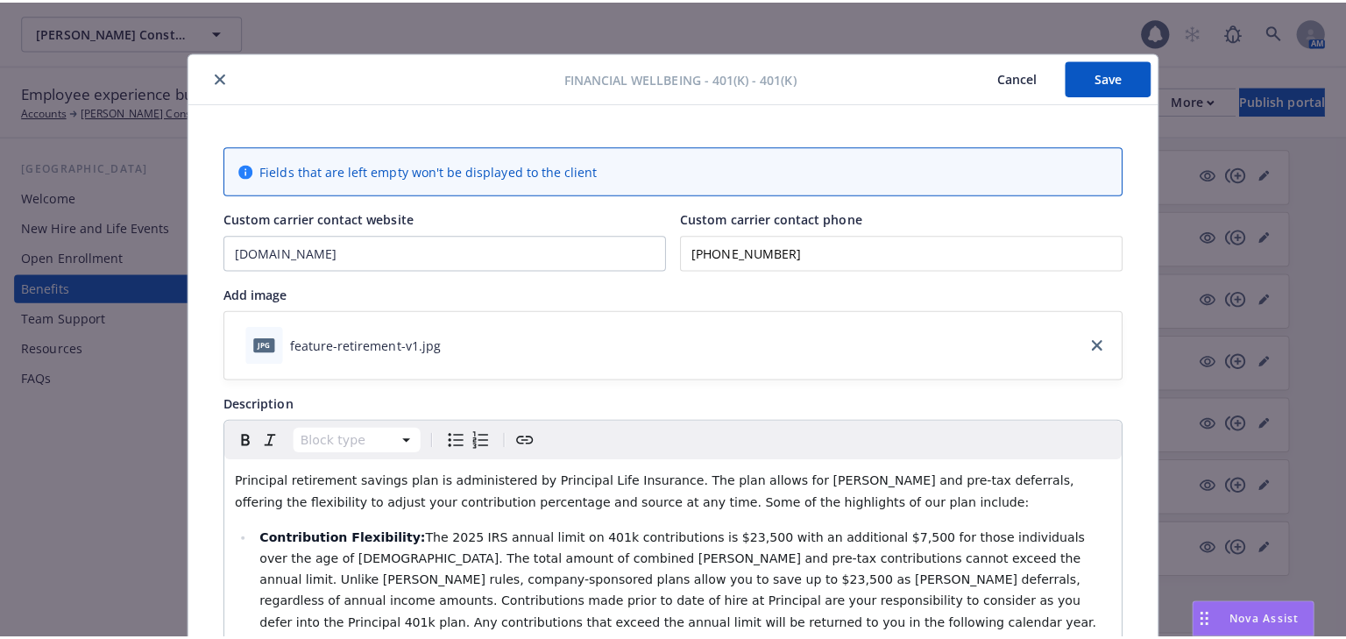
scroll to position [0, 0]
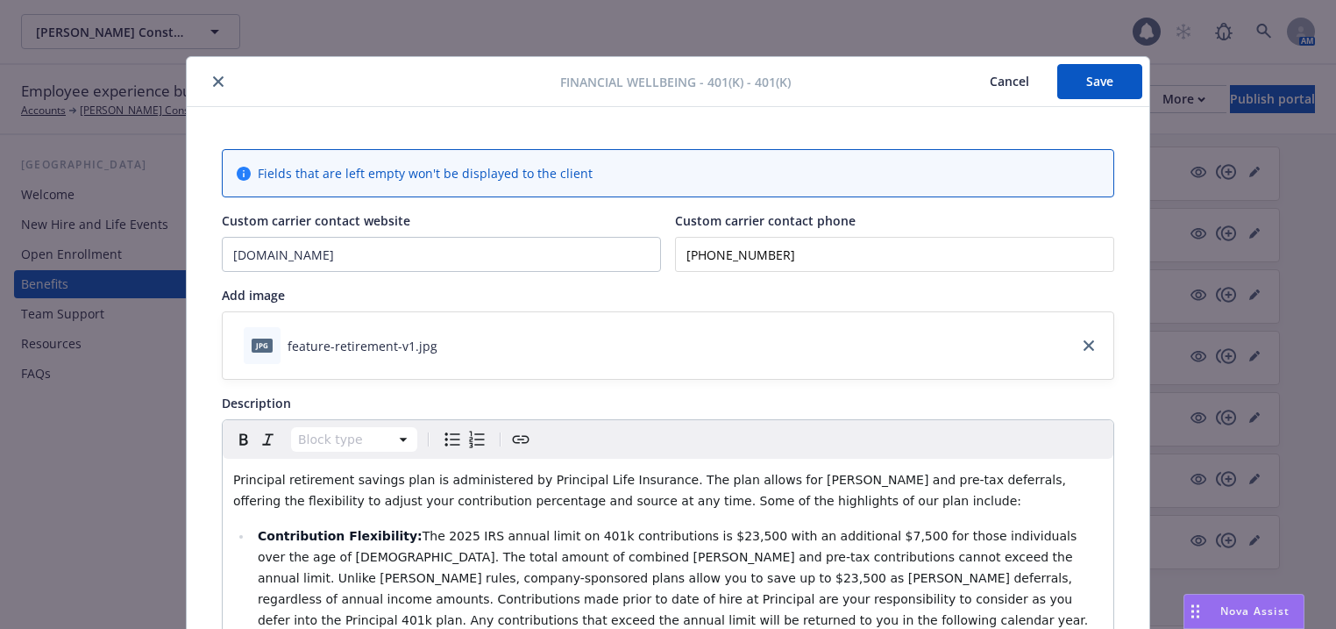
click at [1126, 72] on button "Save" at bounding box center [1099, 81] width 85 height 35
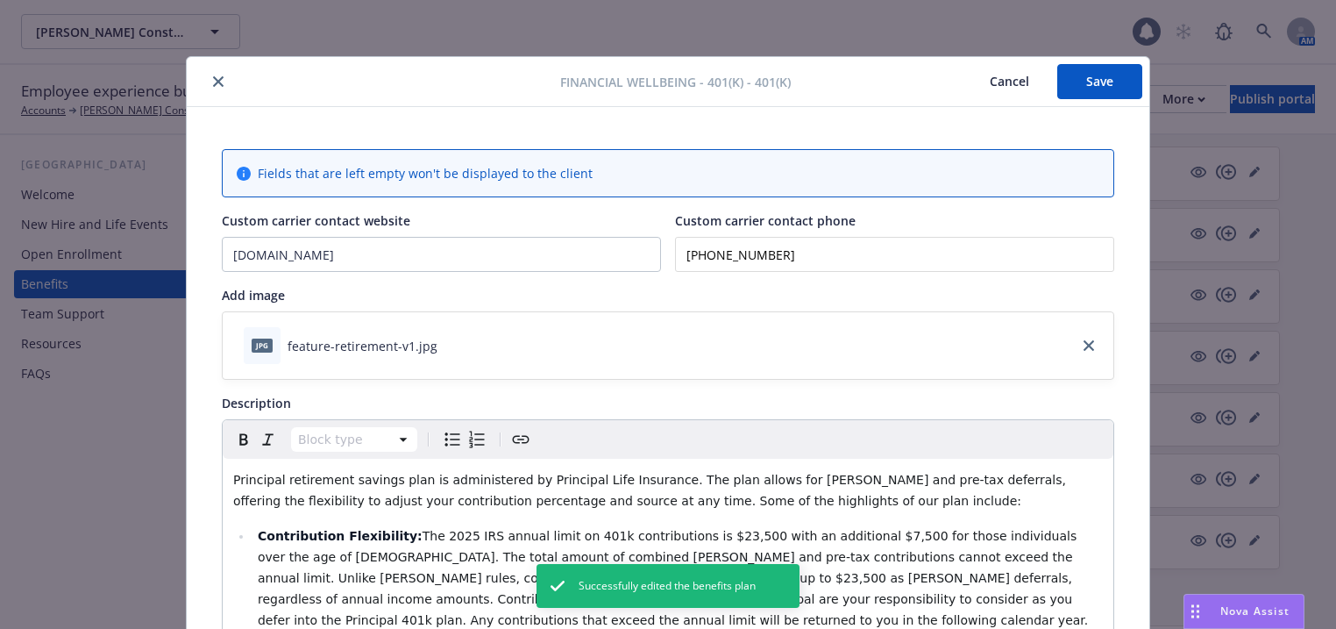
click at [213, 79] on icon "close" at bounding box center [218, 81] width 11 height 11
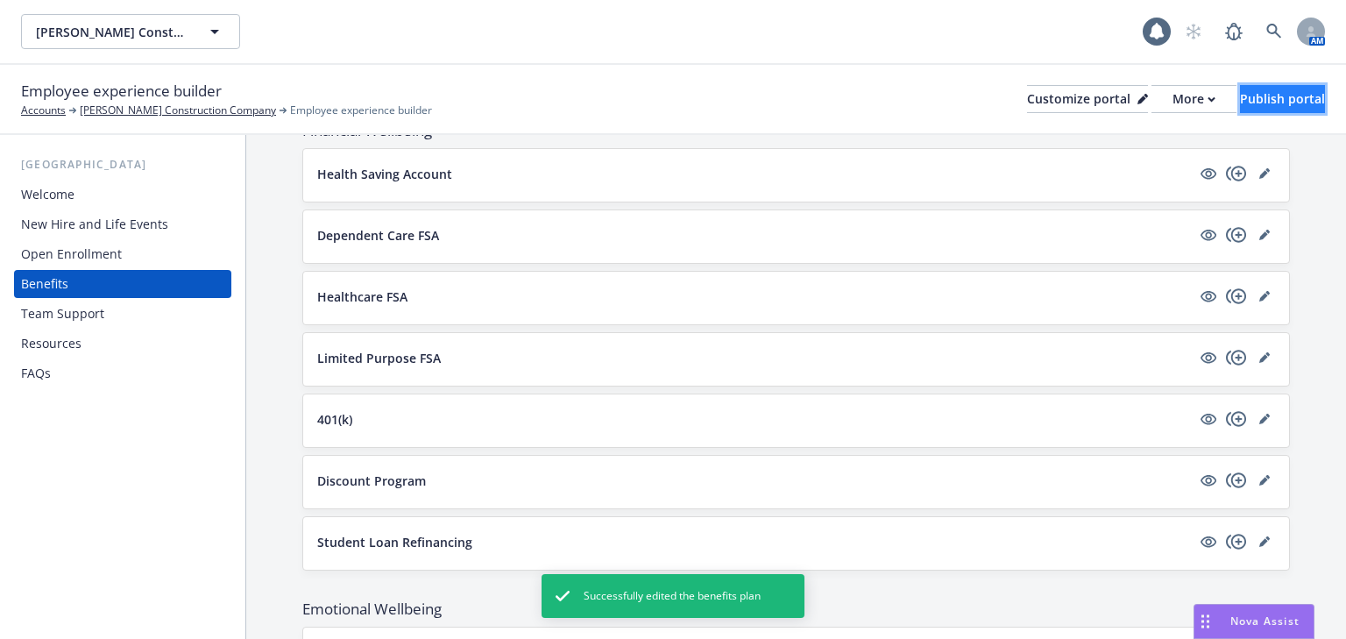
click at [1240, 108] on div "Publish portal" at bounding box center [1282, 99] width 85 height 26
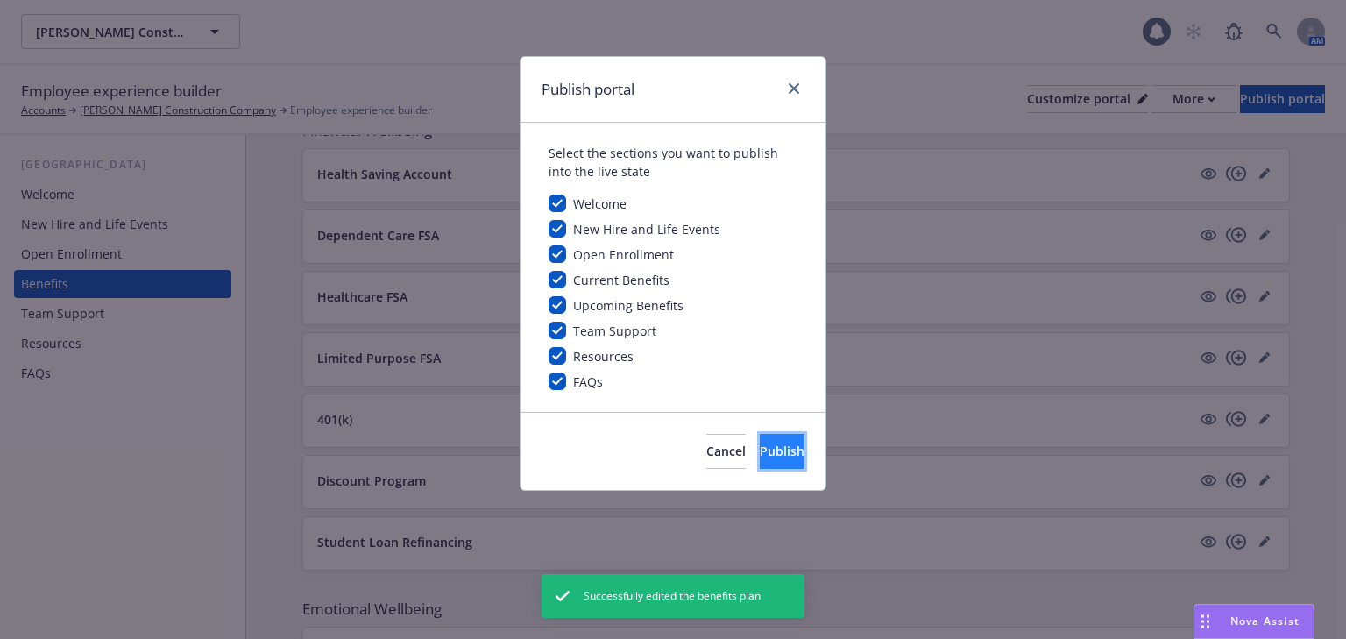
click at [760, 454] on span "Publish" at bounding box center [782, 451] width 45 height 17
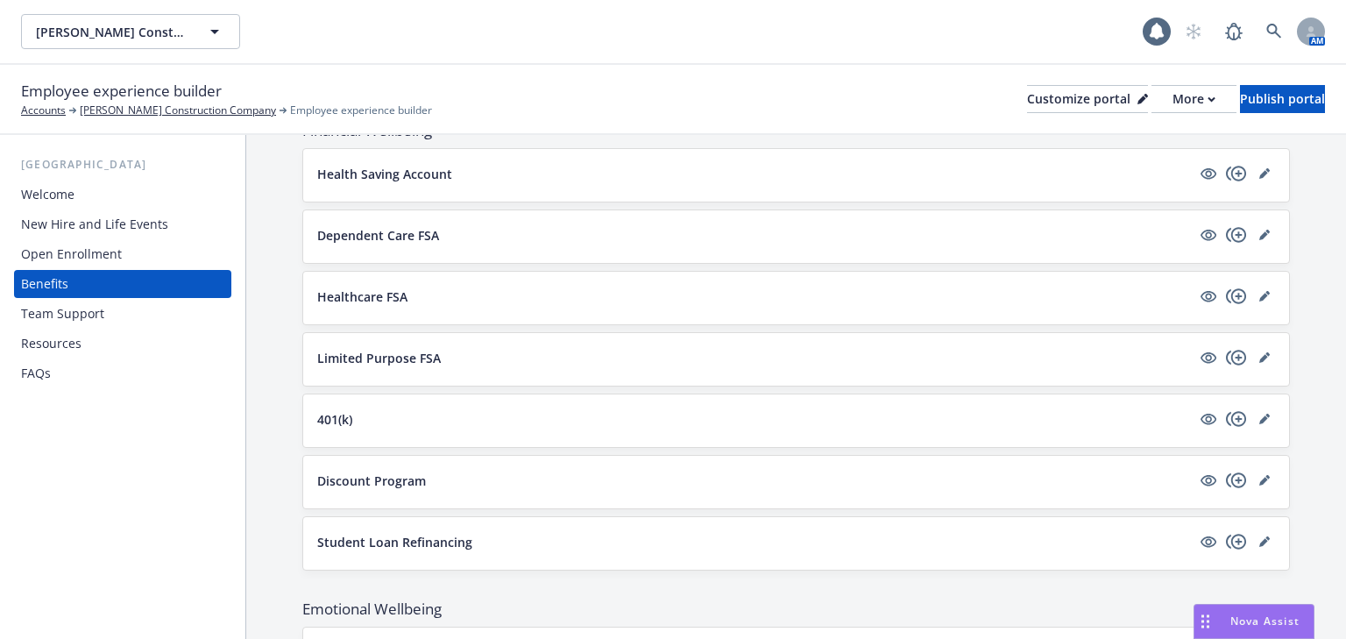
click at [63, 196] on div "Welcome" at bounding box center [47, 195] width 53 height 28
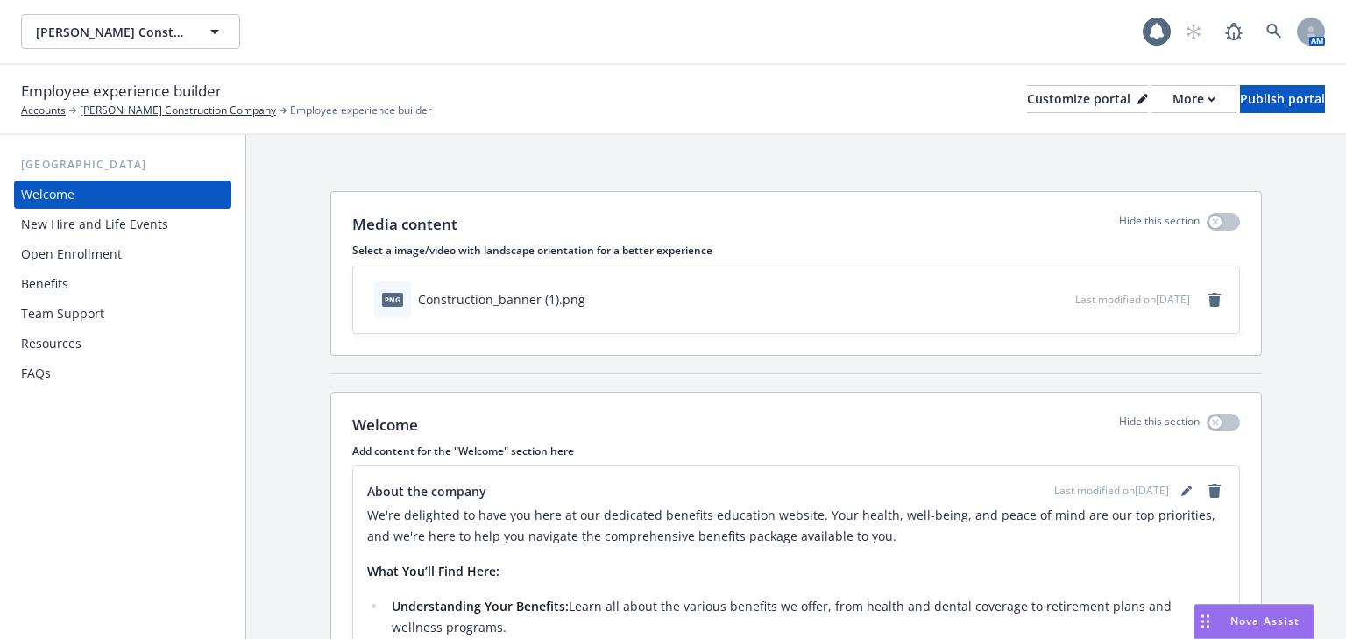
click at [69, 228] on div "New Hire and Life Events" at bounding box center [94, 224] width 147 height 28
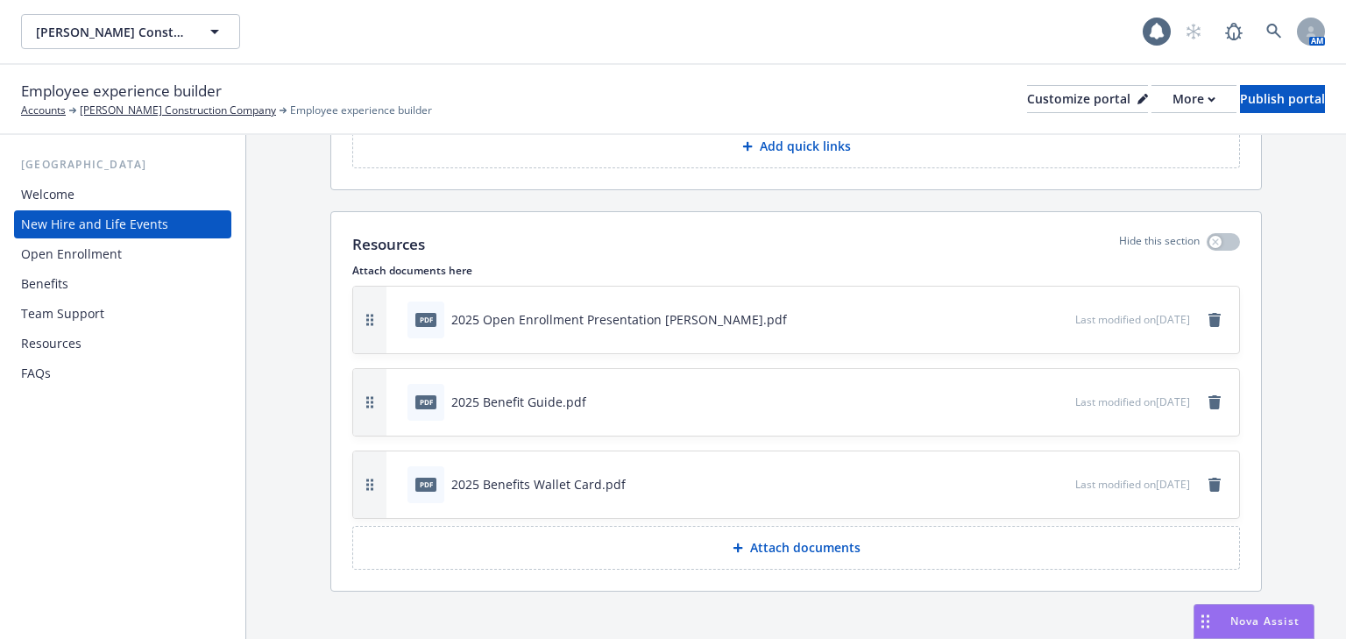
scroll to position [2952, 0]
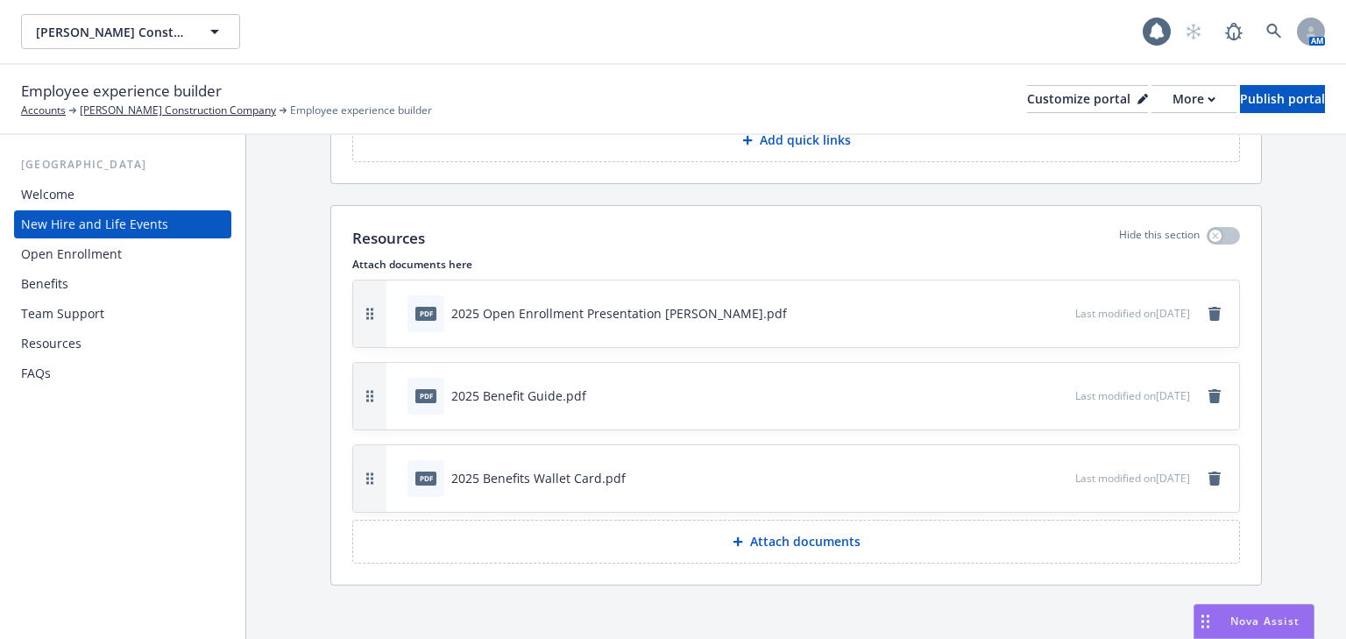
click at [67, 340] on div "Resources" at bounding box center [51, 344] width 60 height 28
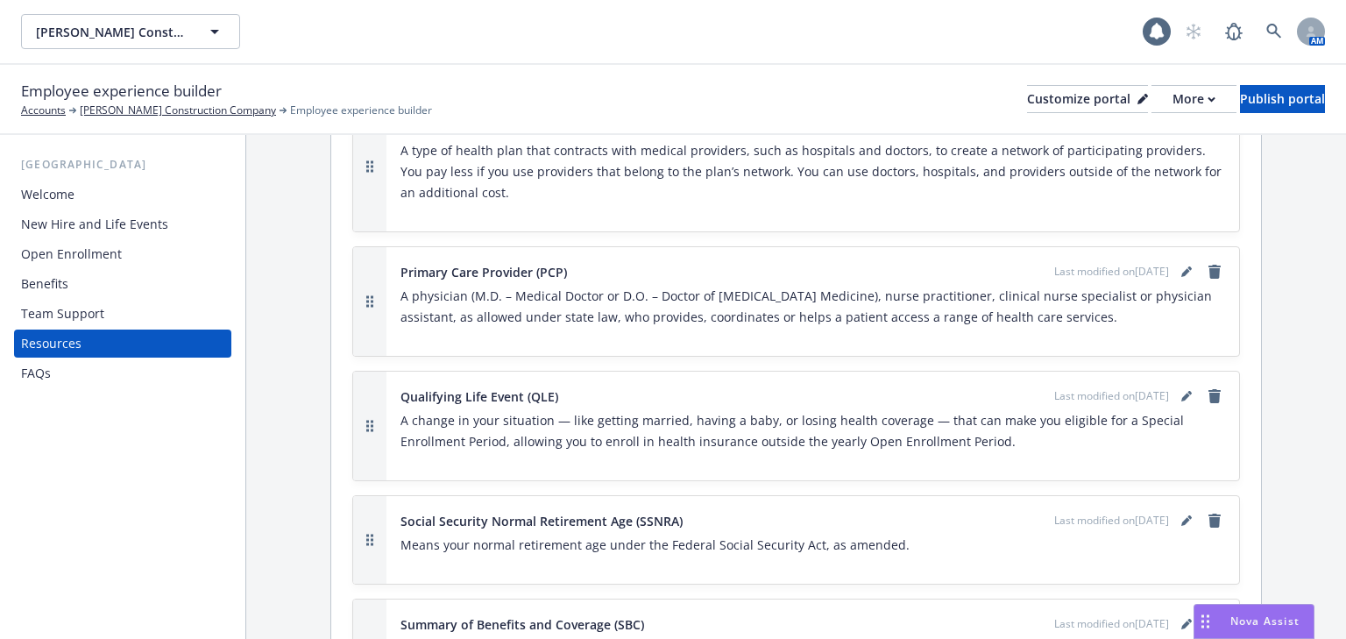
scroll to position [3506, 0]
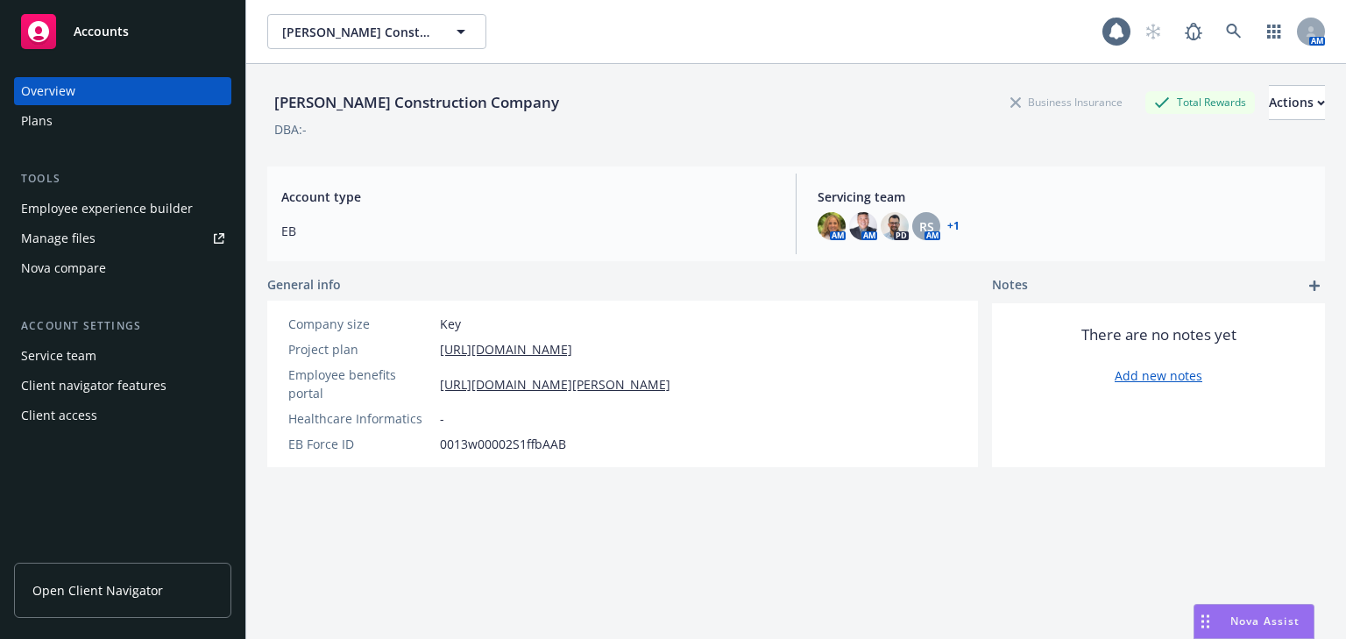
click at [76, 238] on div "Manage files" at bounding box center [58, 238] width 75 height 28
click at [78, 123] on div "Plans" at bounding box center [122, 121] width 203 height 28
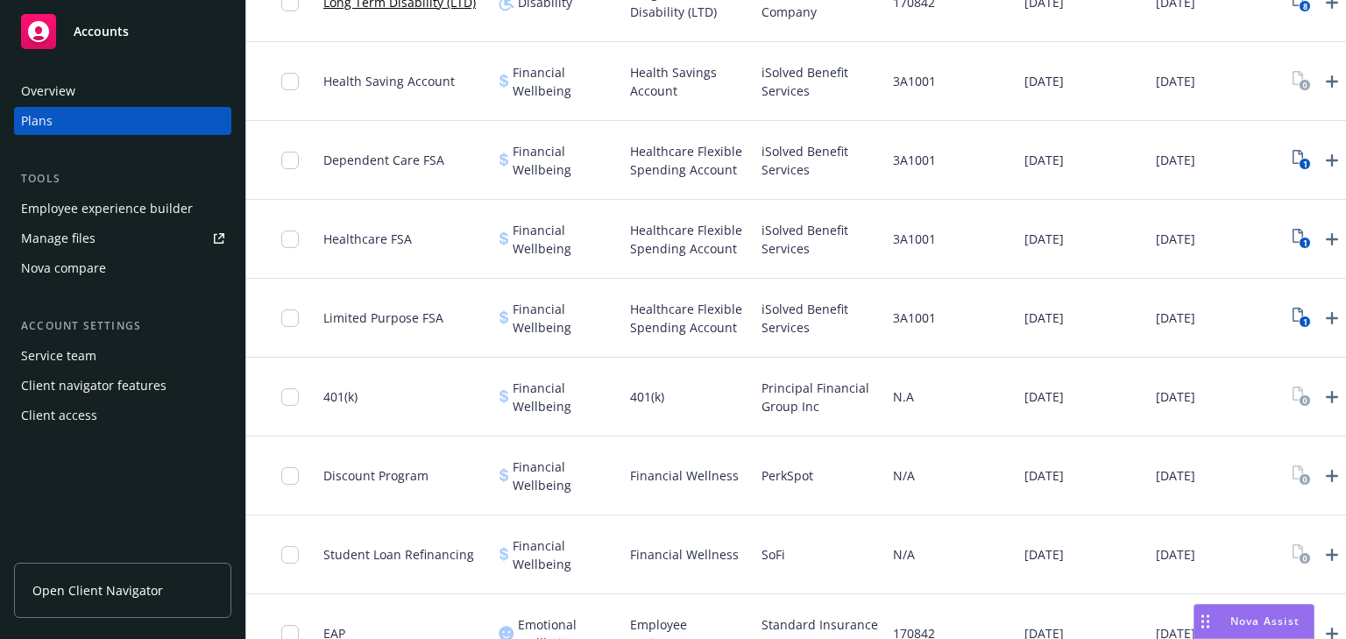
scroll to position [1052, 0]
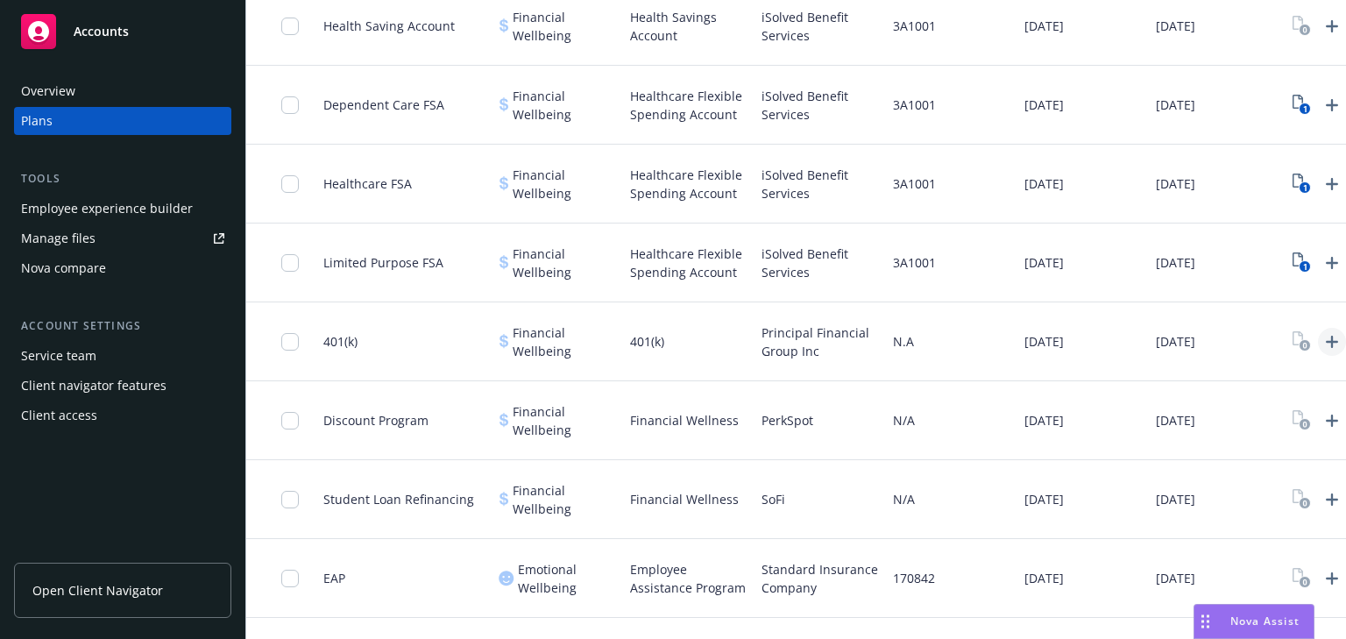
click at [1333, 340] on icon "Upload Plan Documents" at bounding box center [1332, 342] width 12 height 12
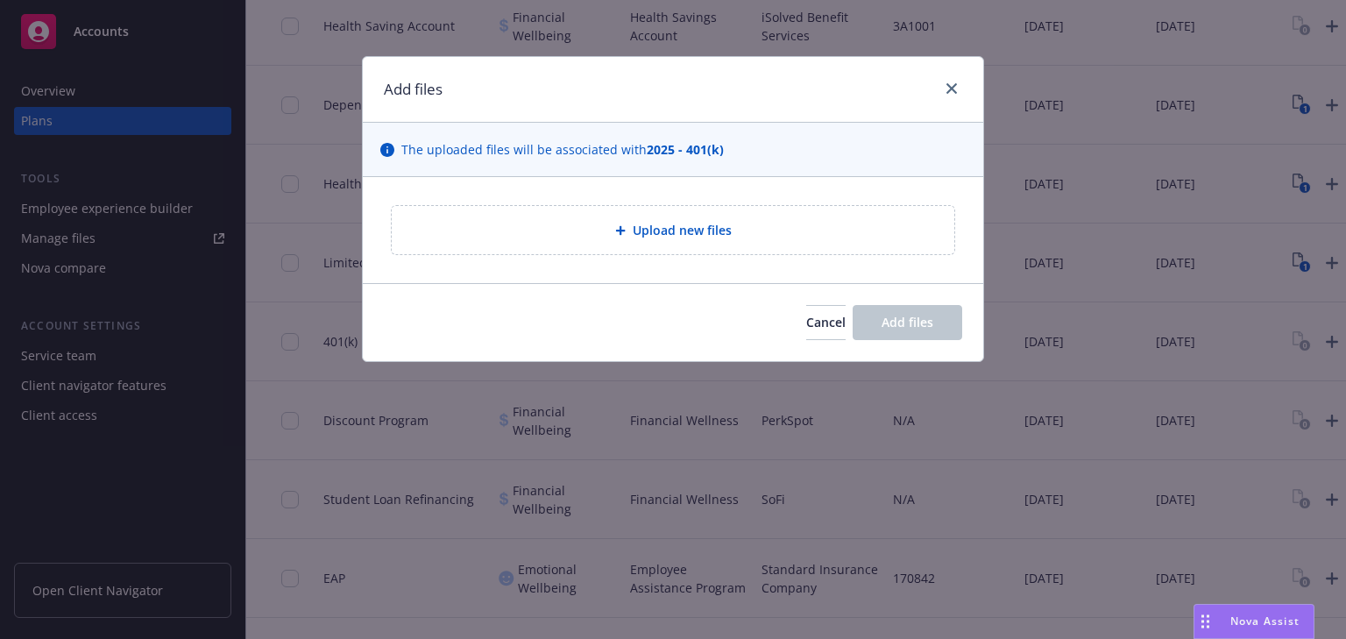
click at [653, 238] on span "Upload new files" at bounding box center [682, 230] width 99 height 18
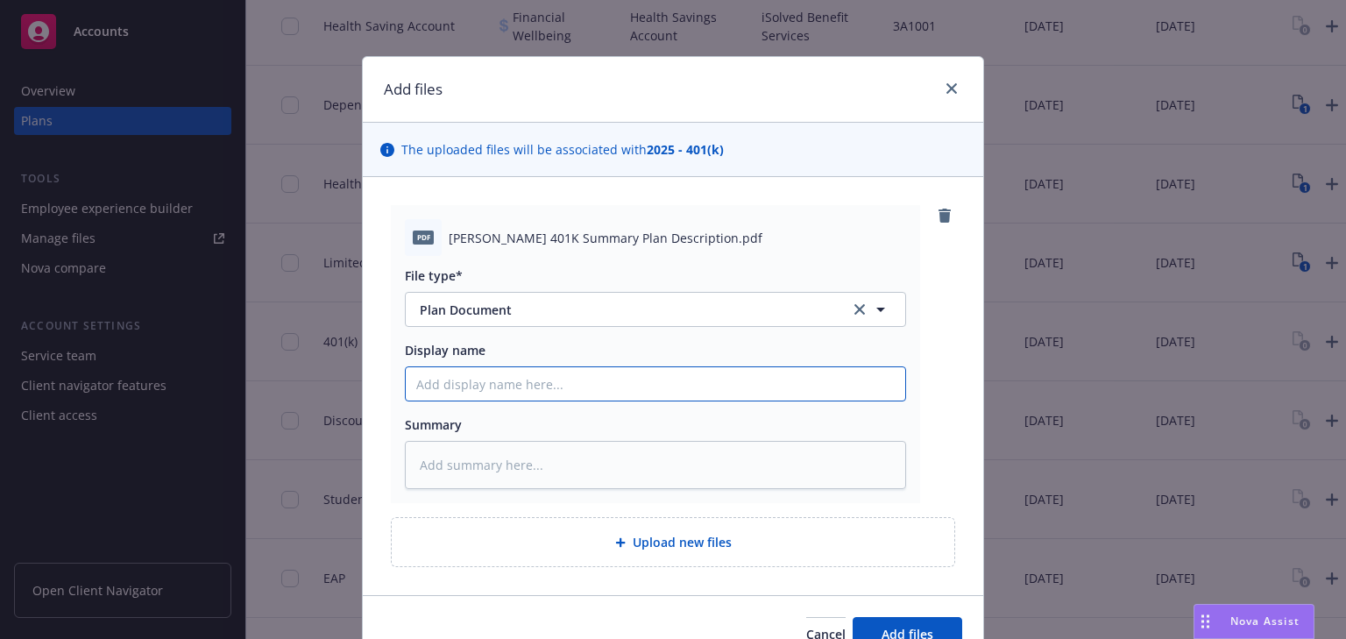
click at [477, 385] on input "Display name" at bounding box center [656, 383] width 500 height 33
paste input "401(k) Summary Plan Description"
type textarea "x"
type input "401(k) Summary Plan Description"
click at [712, 545] on span "Upload new files" at bounding box center [682, 542] width 99 height 18
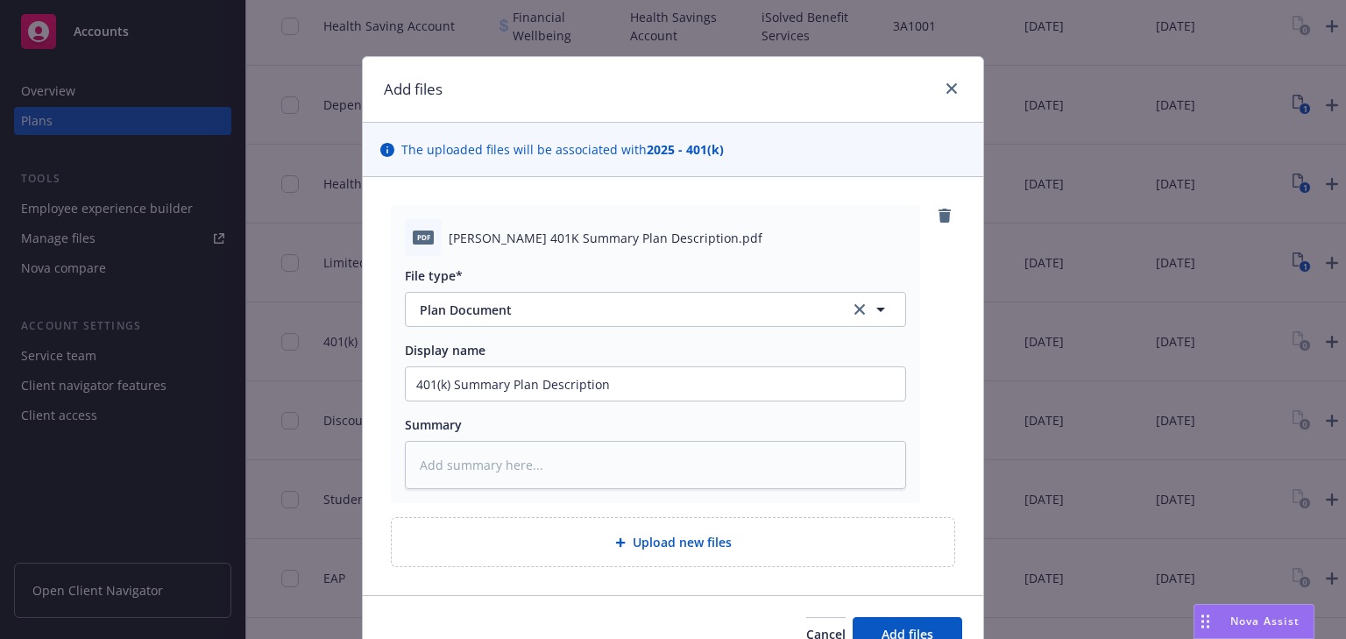
click at [720, 547] on span "Upload new files" at bounding box center [682, 542] width 99 height 18
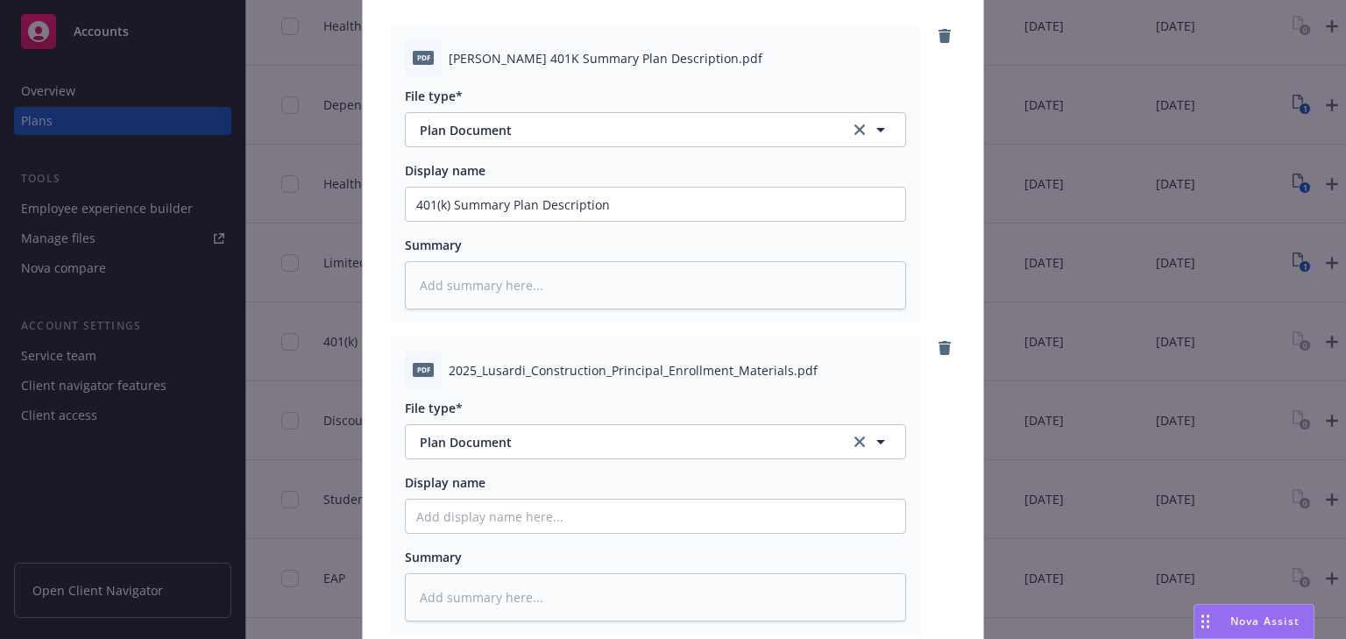
scroll to position [210, 0]
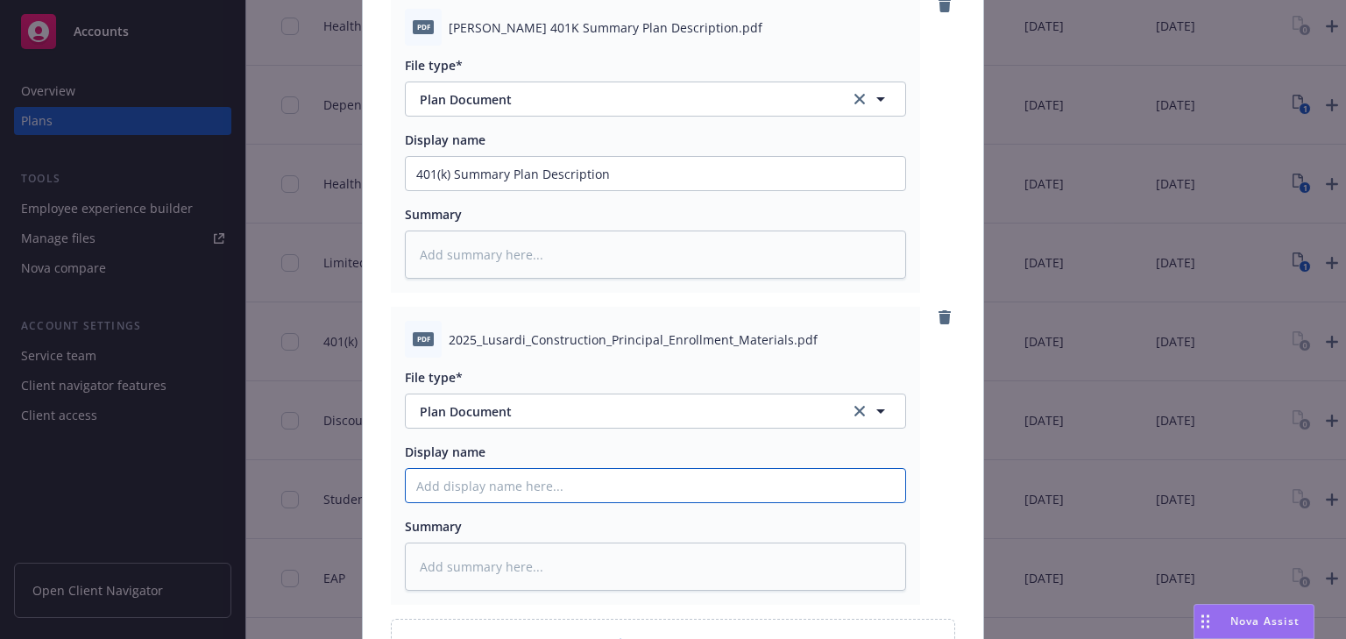
click at [466, 190] on input "Display name" at bounding box center [656, 173] width 500 height 33
paste input "401(k) Enrollment Materials"
type textarea "x"
type input "401(k) Enrollment Materials"
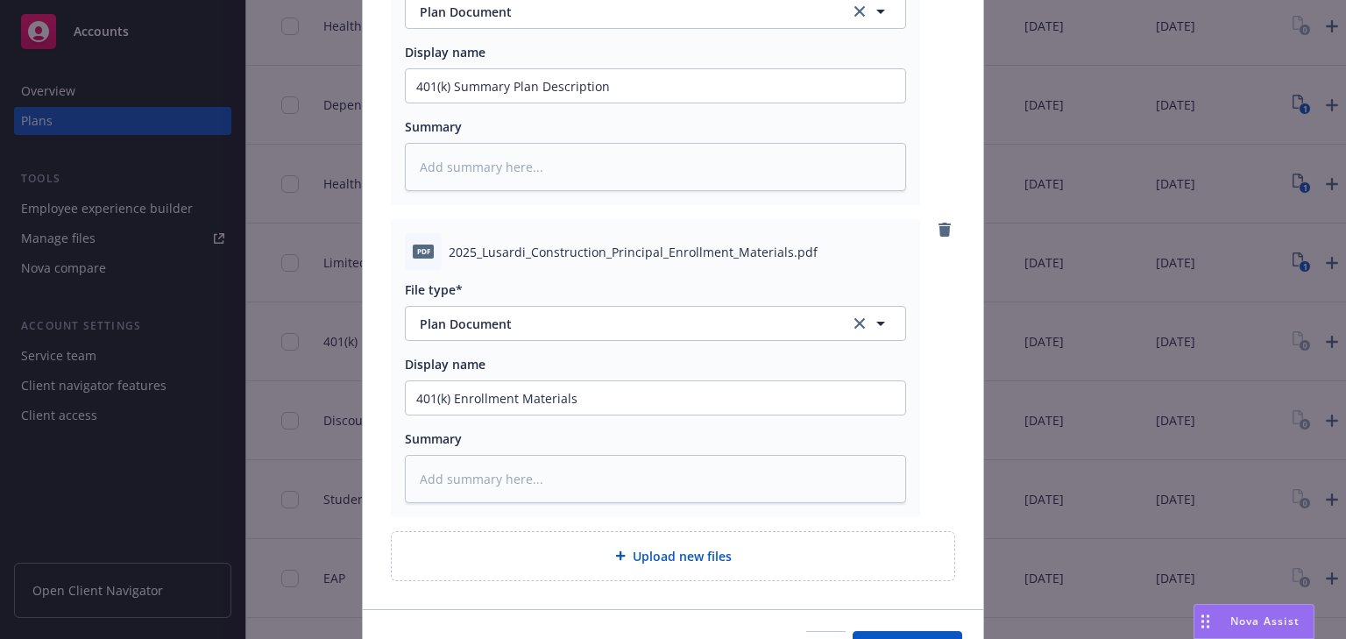
scroll to position [401, 0]
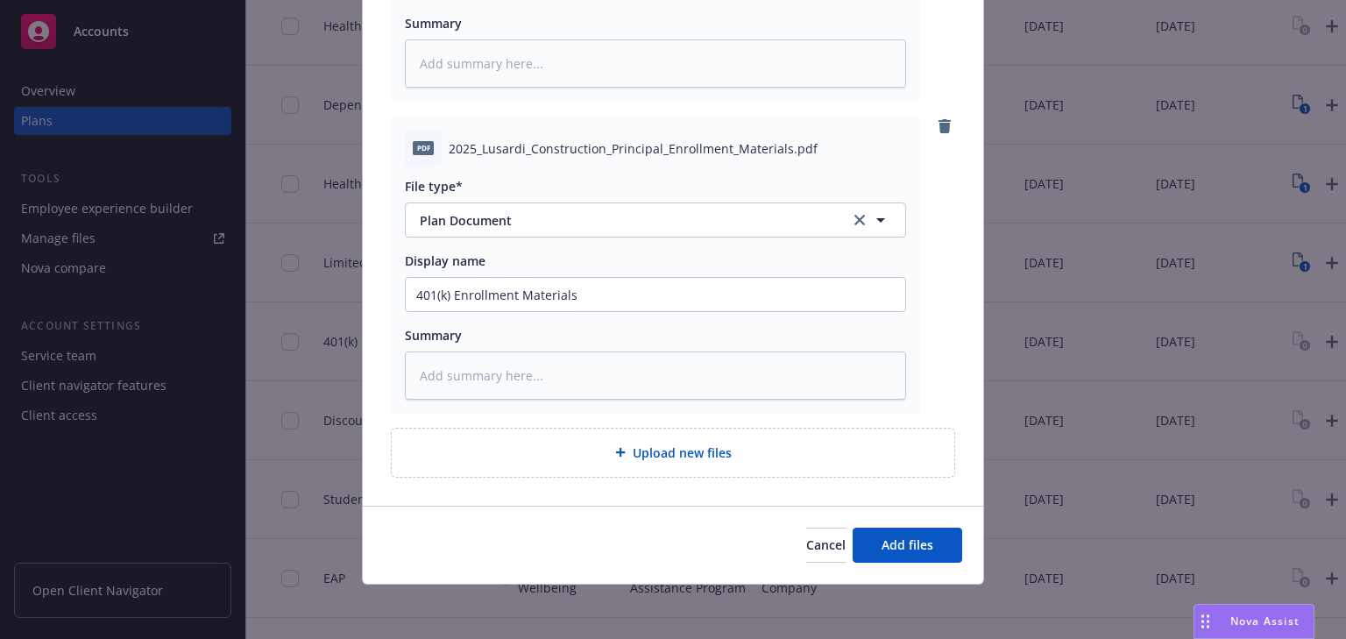
click at [638, 456] on span "Upload new files" at bounding box center [682, 453] width 99 height 18
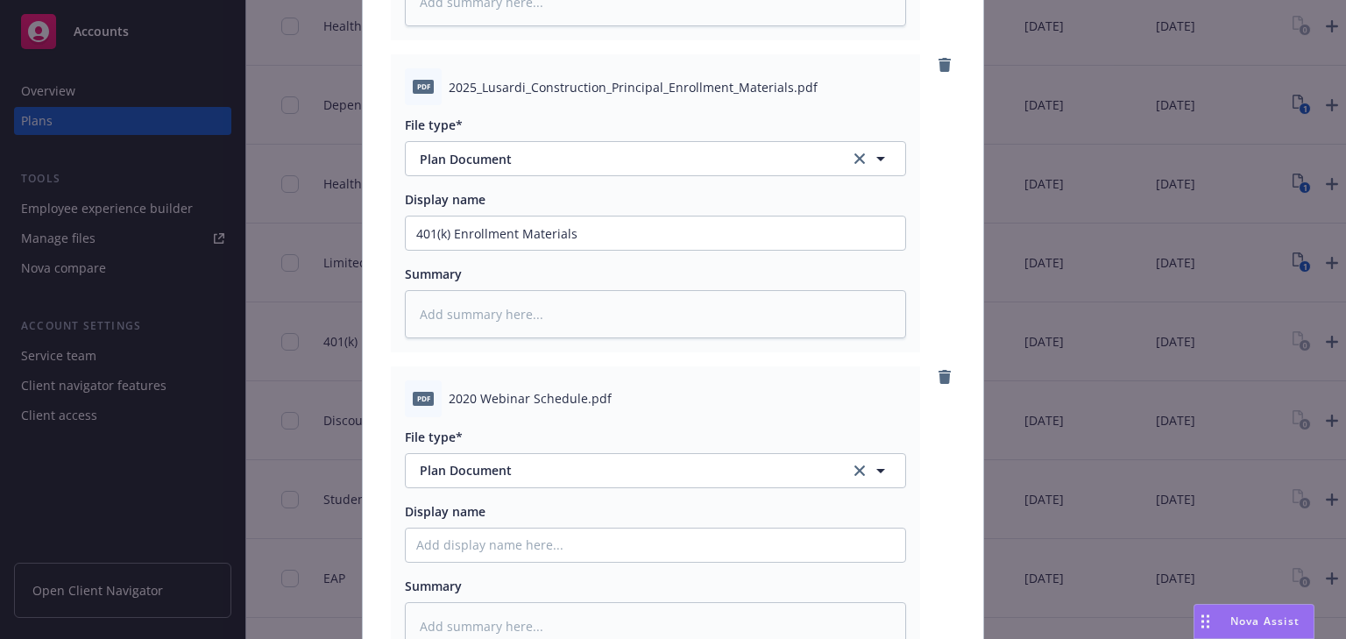
scroll to position [542, 0]
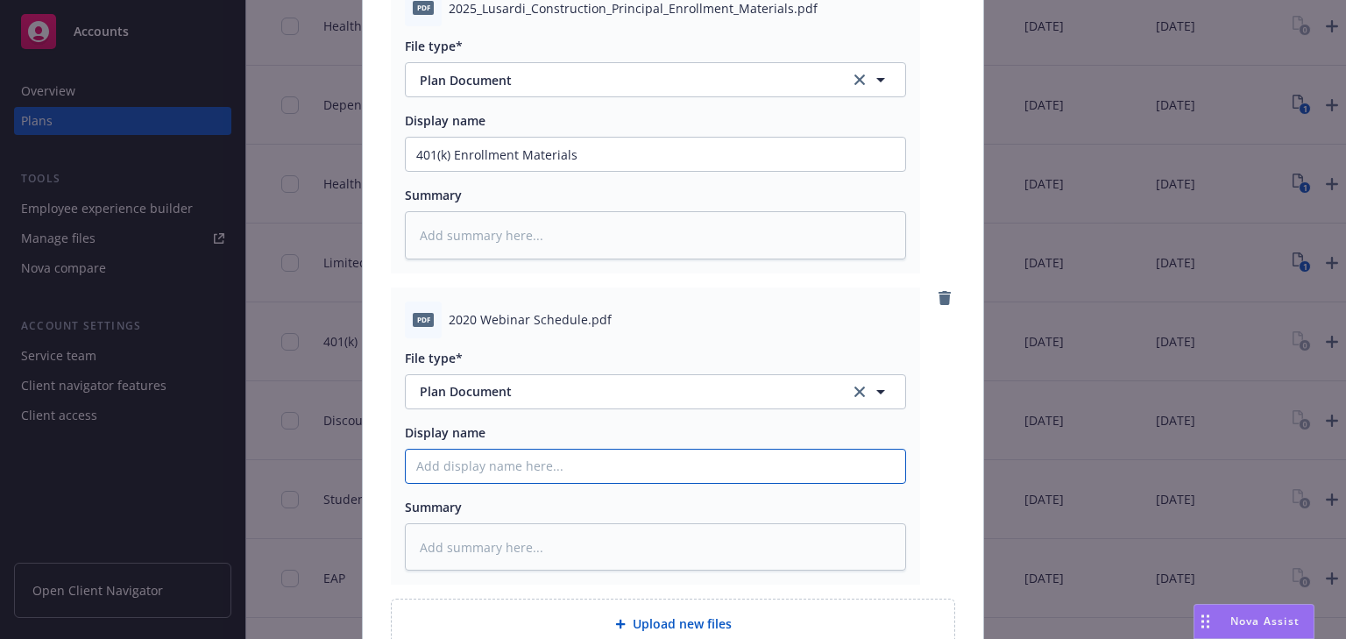
paste input "401(k) Information Webinar Flyer"
type textarea "x"
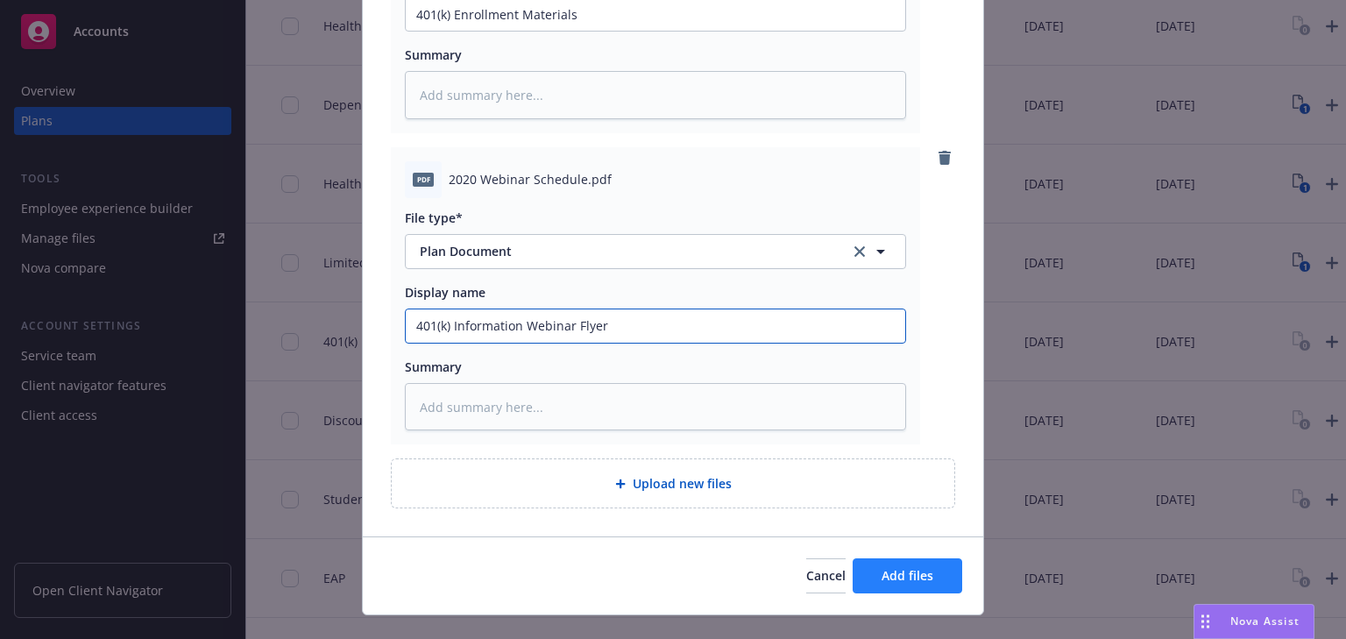
type input "401(k) Information Webinar Flyer"
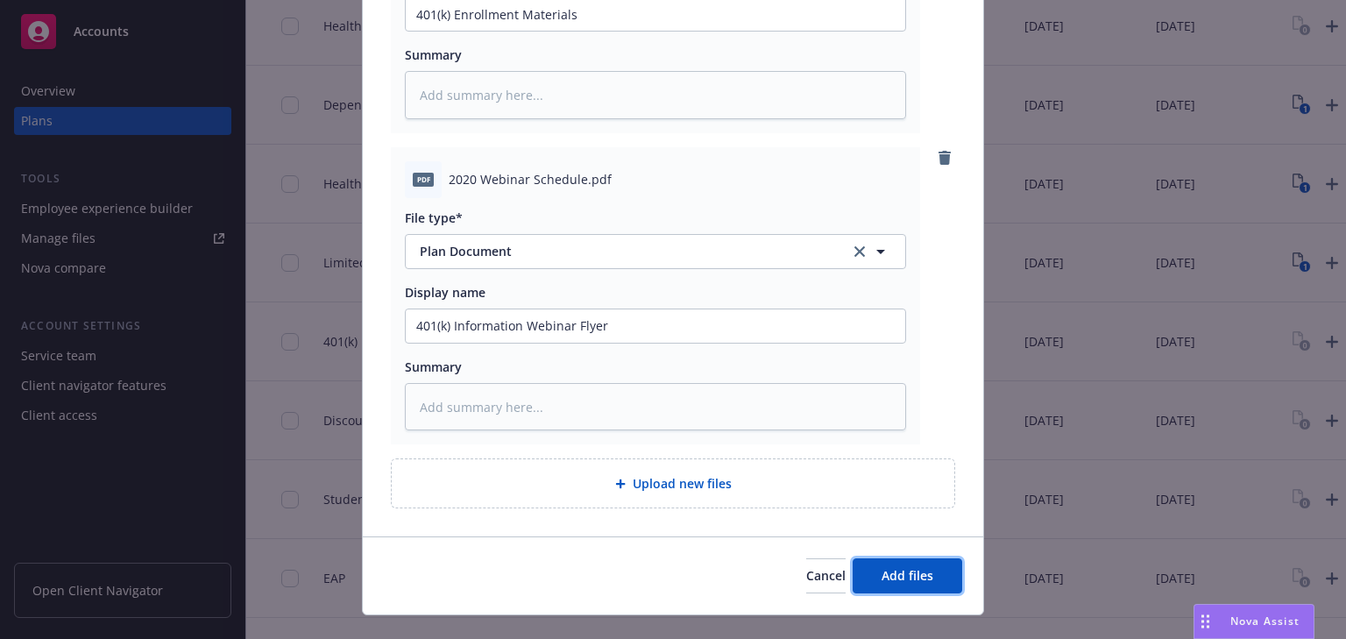
click at [926, 577] on span "Add files" at bounding box center [908, 575] width 52 height 17
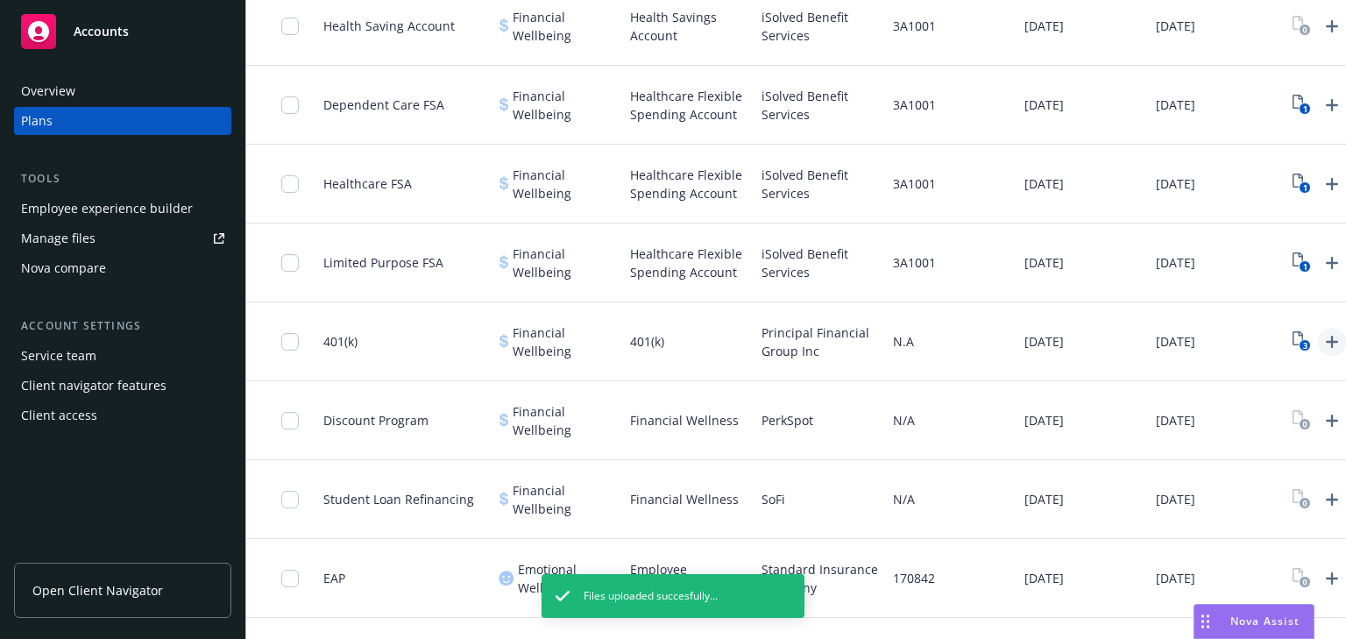
click at [1332, 338] on icon "Upload Plan Documents" at bounding box center [1332, 342] width 12 height 12
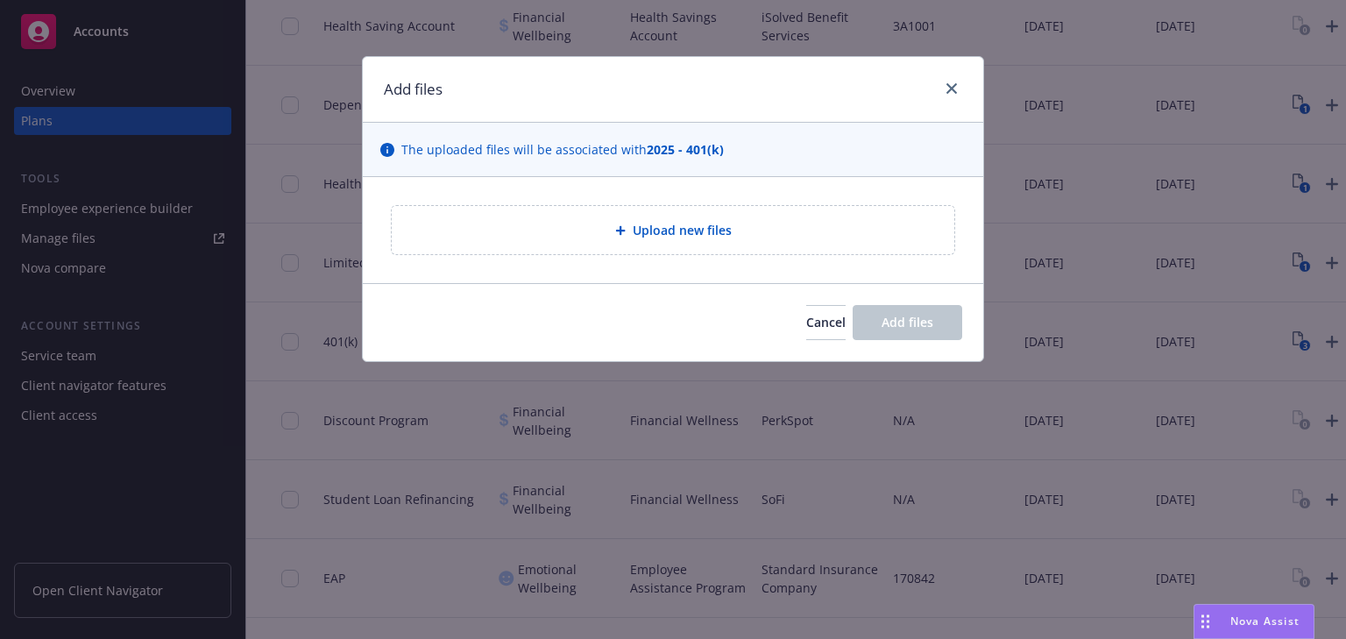
click at [683, 228] on span "Upload new files" at bounding box center [682, 230] width 99 height 18
click at [703, 231] on span "Upload new files" at bounding box center [682, 230] width 99 height 18
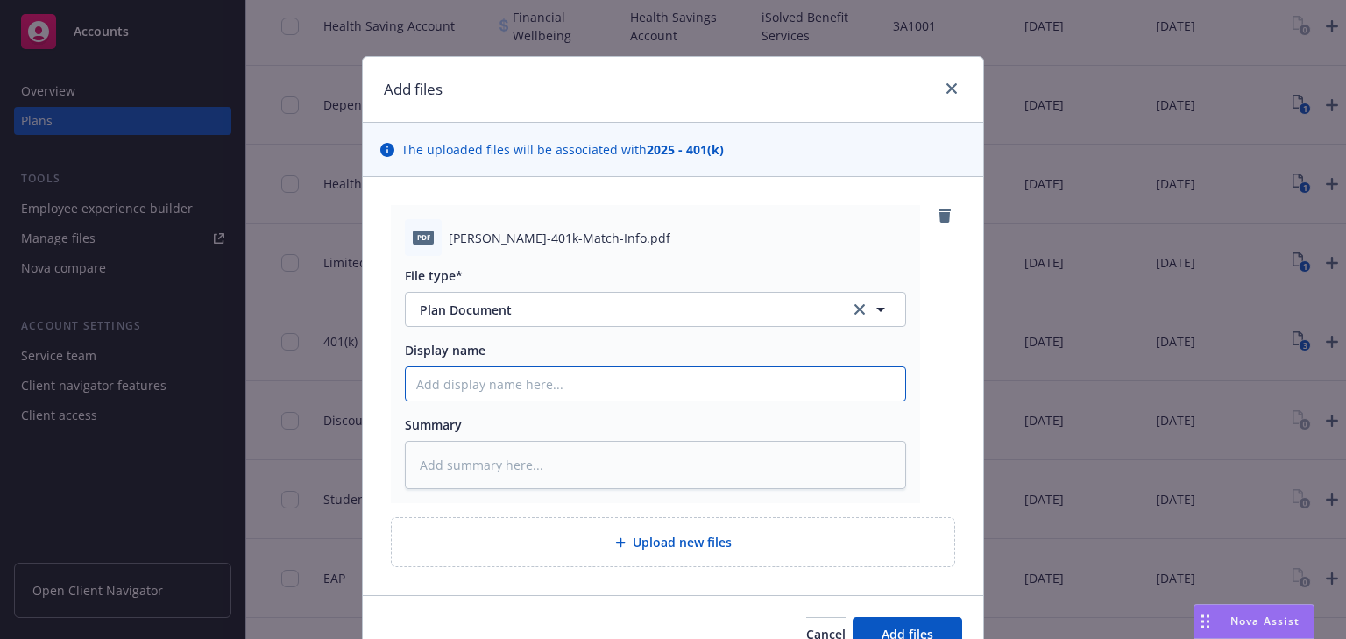
click at [501, 385] on input "Display name" at bounding box center [656, 383] width 500 height 33
paste input "Lusardi 401(k) Match Info"
type textarea "x"
type input "Lusardi 401(k) Match Info"
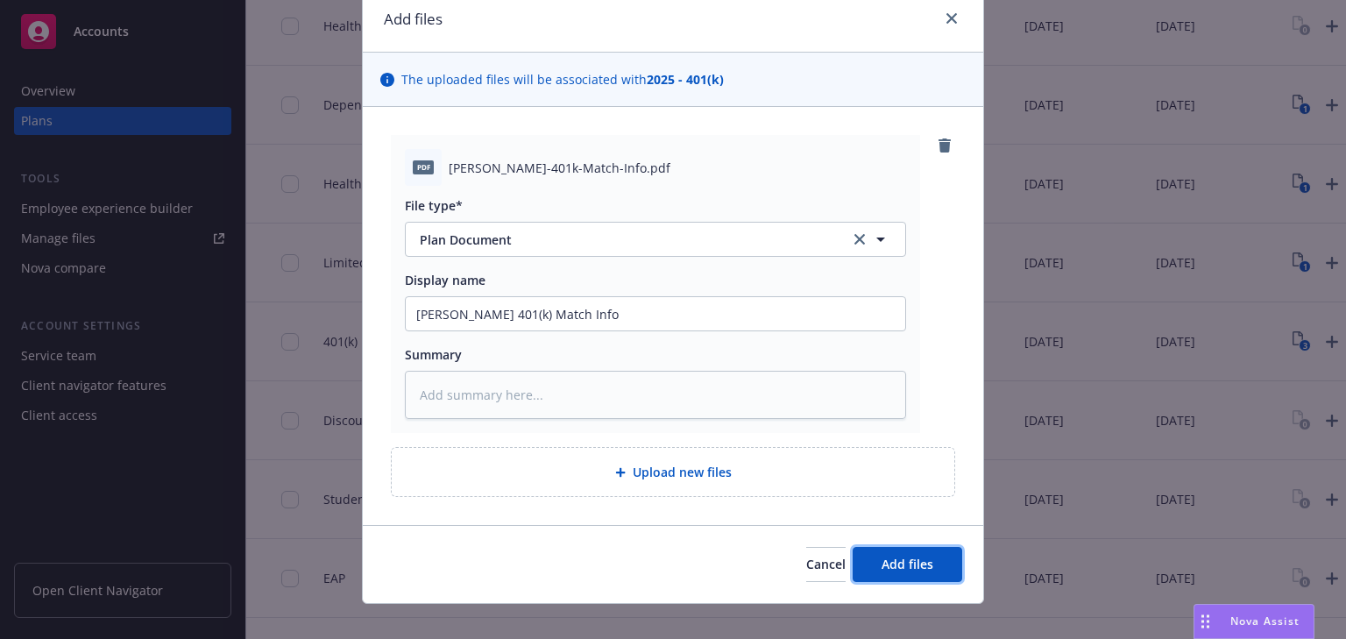
drag, startPoint x: 887, startPoint y: 569, endPoint x: 892, endPoint y: 561, distance: 9.0
click at [887, 569] on span "Add files" at bounding box center [908, 564] width 52 height 17
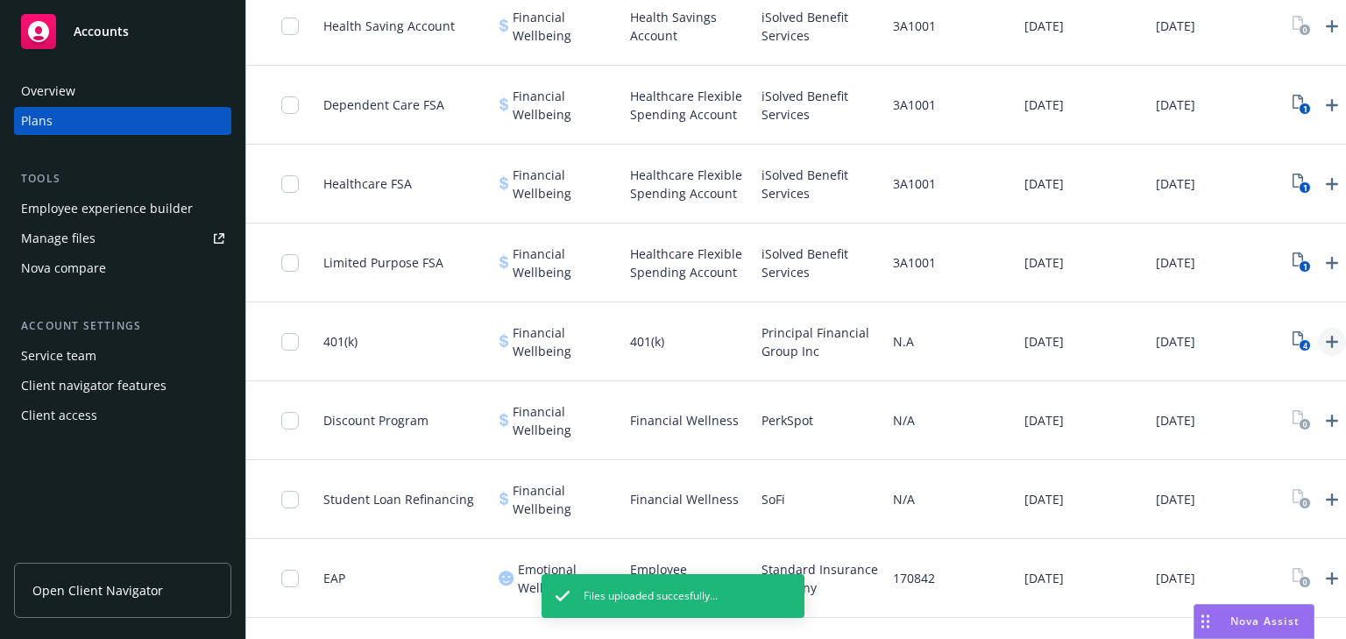
click at [1334, 337] on icon "Upload Plan Documents" at bounding box center [1332, 341] width 21 height 21
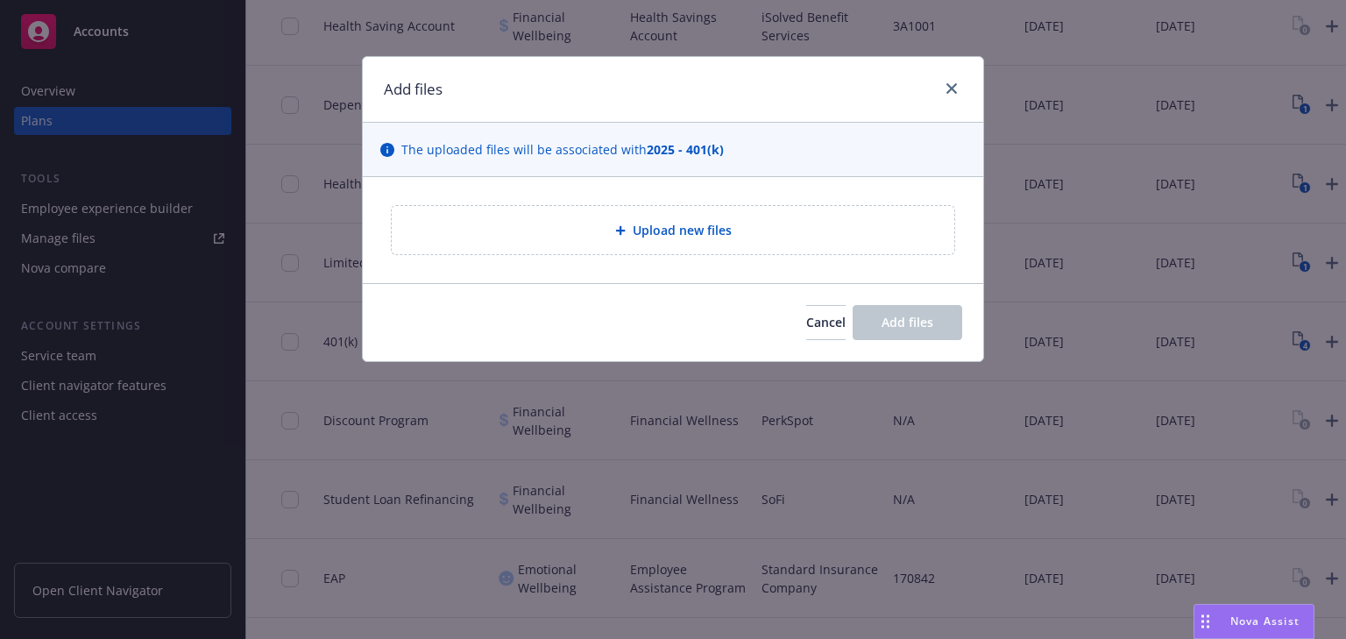
click at [626, 225] on div at bounding box center [624, 230] width 18 height 11
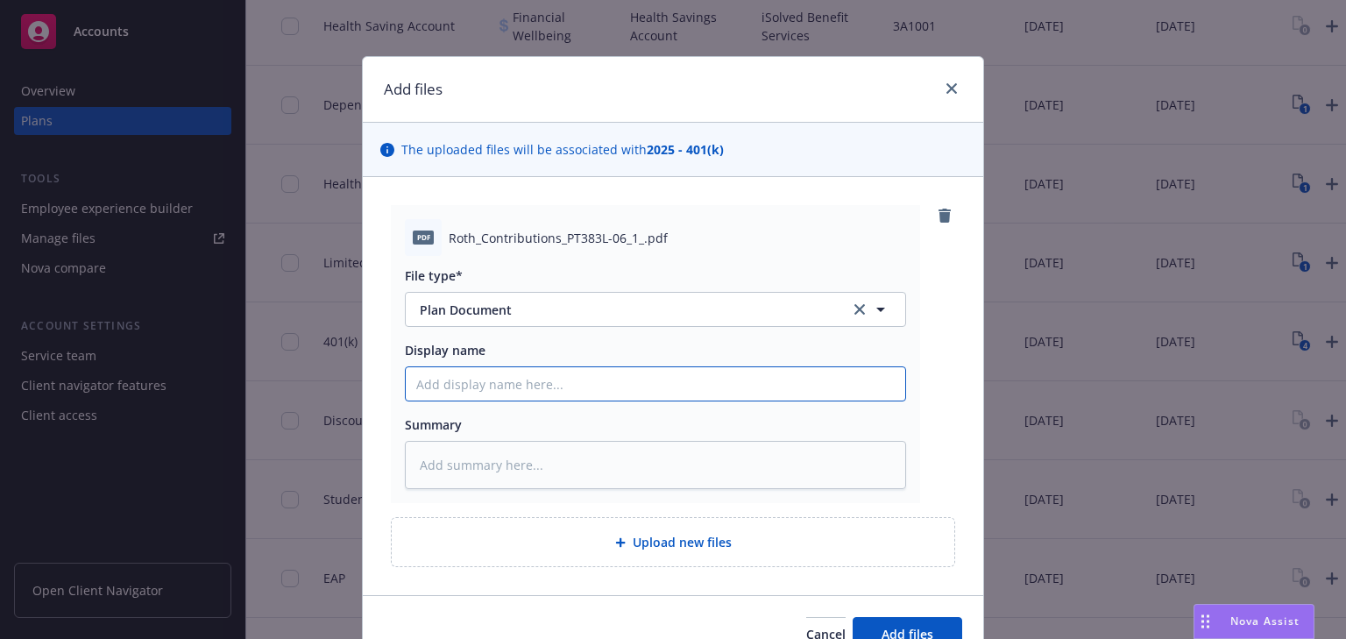
click at [467, 380] on input "Display name" at bounding box center [656, 383] width 500 height 33
paste input "Roth Contributions"
type textarea "x"
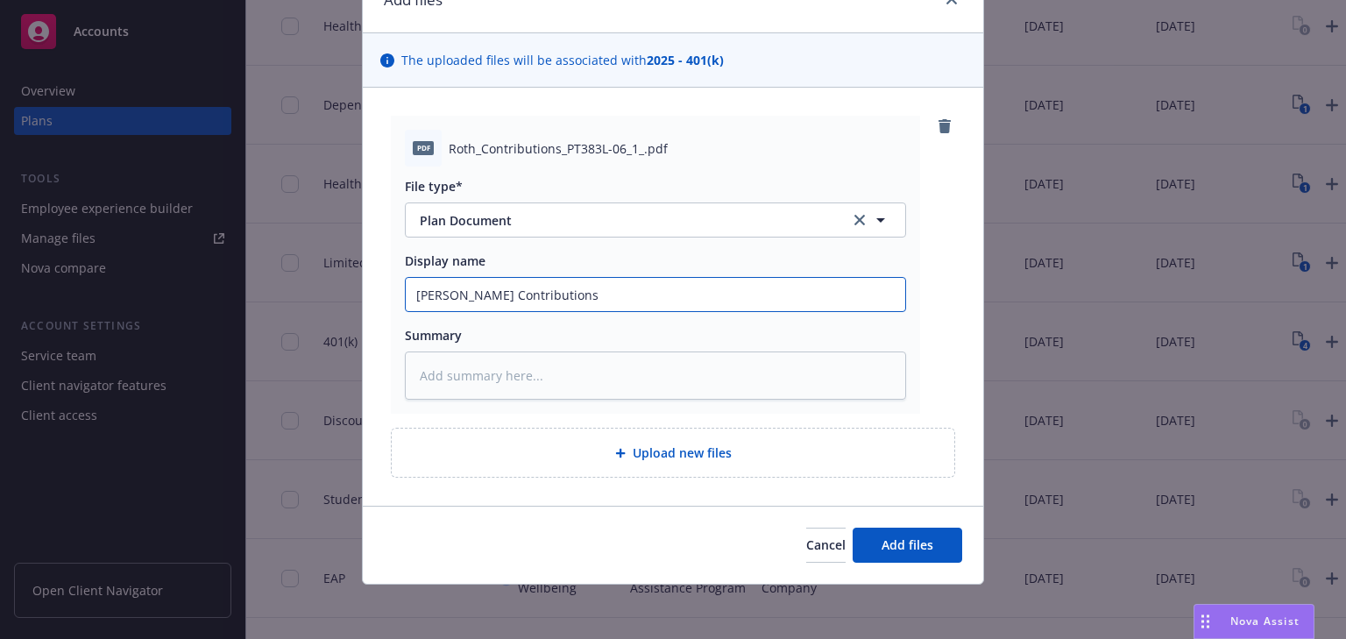
scroll to position [90, 0]
type input "Roth Contributions"
click at [642, 447] on span "Upload new files" at bounding box center [682, 452] width 99 height 18
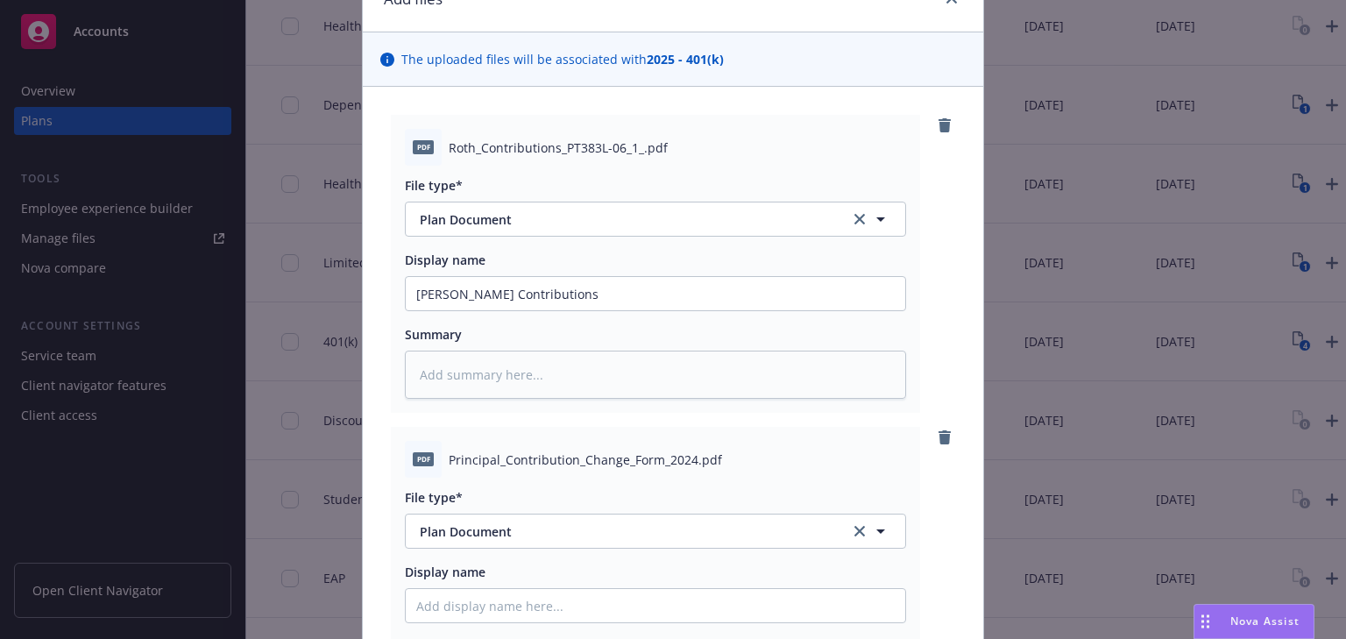
scroll to position [231, 0]
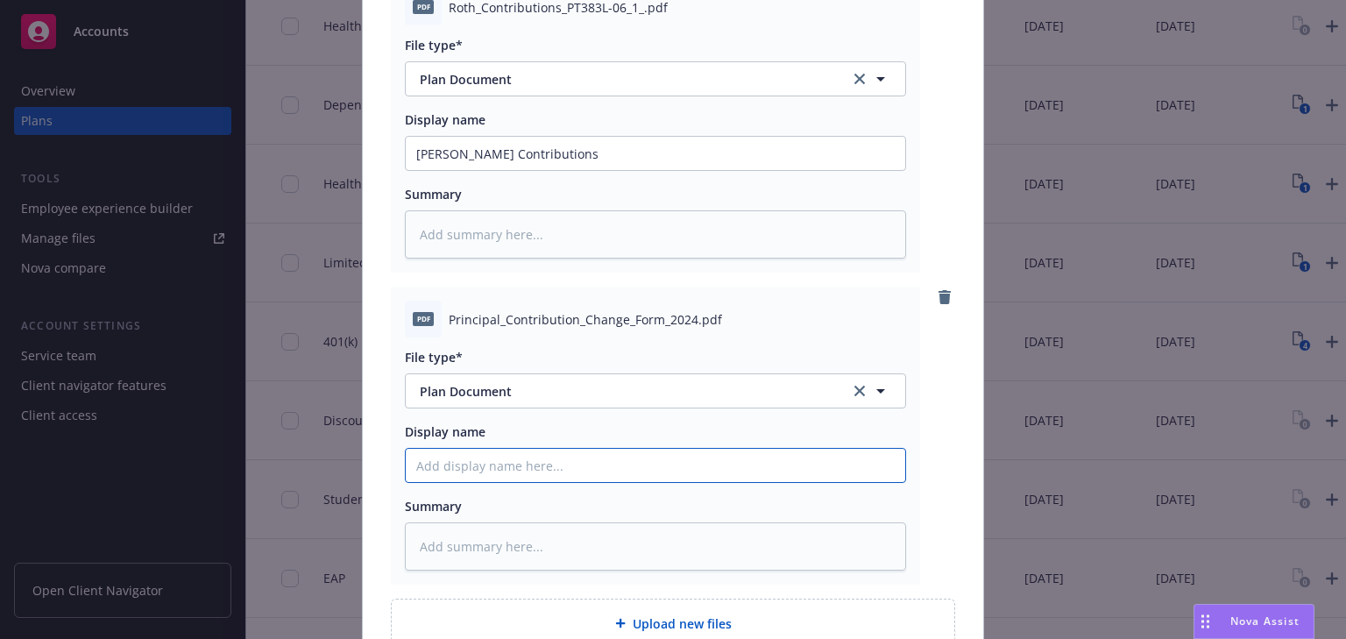
click at [443, 170] on input "Display name" at bounding box center [656, 153] width 500 height 33
paste input "Contribution Change Form"
type textarea "x"
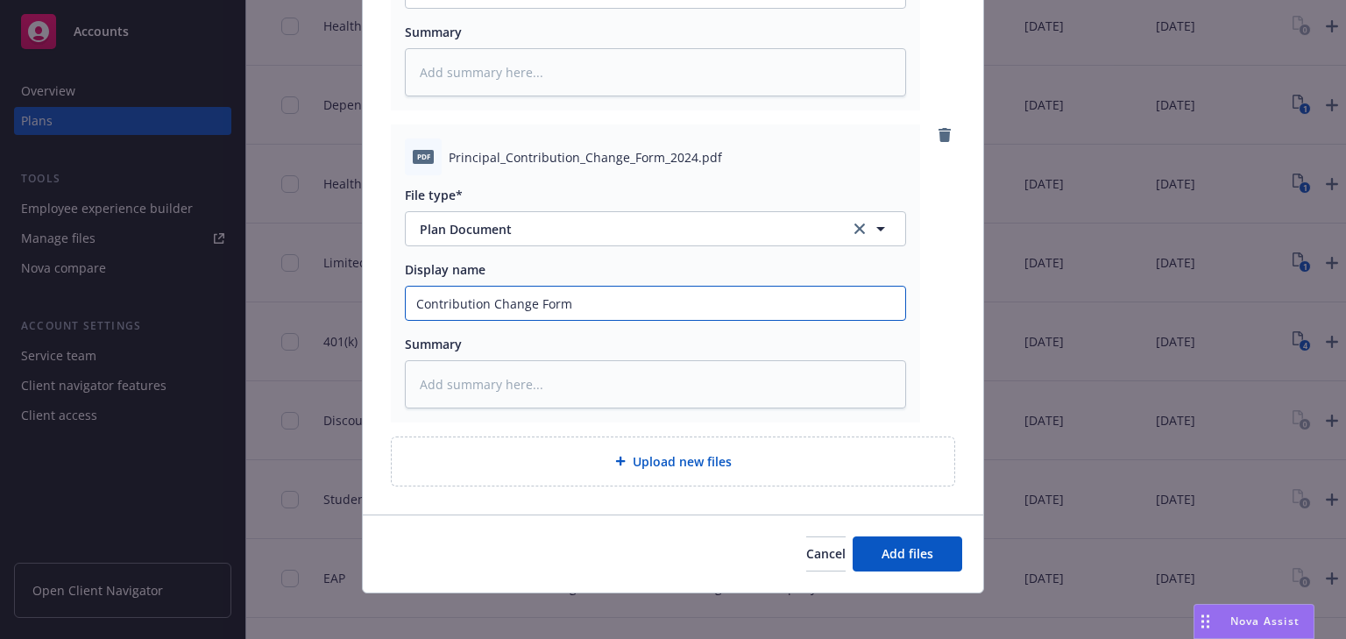
scroll to position [401, 0]
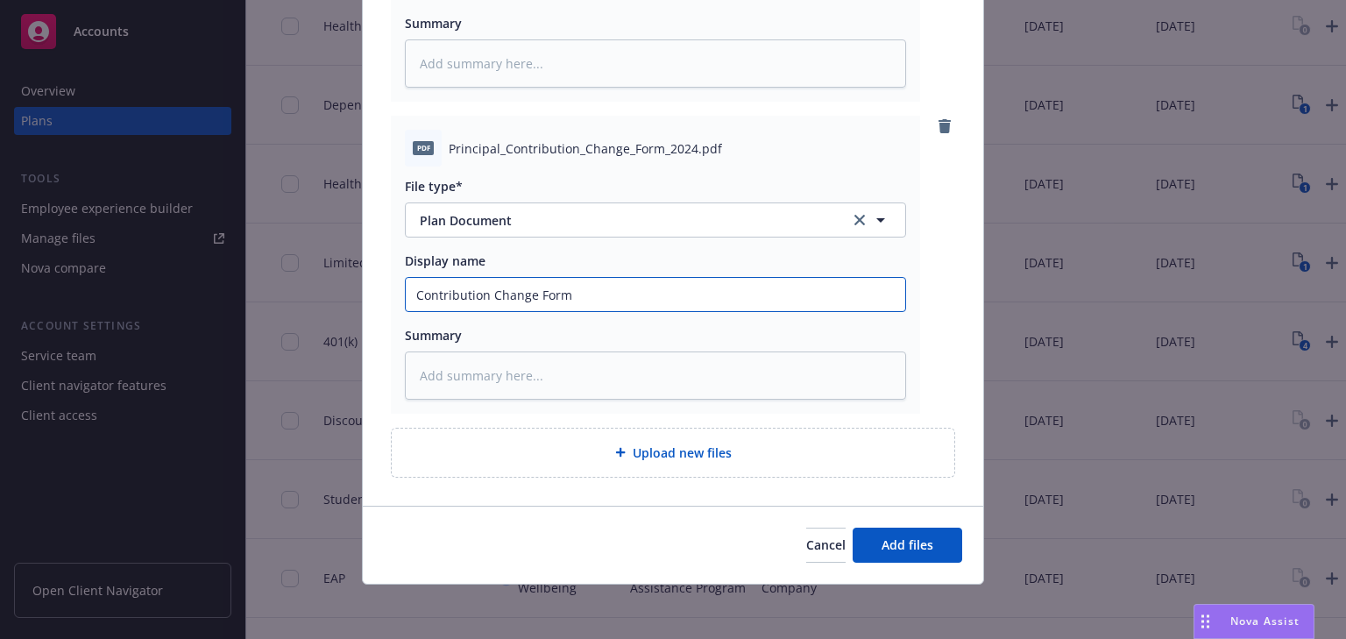
type input "Contribution Change Form"
click at [647, 453] on span "Upload new files" at bounding box center [682, 453] width 99 height 18
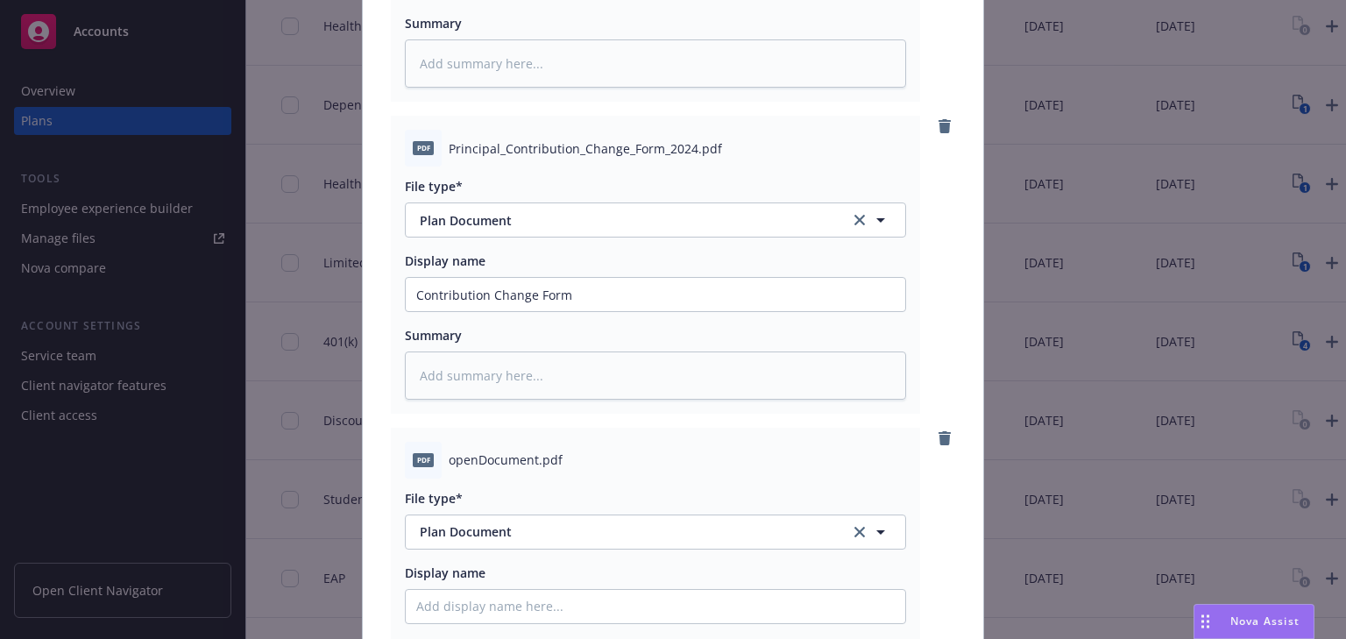
scroll to position [542, 0]
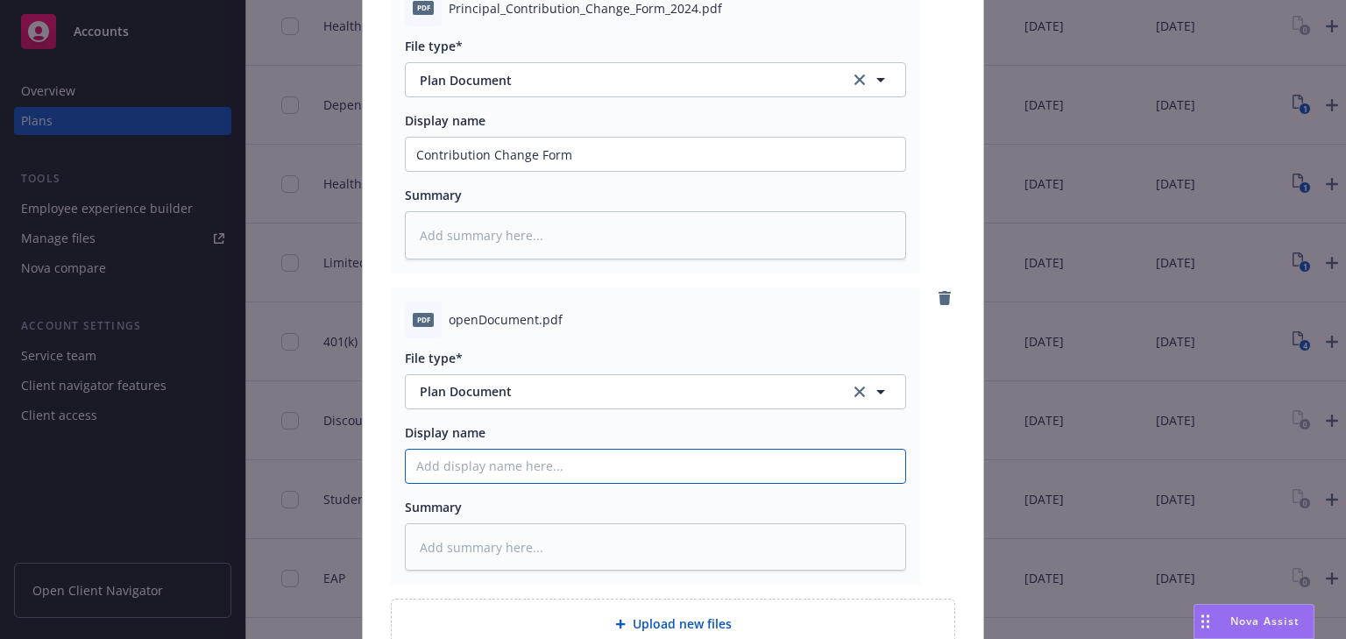
paste input "Open Document (condensed Plan Summary)"
type textarea "x"
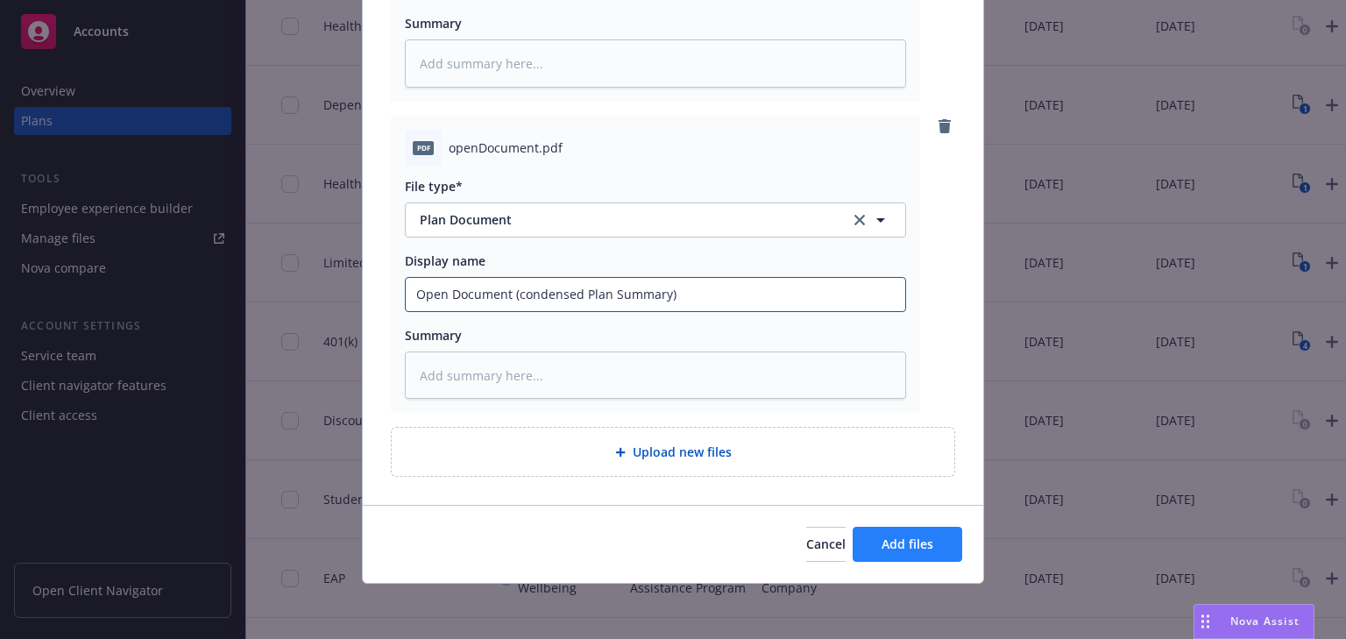
type input "Open Document (condensed Plan Summary)"
click at [913, 540] on span "Add files" at bounding box center [908, 544] width 52 height 17
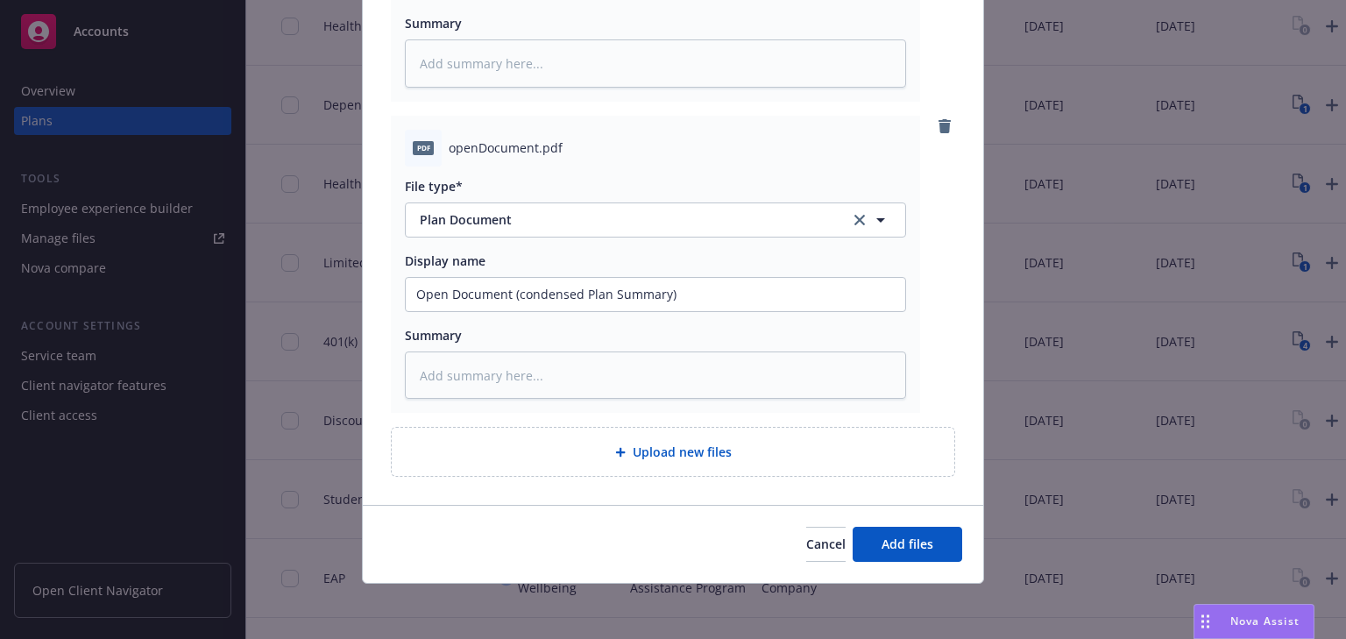
scroll to position [650, 0]
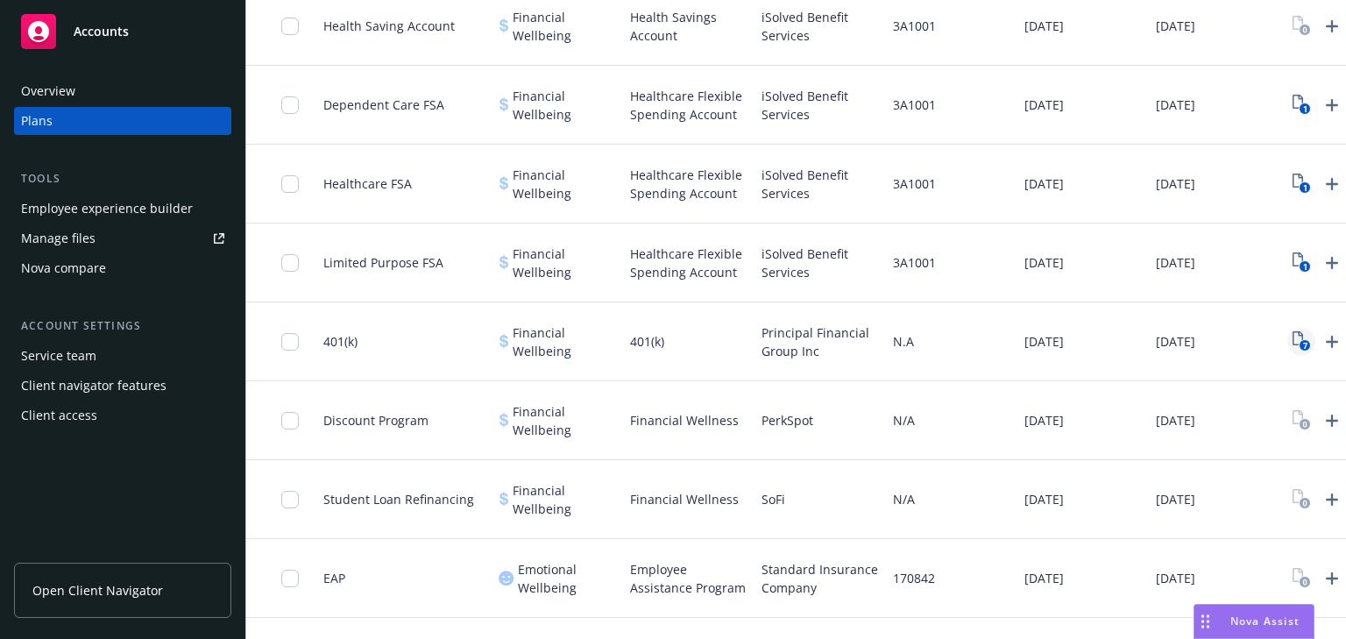
click at [1308, 337] on icon "7" at bounding box center [1302, 341] width 18 height 20
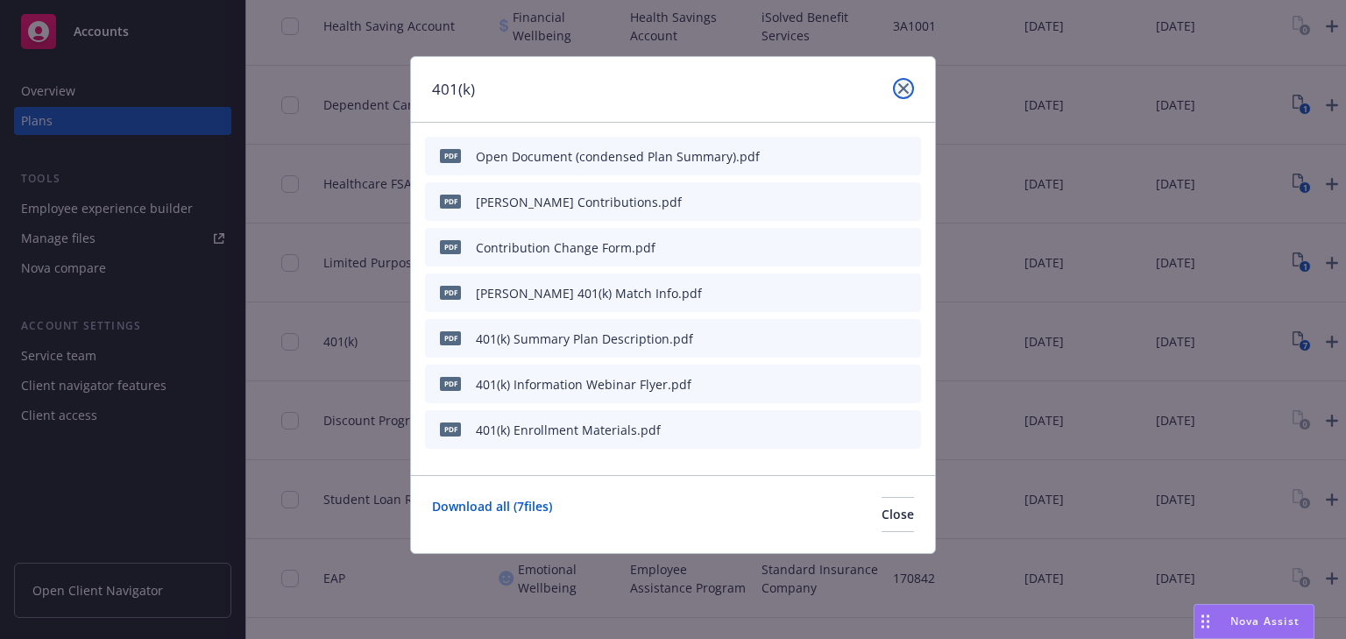
click at [900, 93] on icon "close" at bounding box center [904, 88] width 11 height 11
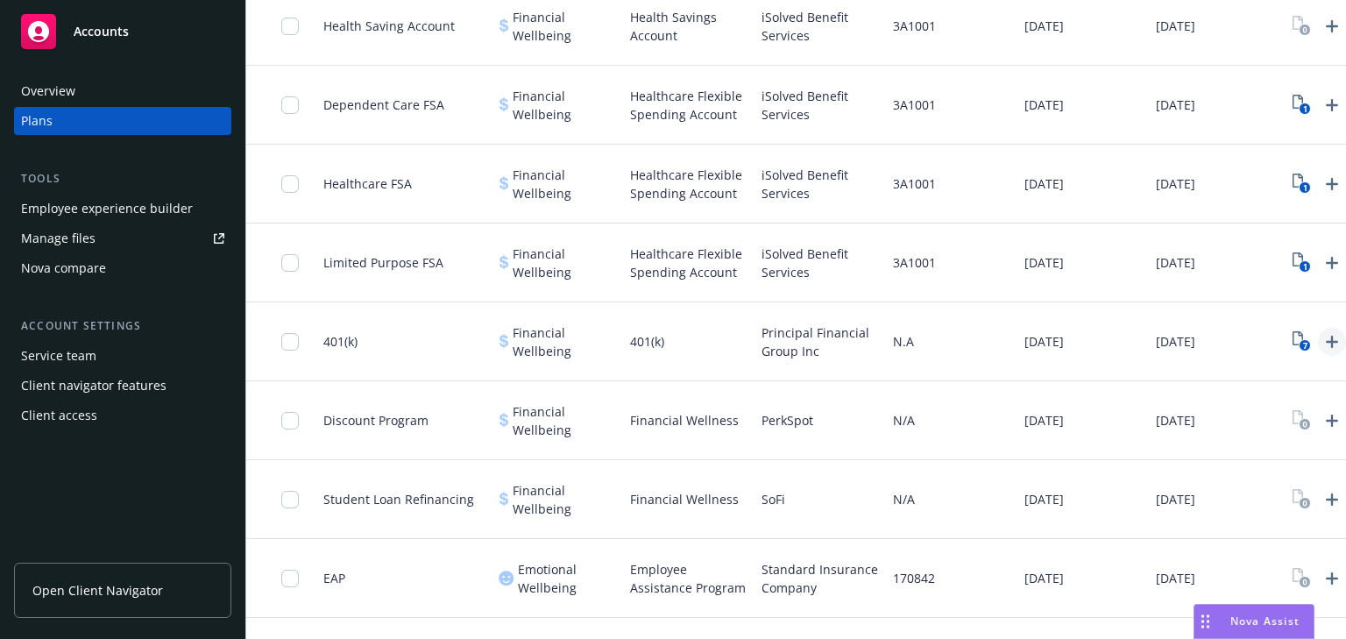
click at [1326, 341] on icon "Upload Plan Documents" at bounding box center [1332, 342] width 12 height 12
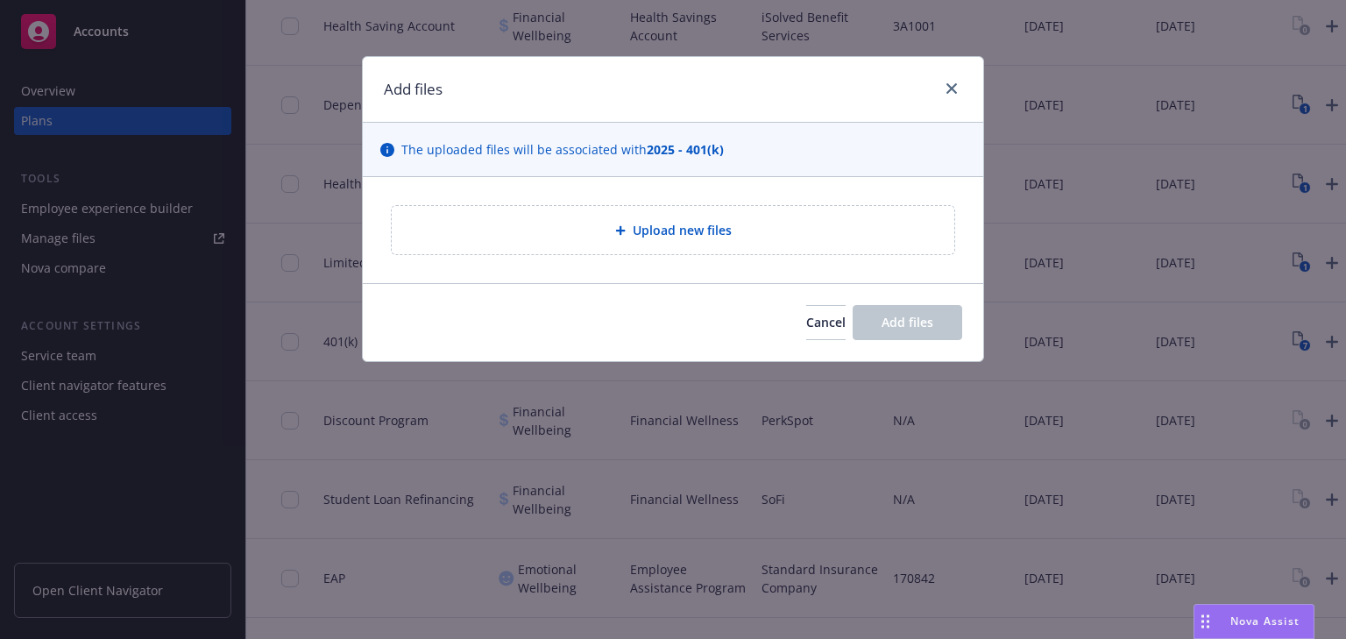
click at [657, 229] on span "Upload new files" at bounding box center [682, 230] width 99 height 18
click at [245, 45] on div "Add files The uploaded files will be associated with 2025 - 401(k) Upload new f…" at bounding box center [673, 319] width 1346 height 639
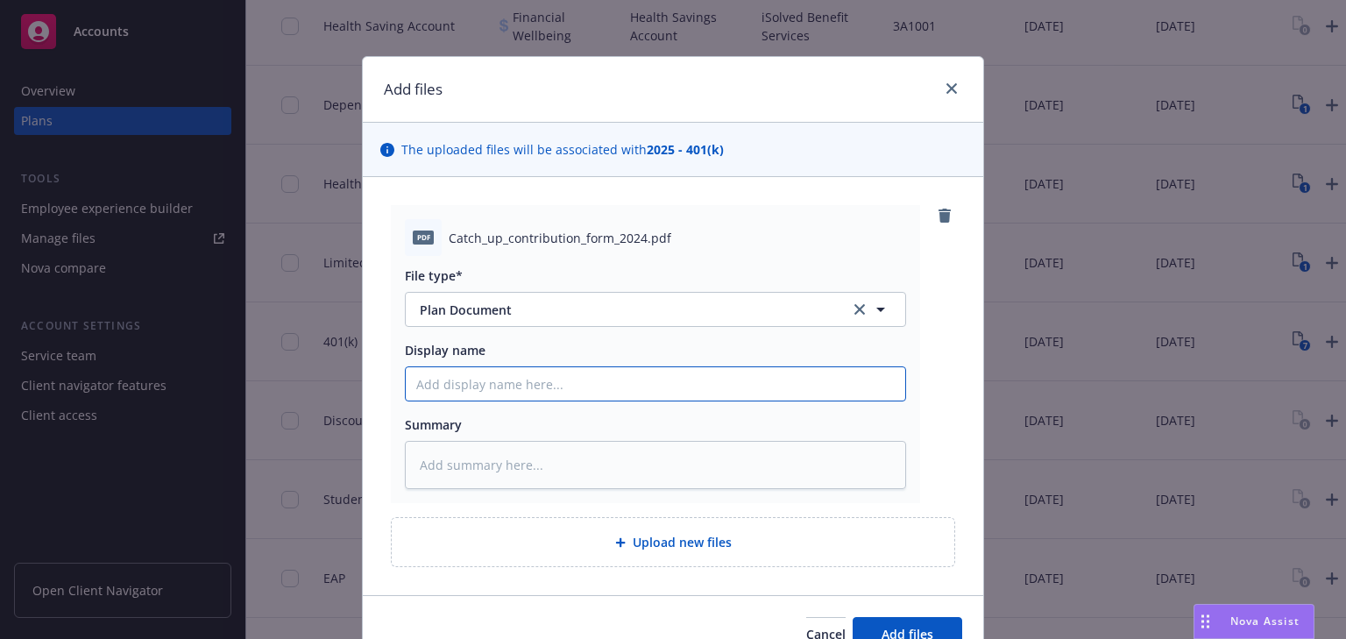
click at [501, 379] on input "Display name" at bounding box center [656, 383] width 500 height 33
paste input "Catch-Up Contribution Form"
type textarea "x"
type input "Catch-Up Contribution Form"
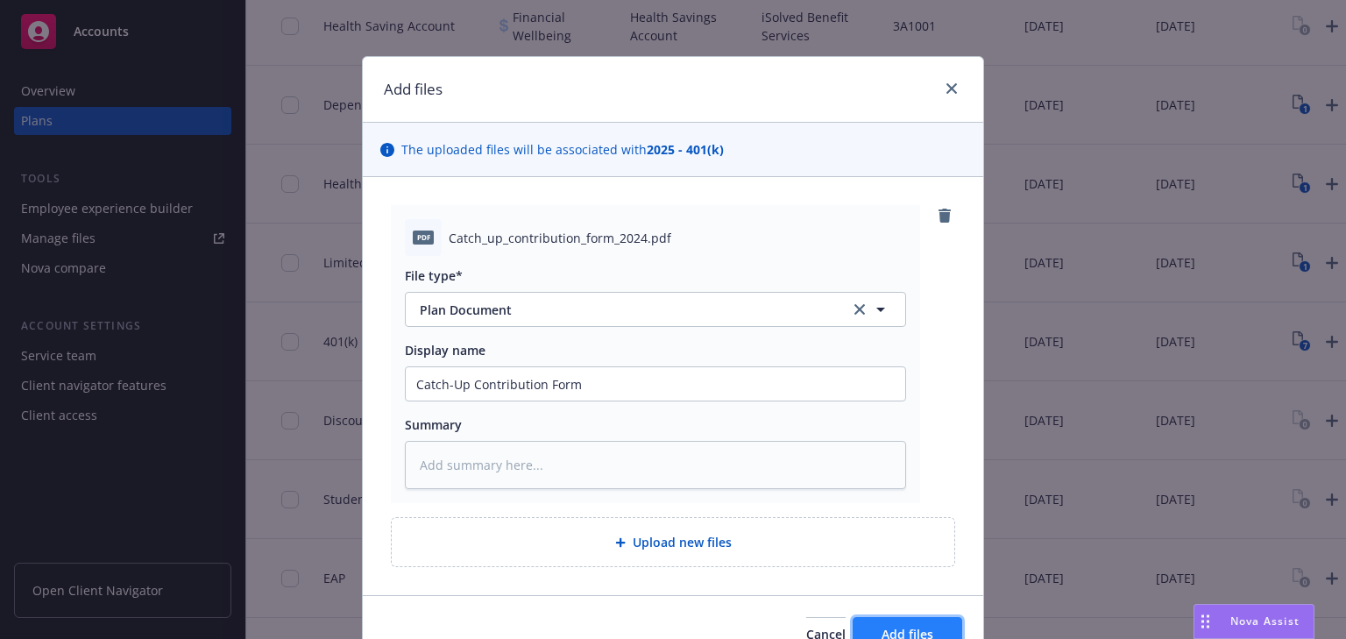
click at [882, 626] on span "Add files" at bounding box center [908, 634] width 52 height 17
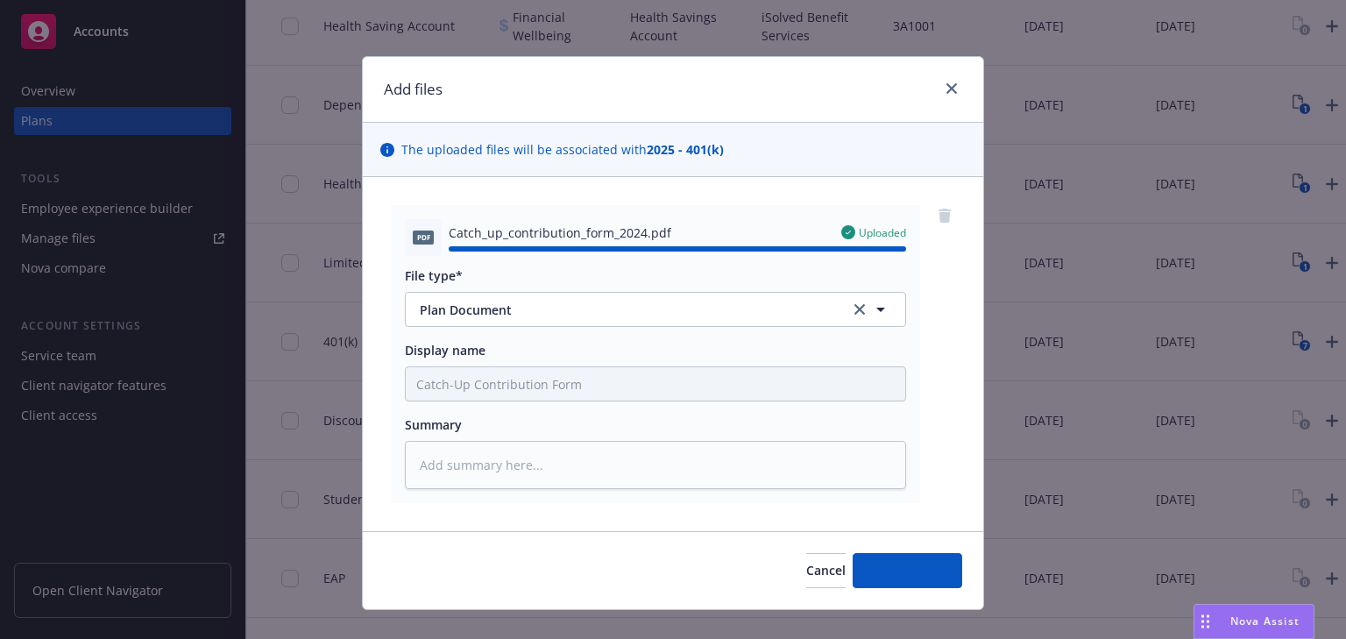
type textarea "x"
